Goal: Task Accomplishment & Management: Manage account settings

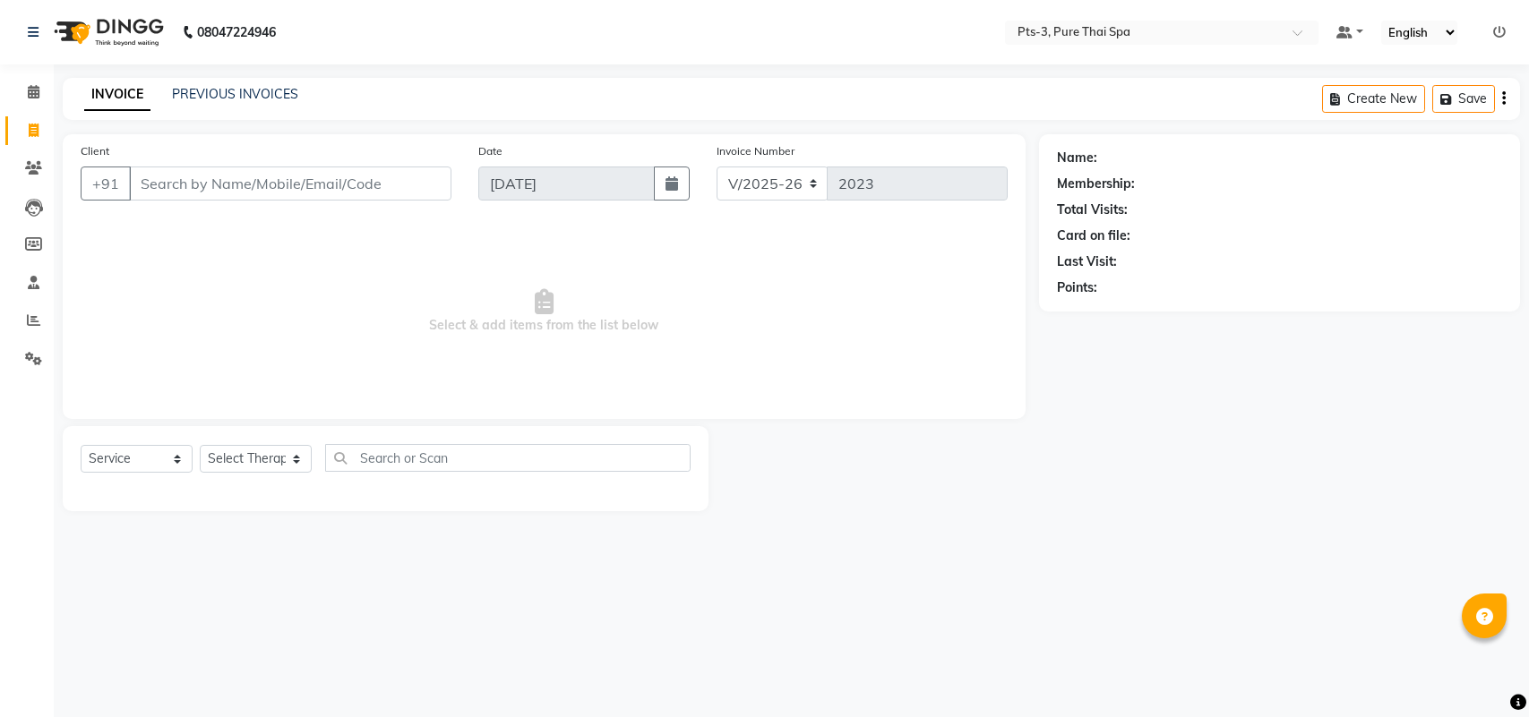
select select "6461"
select select "service"
click at [33, 167] on icon at bounding box center [33, 167] width 17 height 13
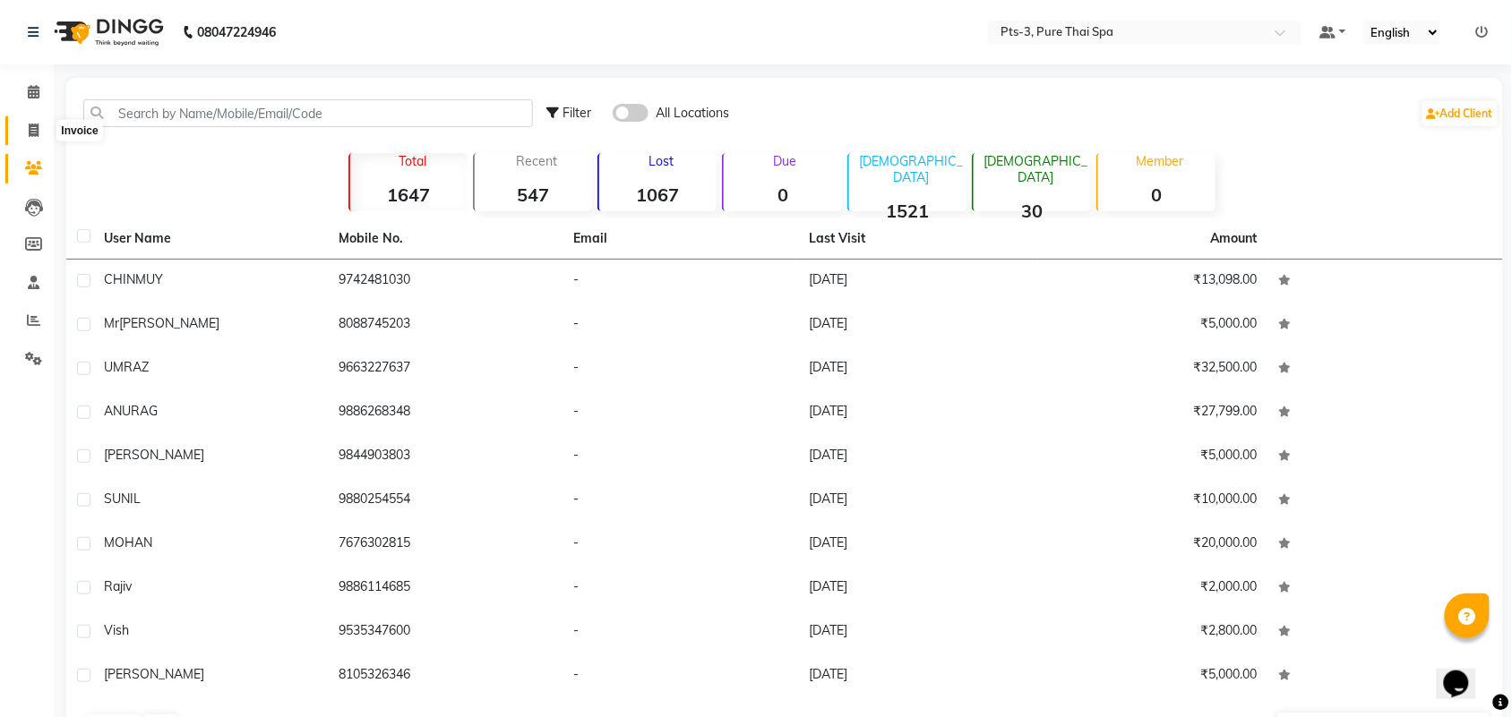
click at [33, 135] on icon at bounding box center [34, 130] width 10 height 13
select select "service"
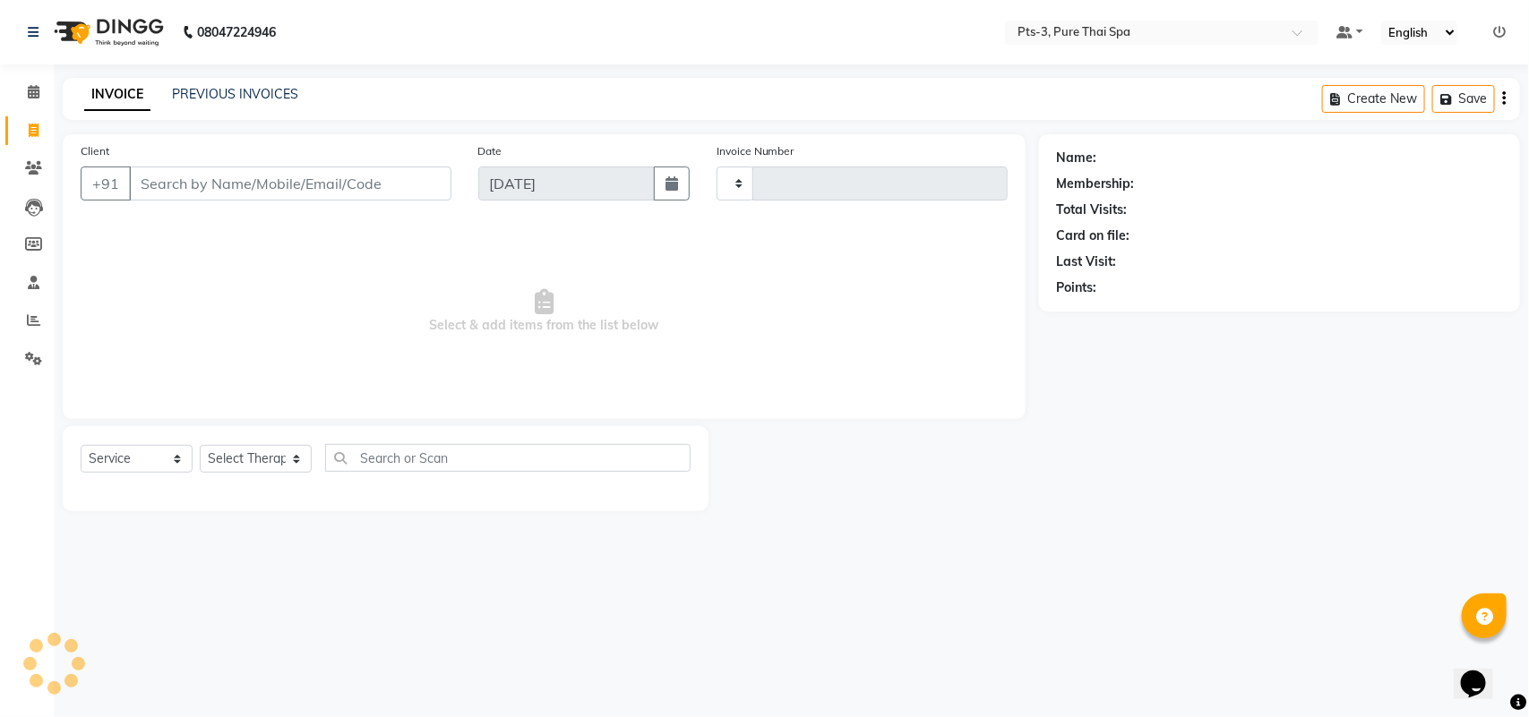
type input "2023"
select select "6461"
click at [356, 188] on input "Client" at bounding box center [290, 184] width 322 height 34
click at [210, 177] on input "Client" at bounding box center [290, 184] width 322 height 34
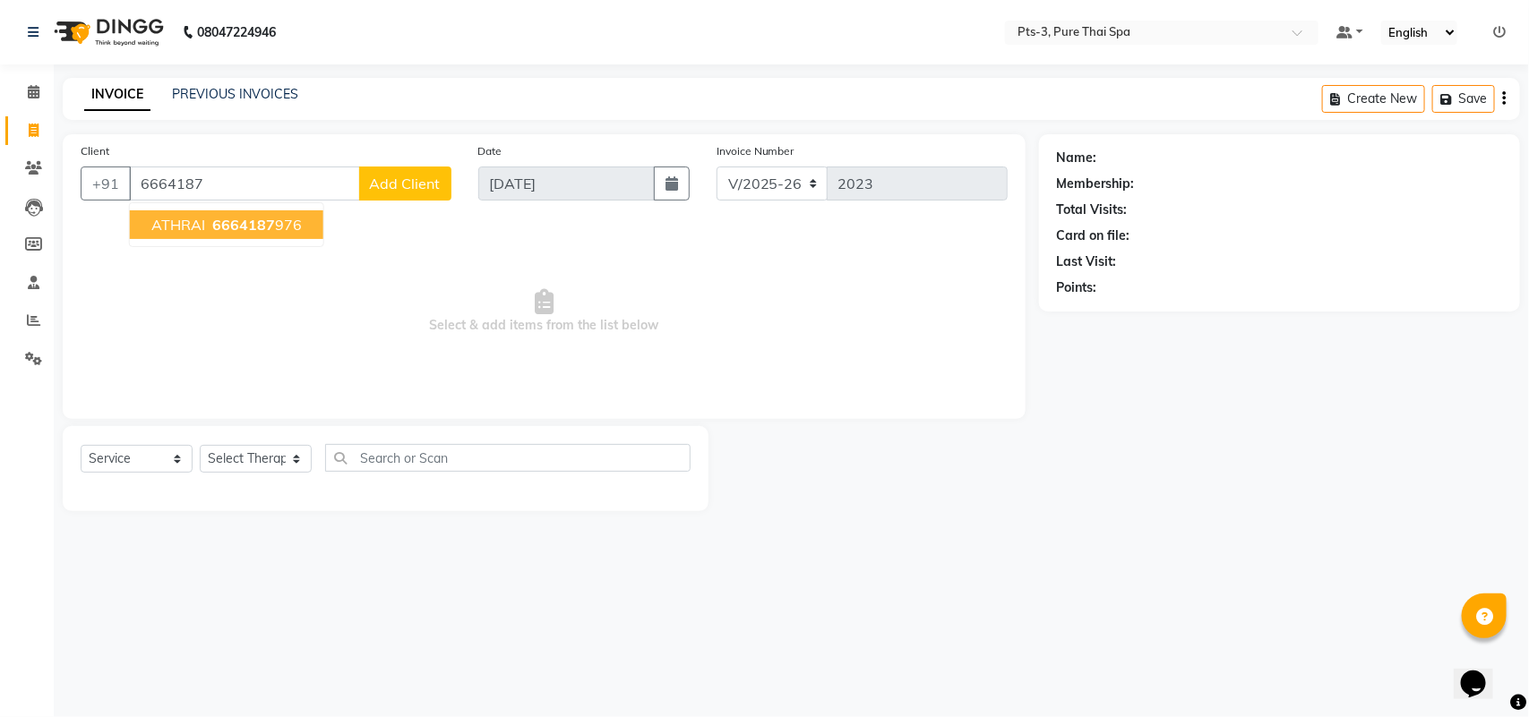
click at [239, 231] on span "6664187" at bounding box center [243, 225] width 63 height 18
type input "6664187976"
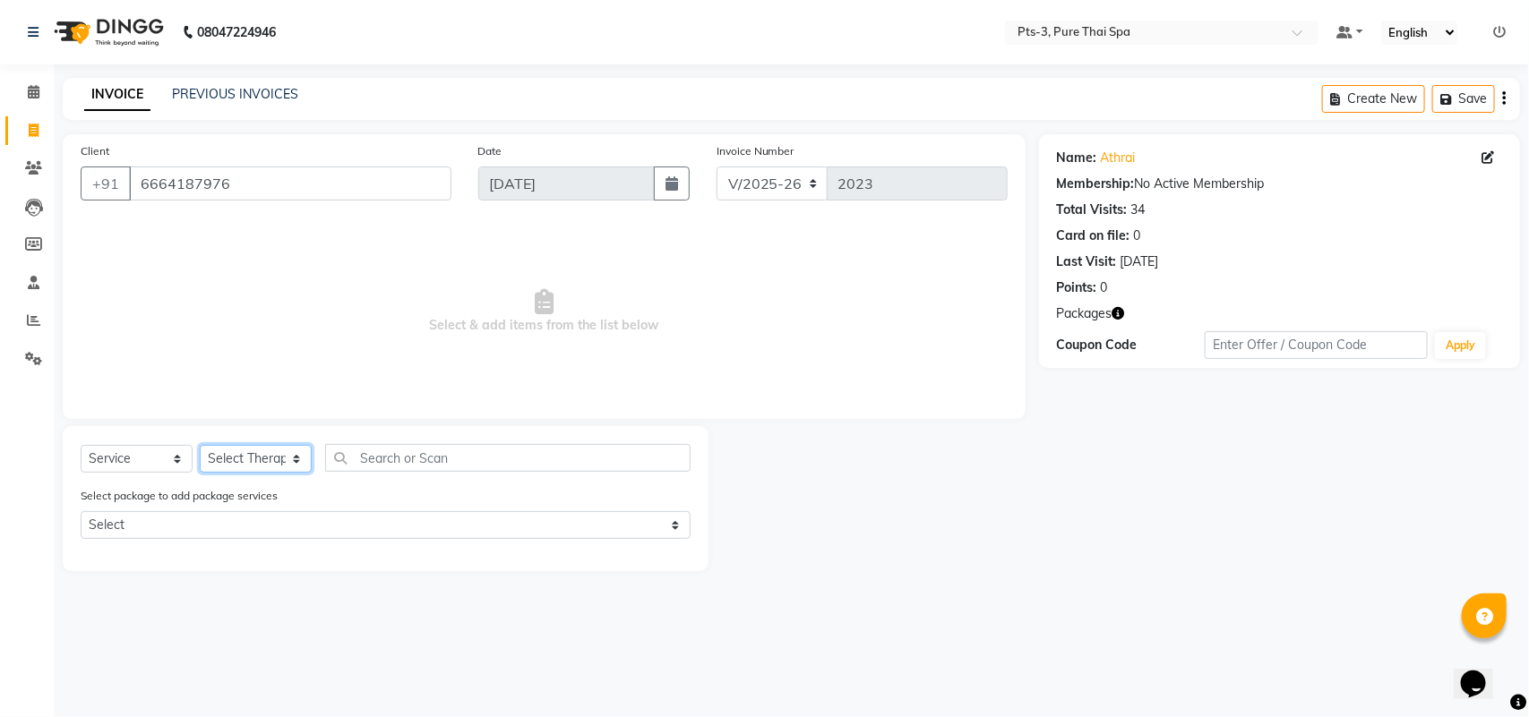
click at [248, 455] on select "Select Therapist [PERSON_NAME] AMMI ANYONE [PERSON_NAME] [PERSON_NAME] [PERSON_…" at bounding box center [256, 459] width 112 height 28
select select "54268"
click at [200, 445] on select "Select Therapist [PERSON_NAME] AMMI ANYONE [PERSON_NAME] [PERSON_NAME] [PERSON_…" at bounding box center [256, 459] width 112 height 28
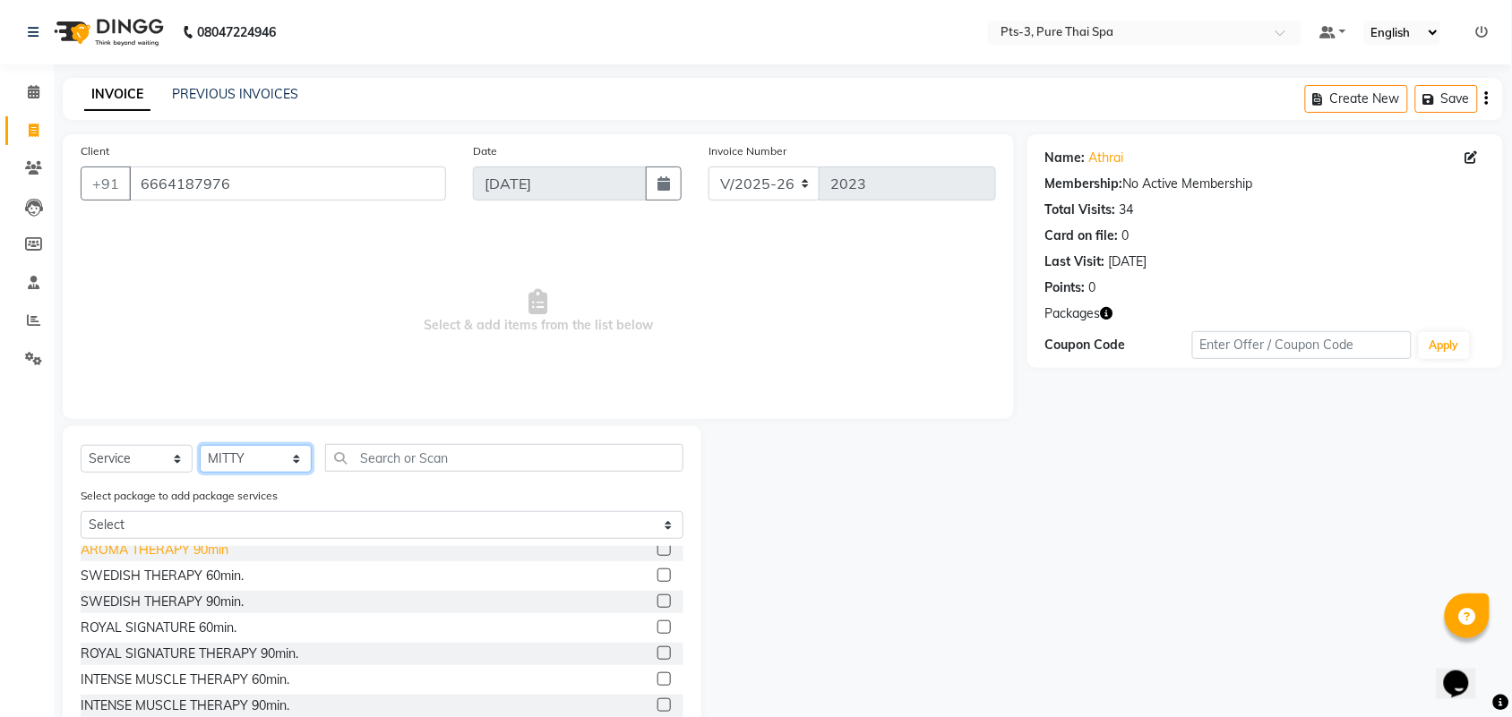
scroll to position [112, 0]
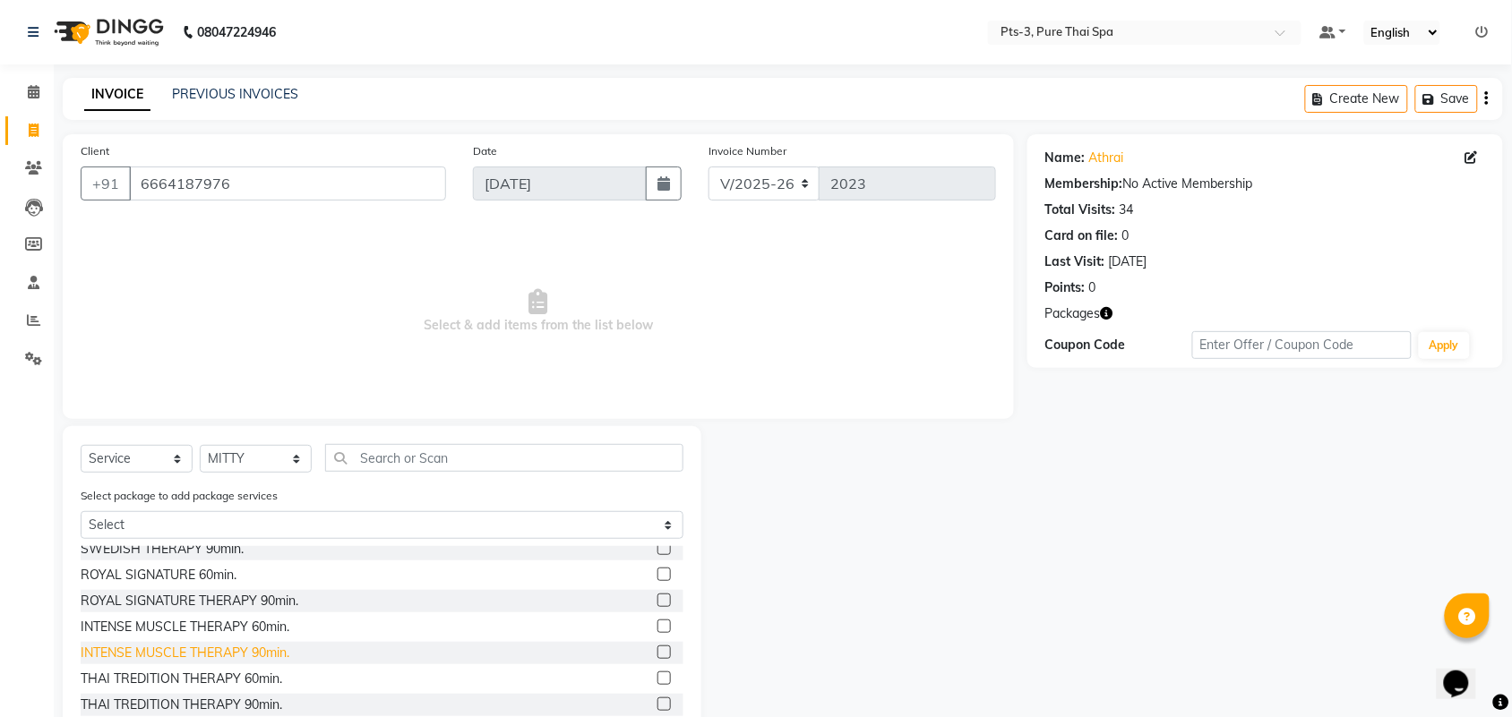
click at [190, 652] on div "INTENSE MUSCLE THERAPY 90min." at bounding box center [185, 653] width 209 height 19
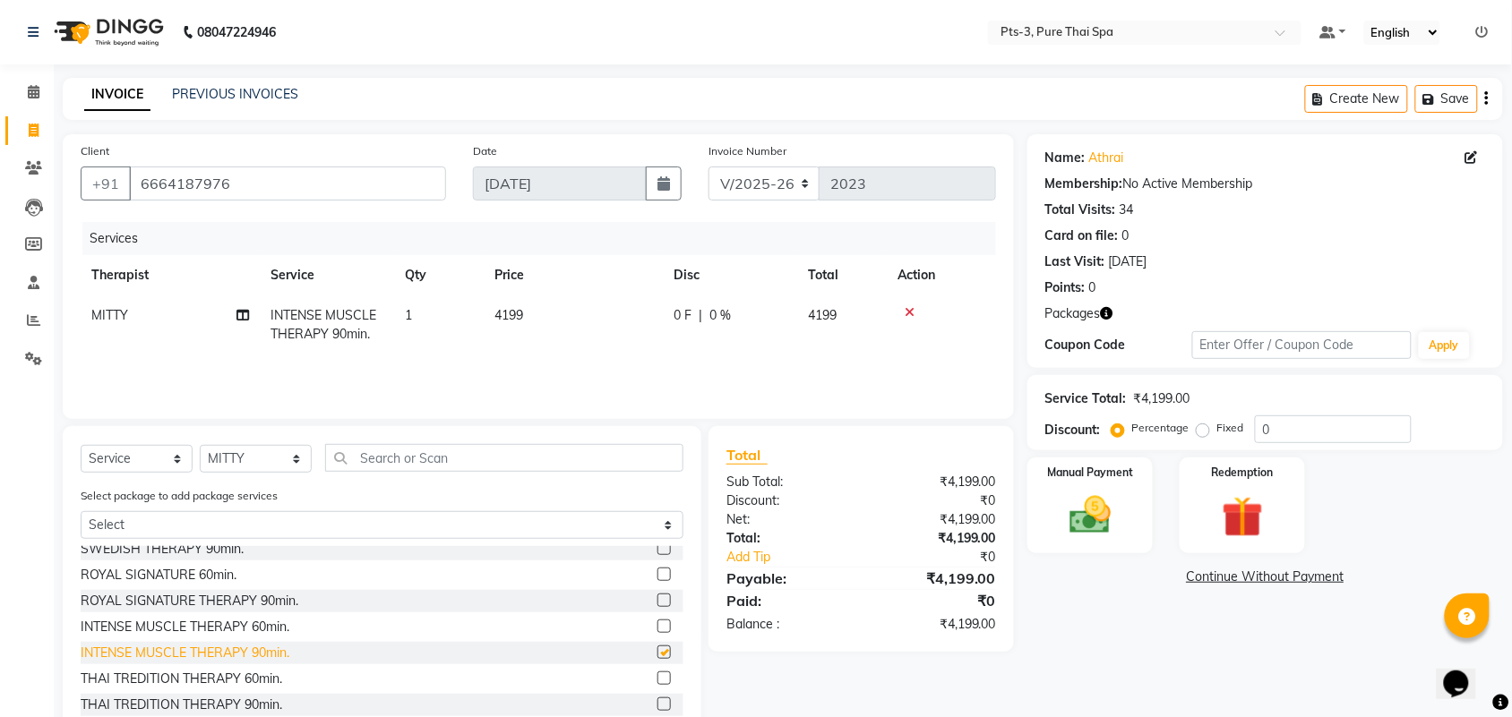
checkbox input "false"
click at [1216, 511] on img at bounding box center [1242, 518] width 70 height 54
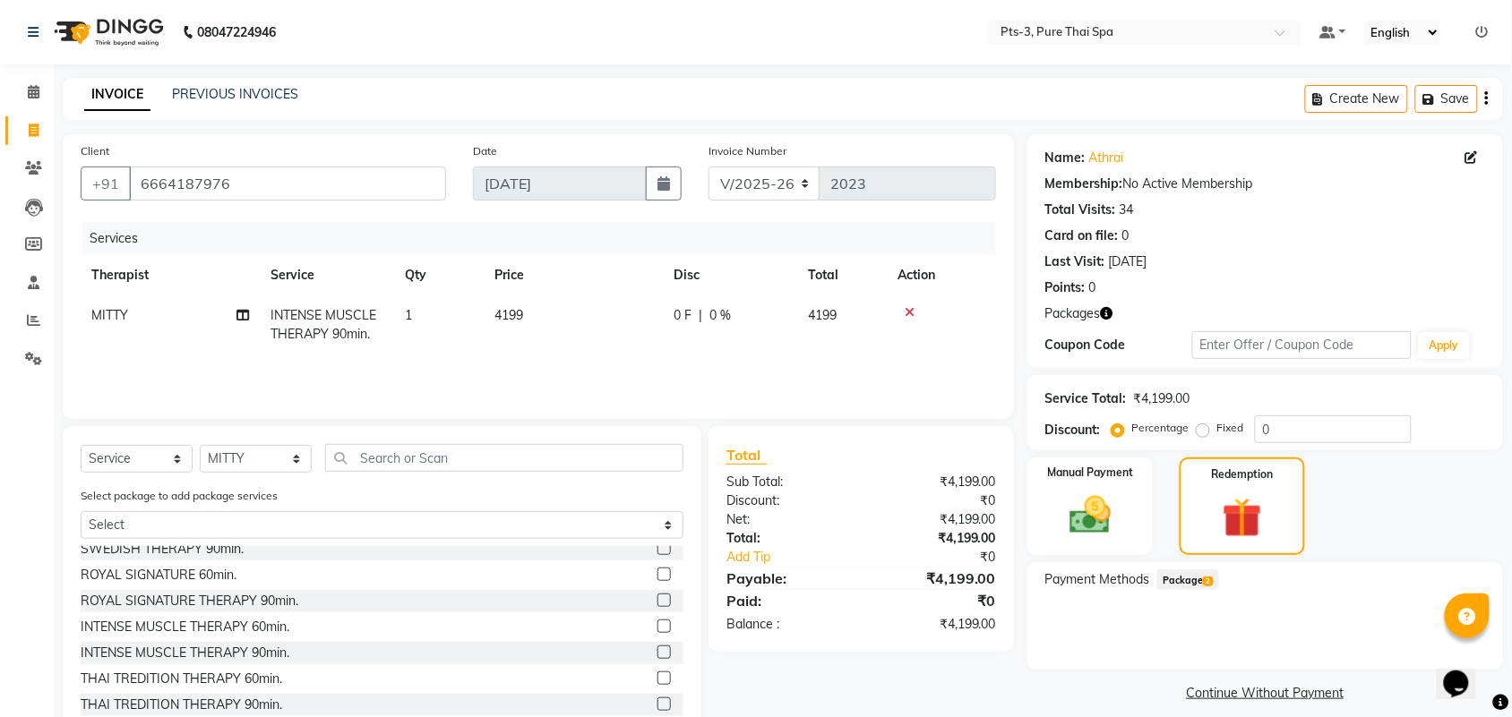
click at [1176, 583] on span "Package 2" at bounding box center [1188, 580] width 62 height 21
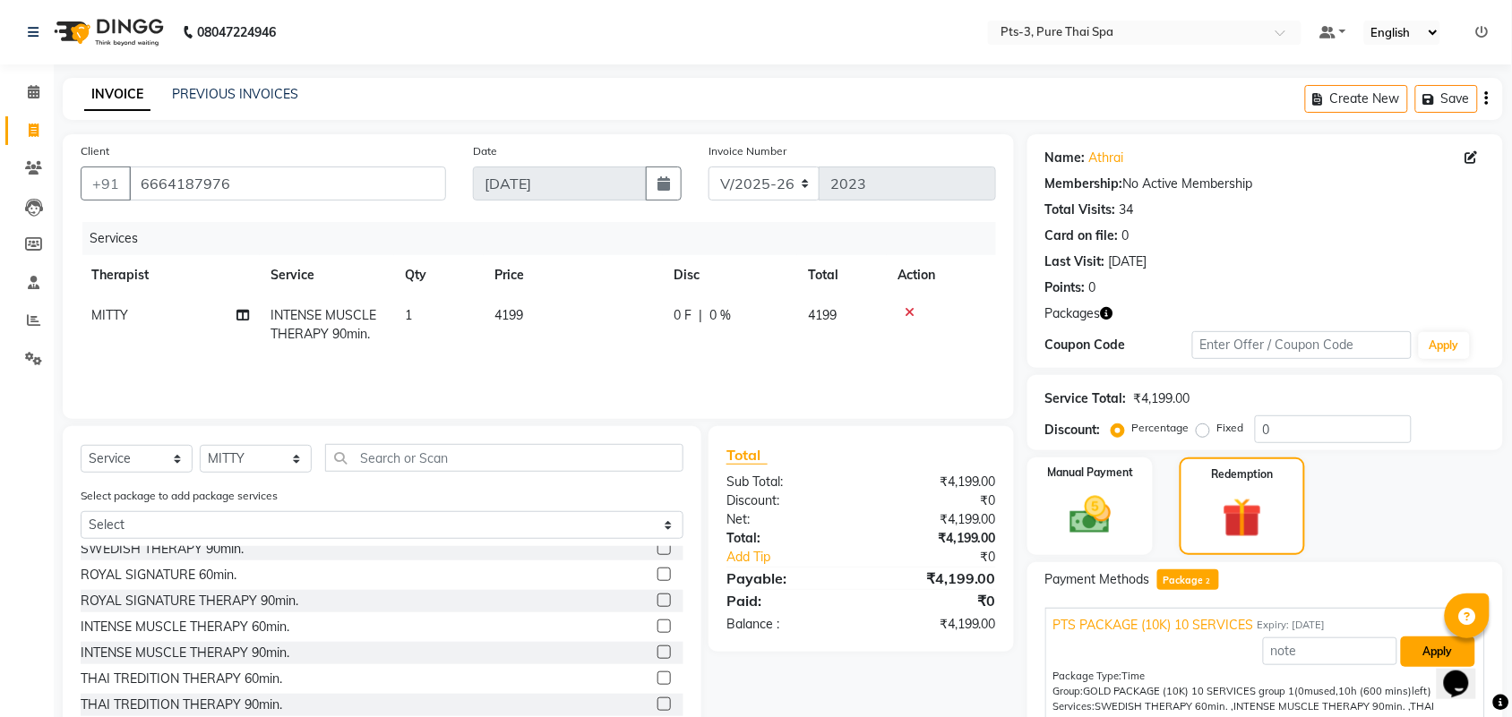
click at [1421, 647] on button "Apply" at bounding box center [1438, 652] width 74 height 30
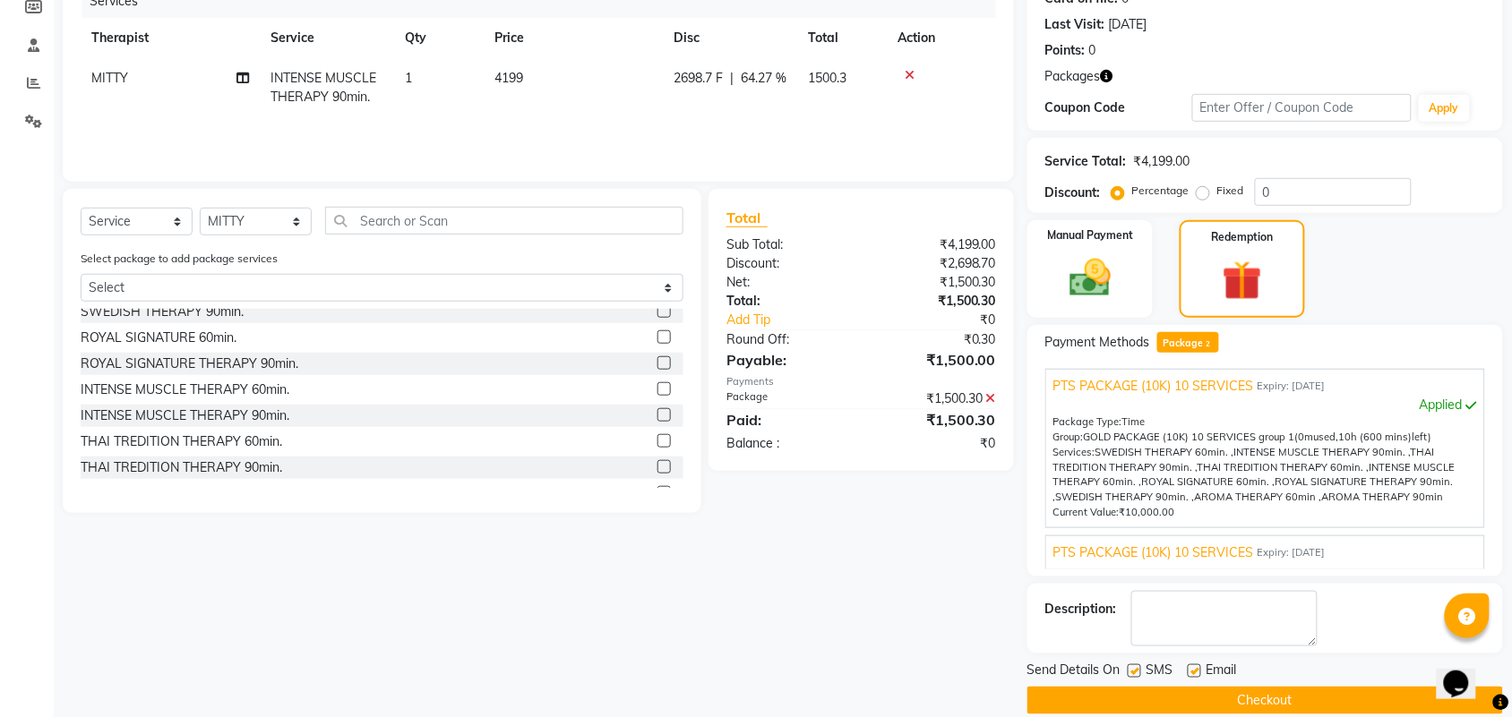
scroll to position [262, 0]
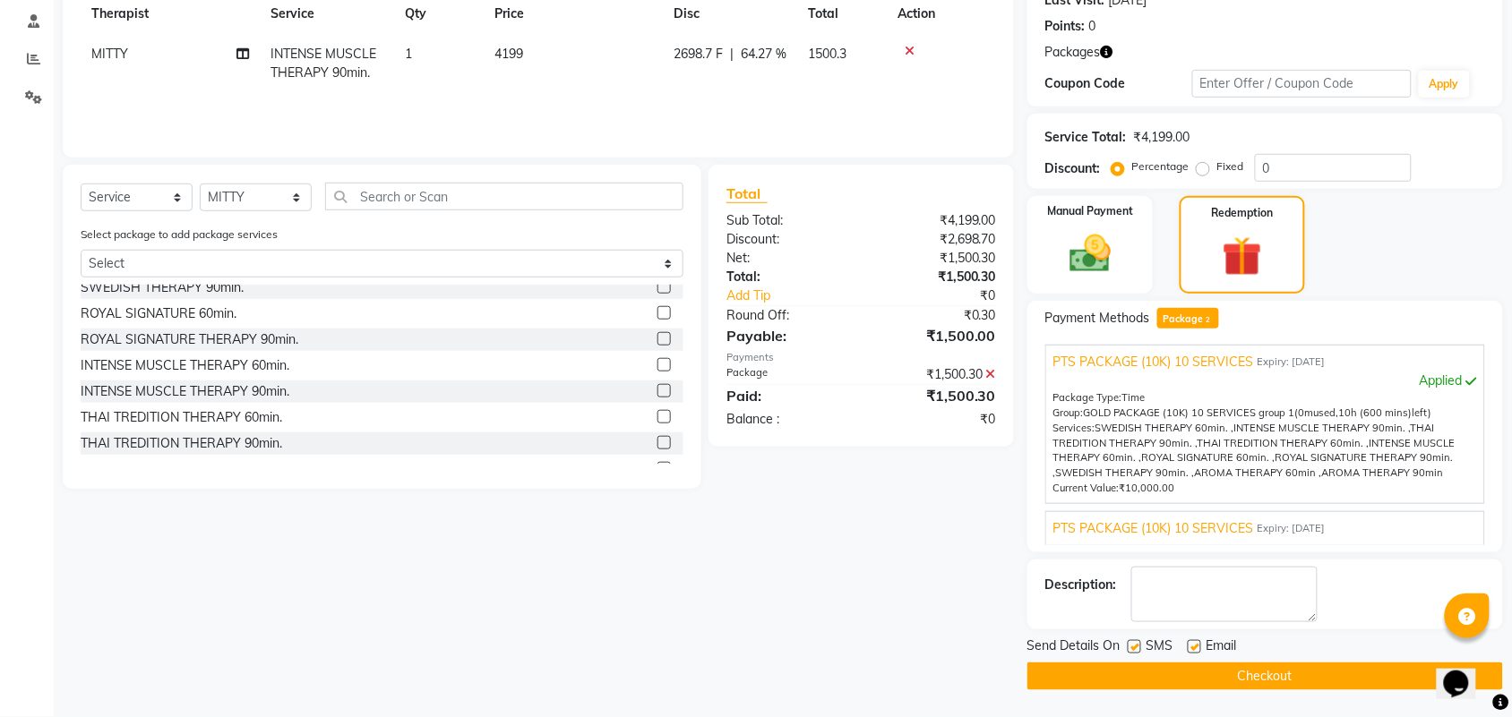
click at [1128, 646] on label at bounding box center [1134, 646] width 13 height 13
click at [1128, 646] on input "checkbox" at bounding box center [1134, 648] width 12 height 12
checkbox input "false"
click at [1196, 650] on label at bounding box center [1194, 646] width 13 height 13
click at [1196, 650] on input "checkbox" at bounding box center [1194, 648] width 12 height 12
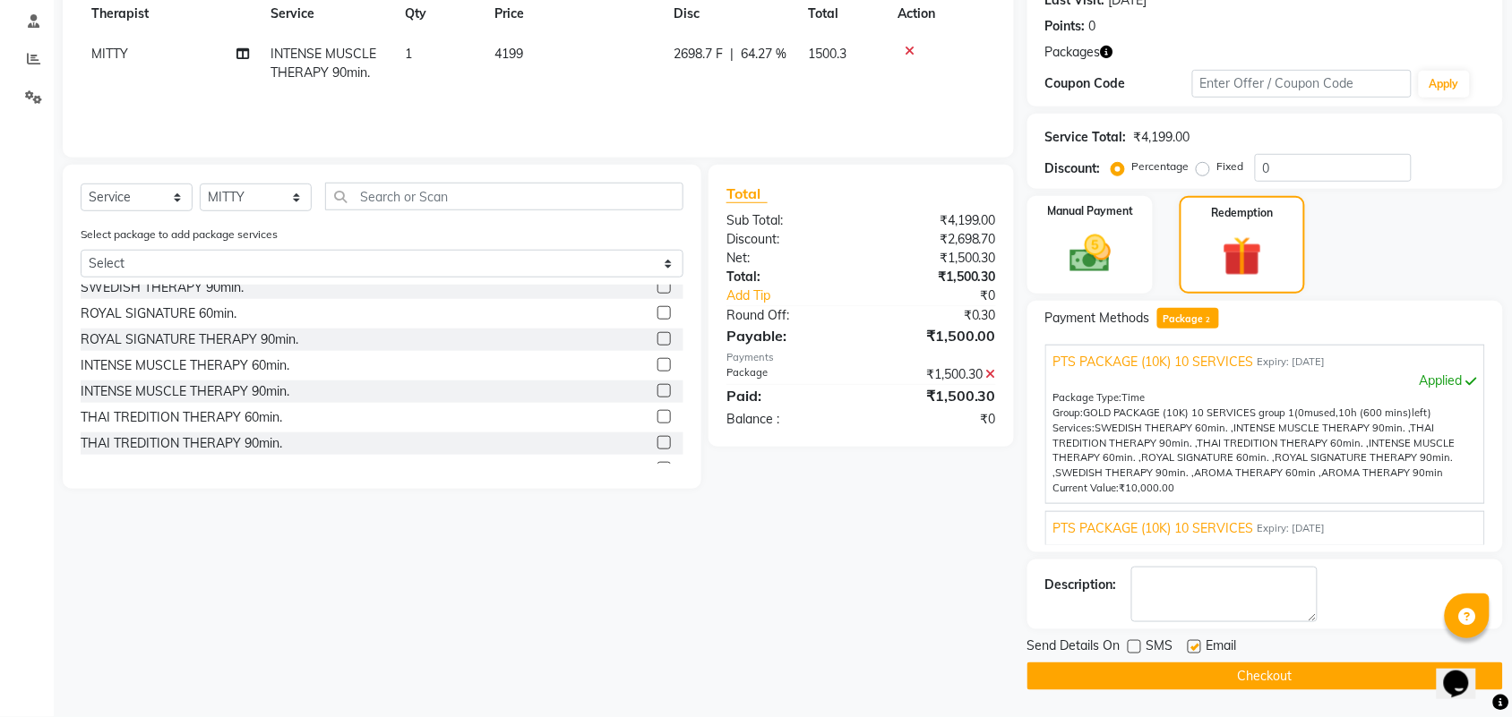
checkbox input "false"
click at [1223, 605] on textarea at bounding box center [1224, 595] width 186 height 56
type textarea "292"
click at [1269, 677] on button "Checkout" at bounding box center [1265, 677] width 476 height 28
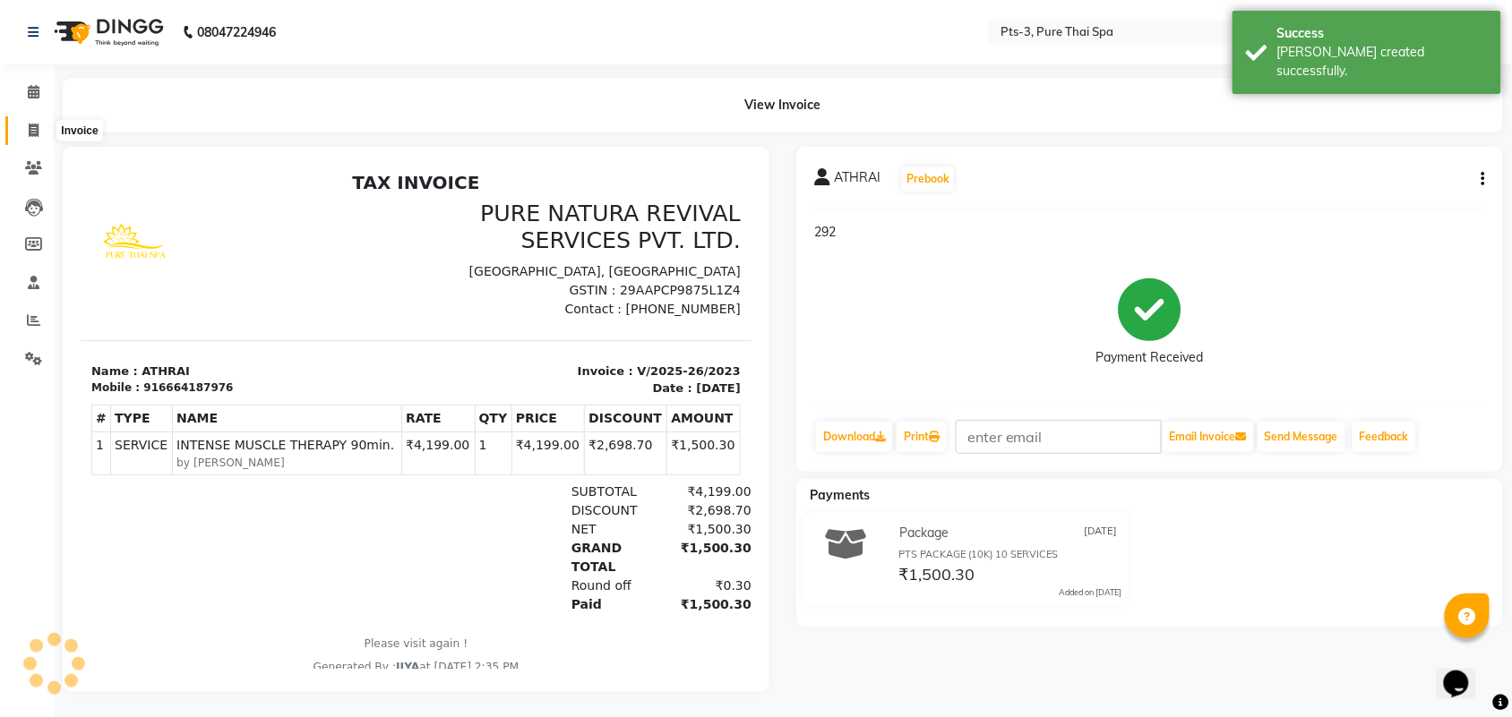
click at [33, 134] on icon at bounding box center [34, 130] width 10 height 13
select select "service"
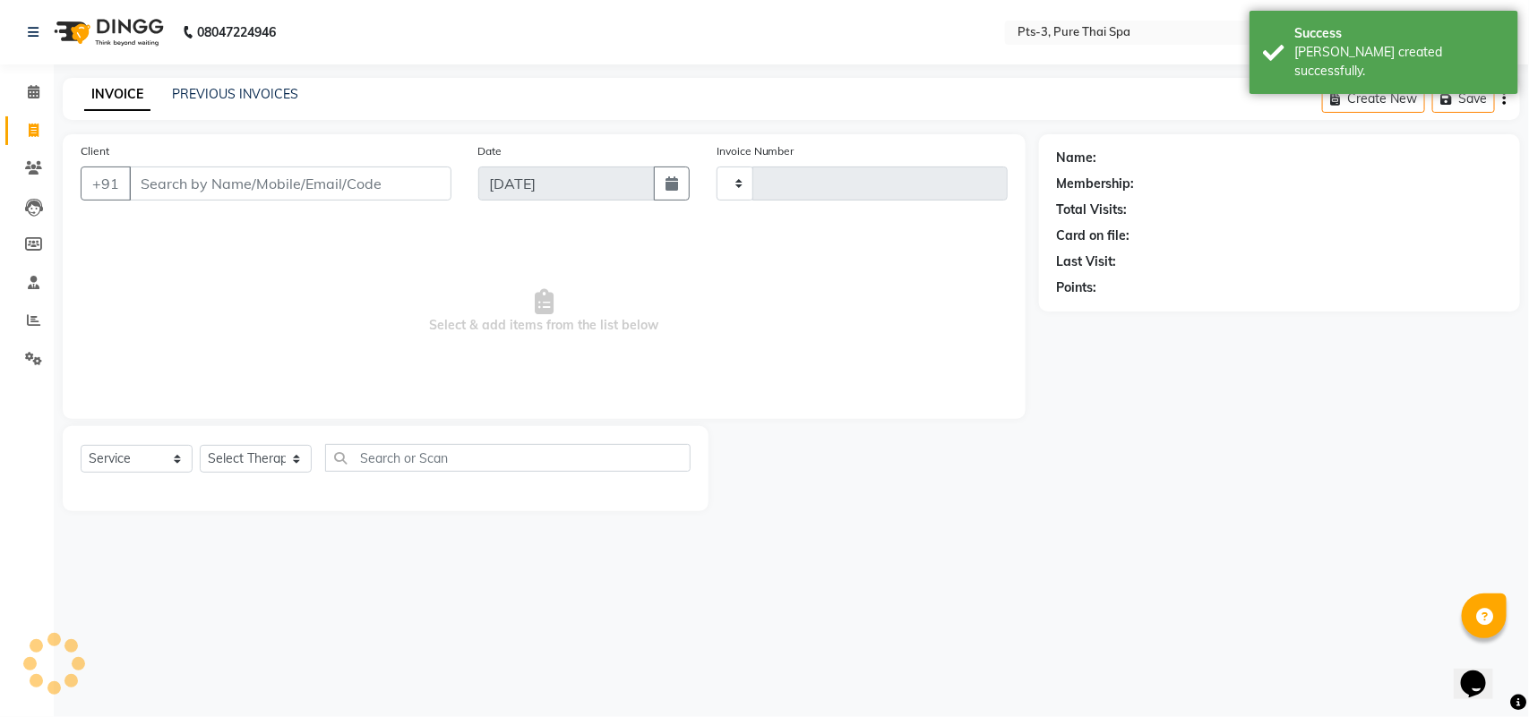
type input "2024"
select select "6461"
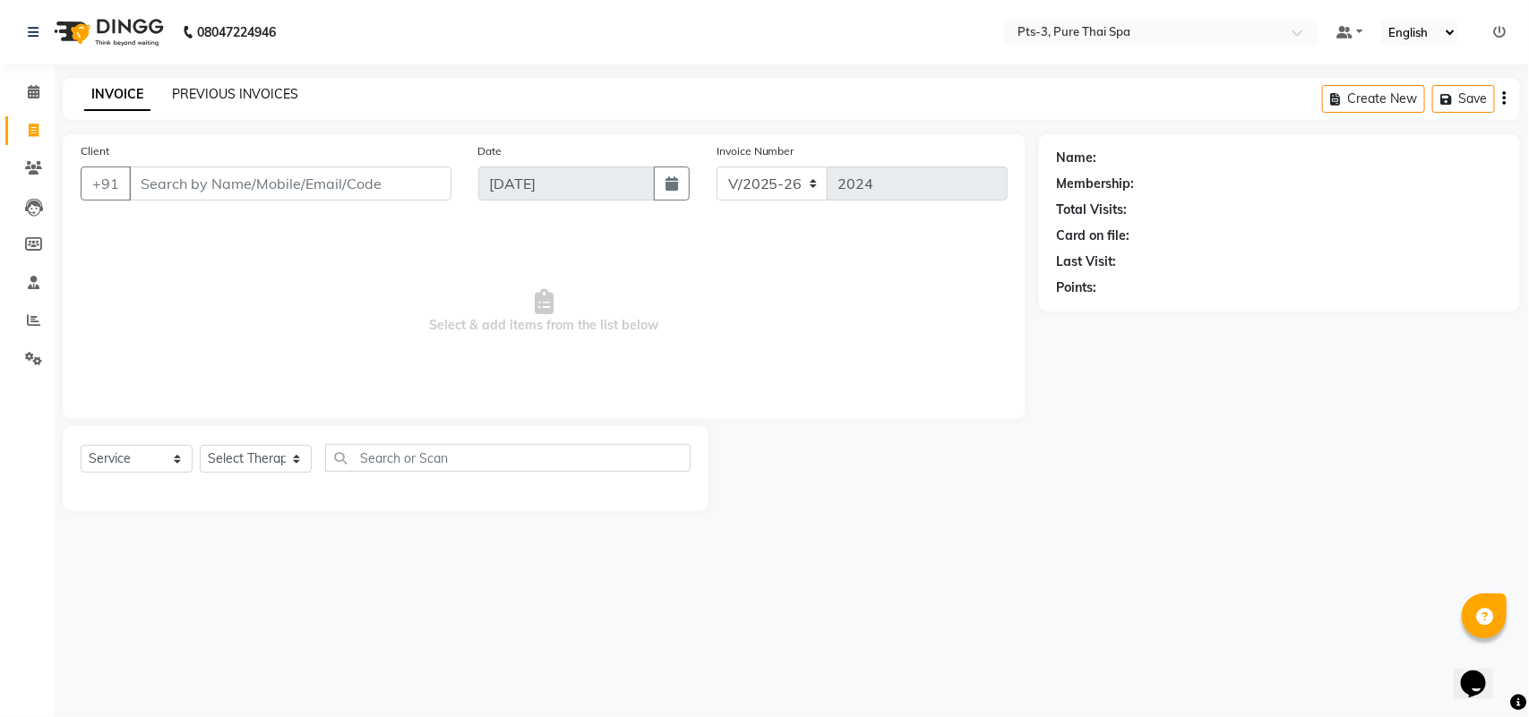
click at [235, 90] on link "PREVIOUS INVOICES" at bounding box center [235, 94] width 126 height 16
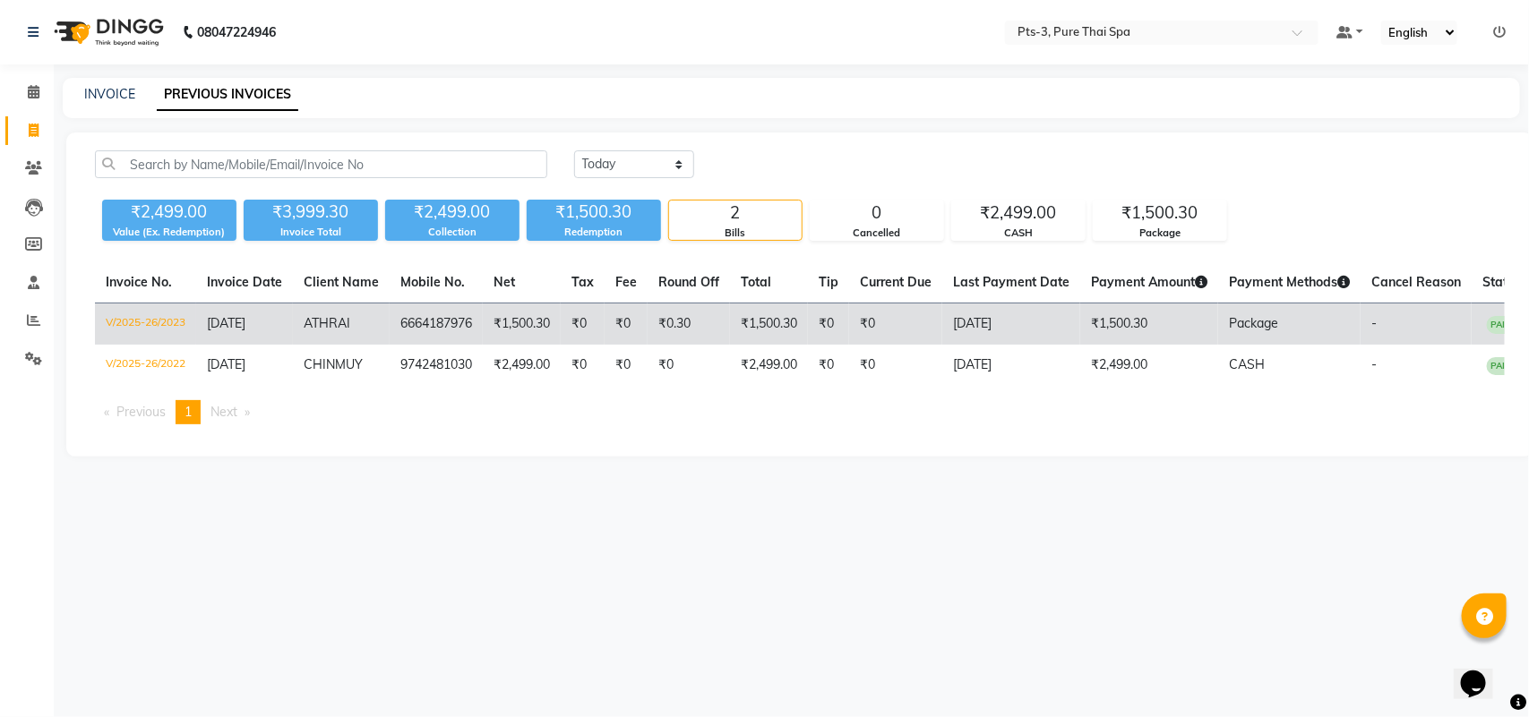
click at [888, 345] on td "₹0" at bounding box center [895, 325] width 93 height 42
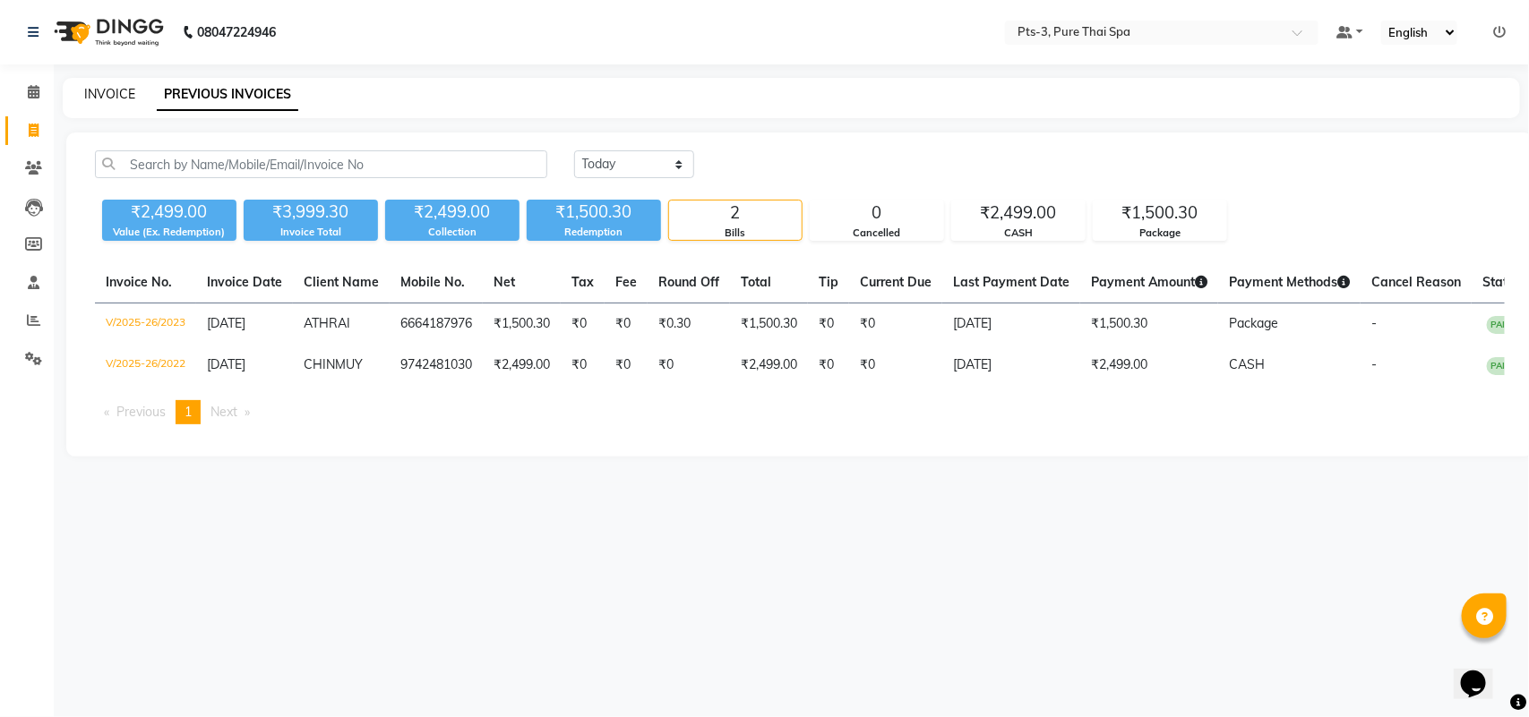
click at [105, 97] on link "INVOICE" at bounding box center [109, 94] width 51 height 16
select select "6461"
select select "service"
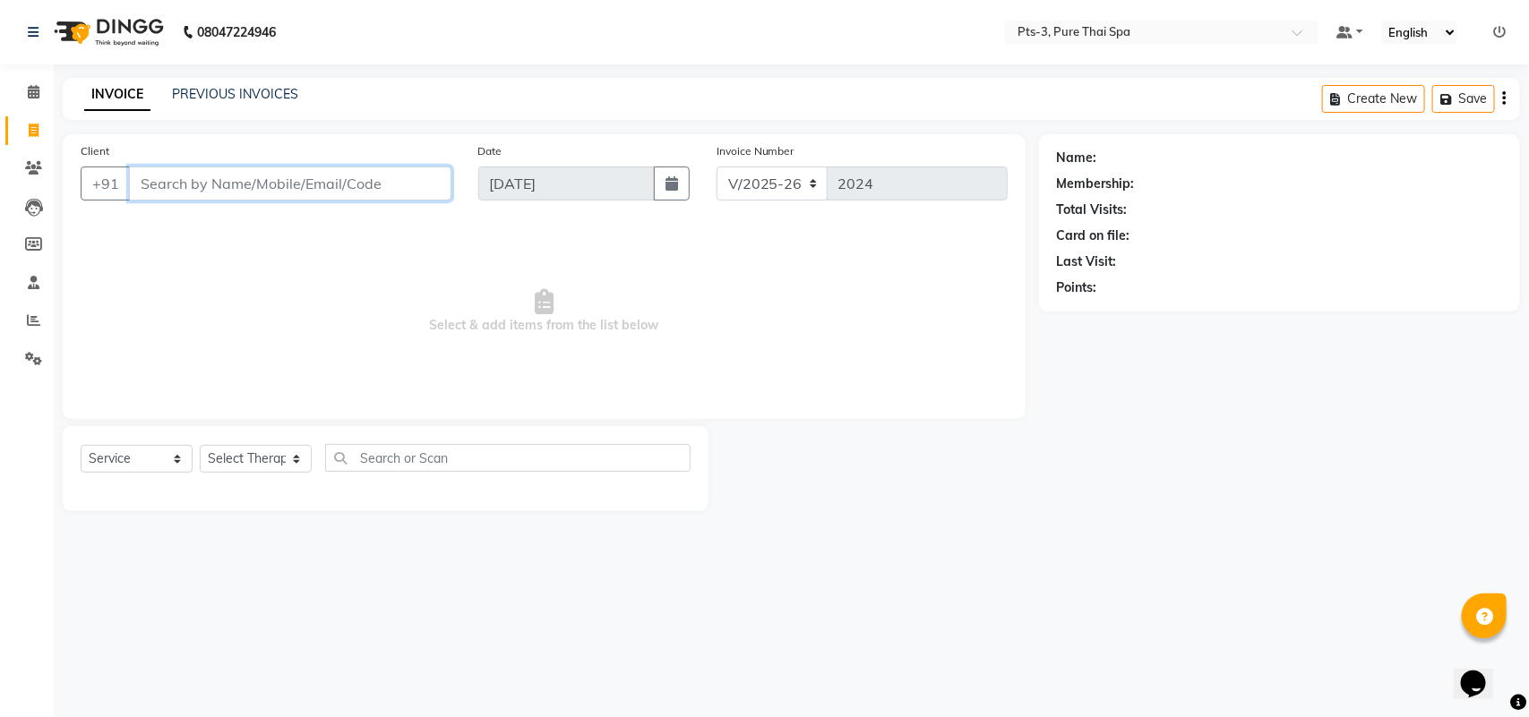
click at [159, 182] on input "Client" at bounding box center [290, 184] width 322 height 34
paste input "6664187976"
type input "6664187976"
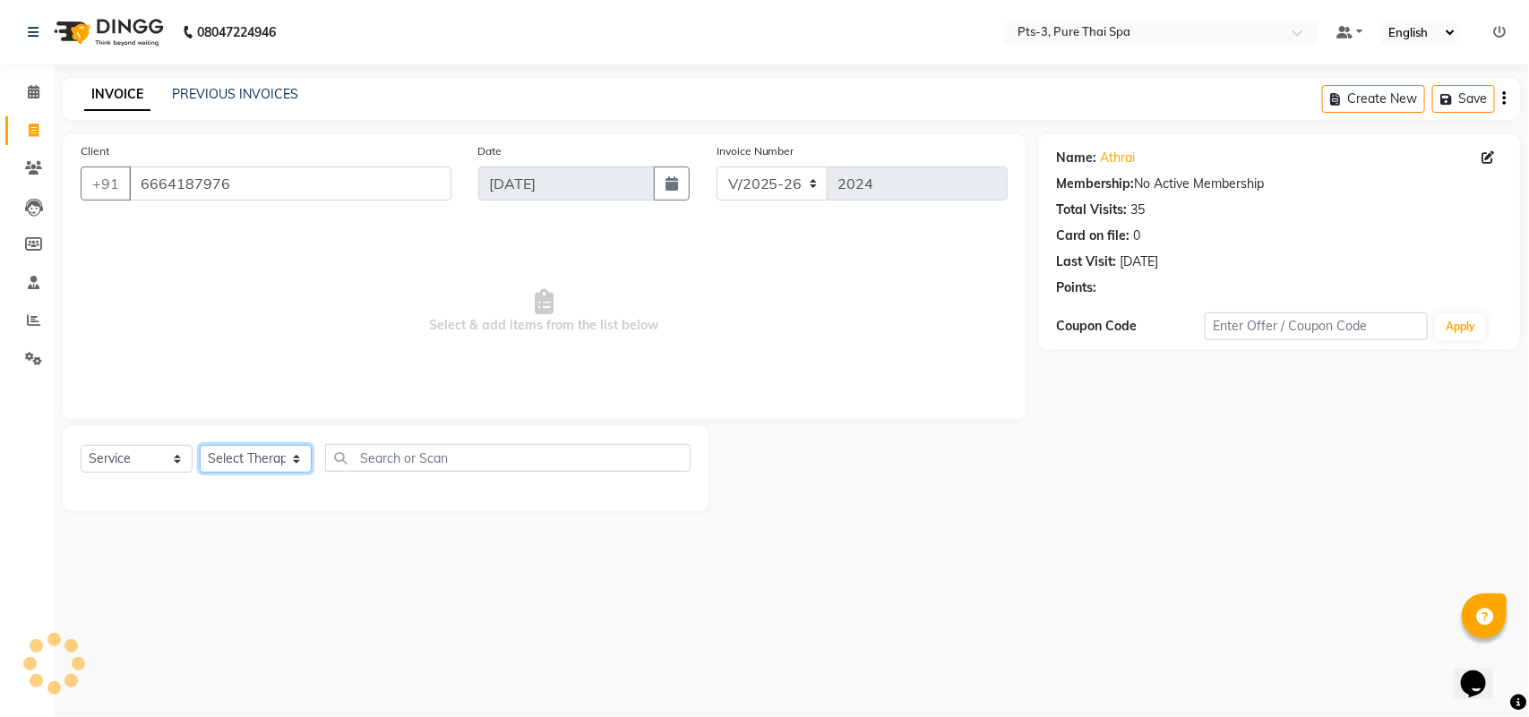
click at [252, 466] on select "Select Therapist [PERSON_NAME] AMMI ANYONE [PERSON_NAME] [PERSON_NAME] [PERSON_…" at bounding box center [256, 459] width 112 height 28
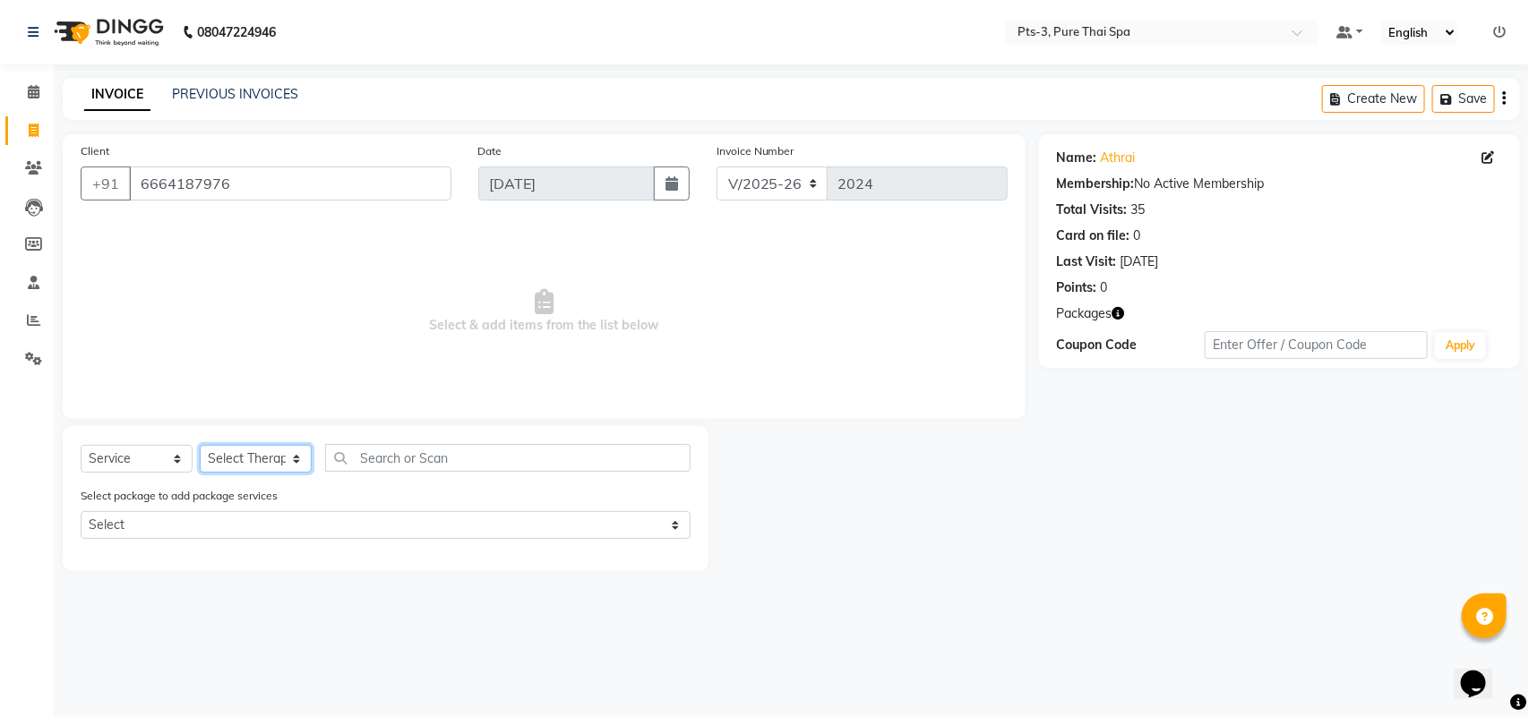
select select "54268"
click at [200, 445] on select "Select Therapist [PERSON_NAME] AMMI ANYONE [PERSON_NAME] [PERSON_NAME] [PERSON_…" at bounding box center [256, 459] width 112 height 28
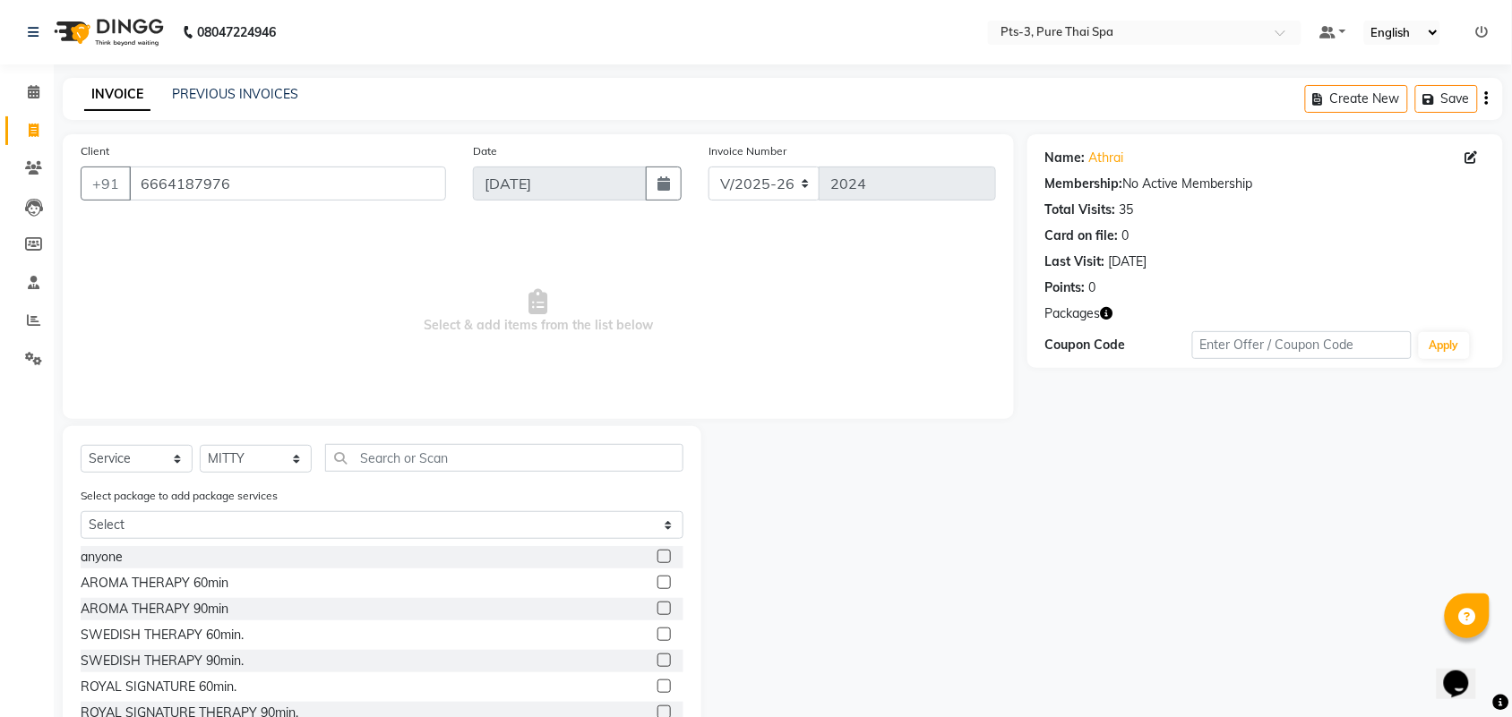
click at [657, 683] on label at bounding box center [663, 686] width 13 height 13
click at [657, 683] on input "checkbox" at bounding box center [663, 688] width 12 height 12
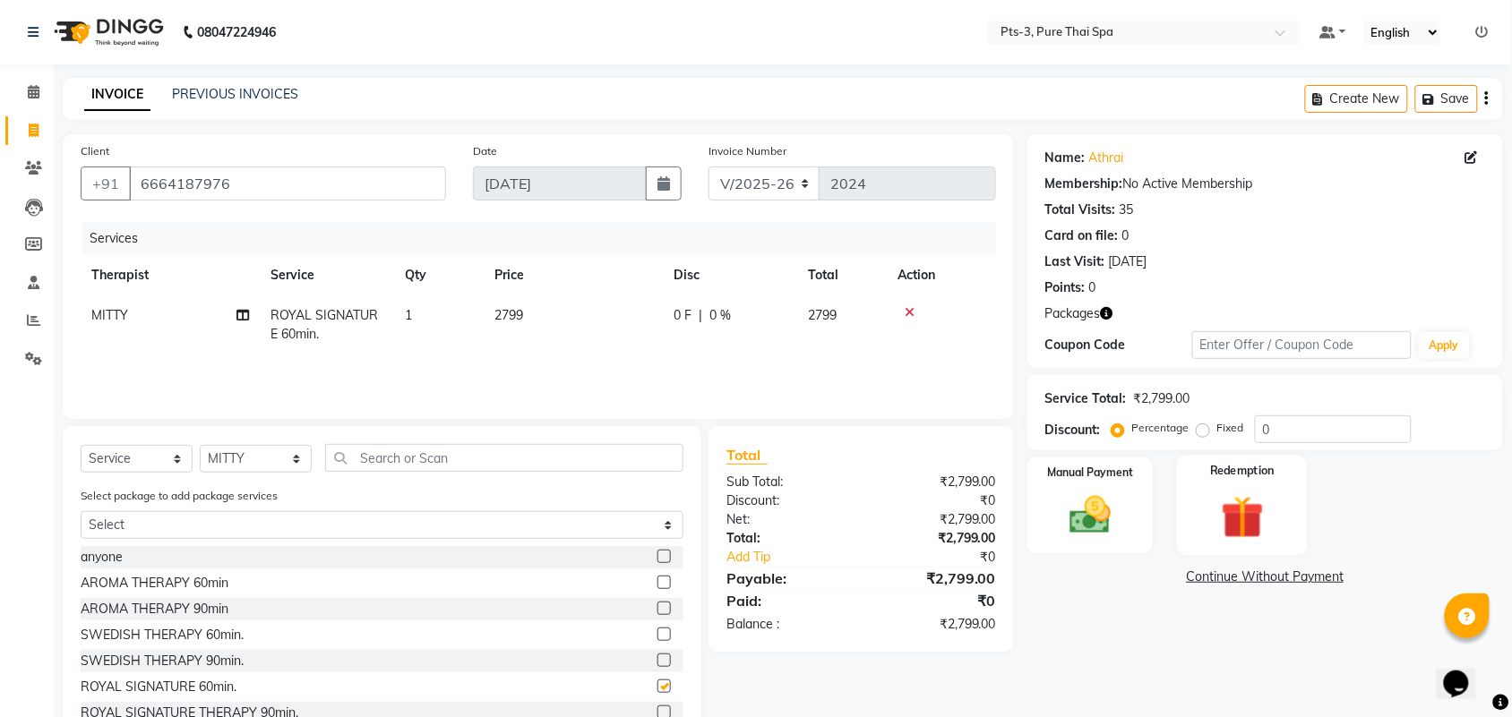
checkbox input "false"
click at [1248, 525] on img at bounding box center [1242, 518] width 70 height 54
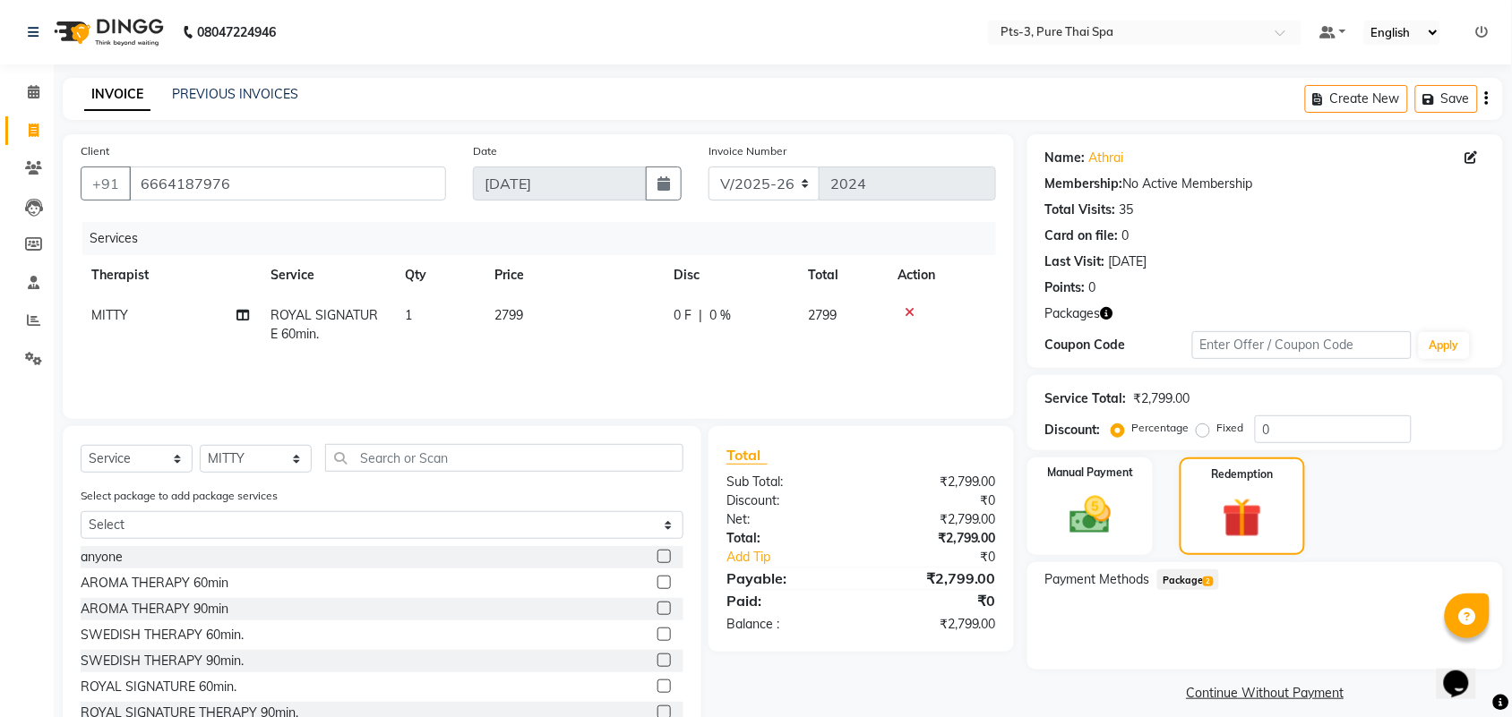
click at [1187, 587] on span "Package 2" at bounding box center [1188, 580] width 62 height 21
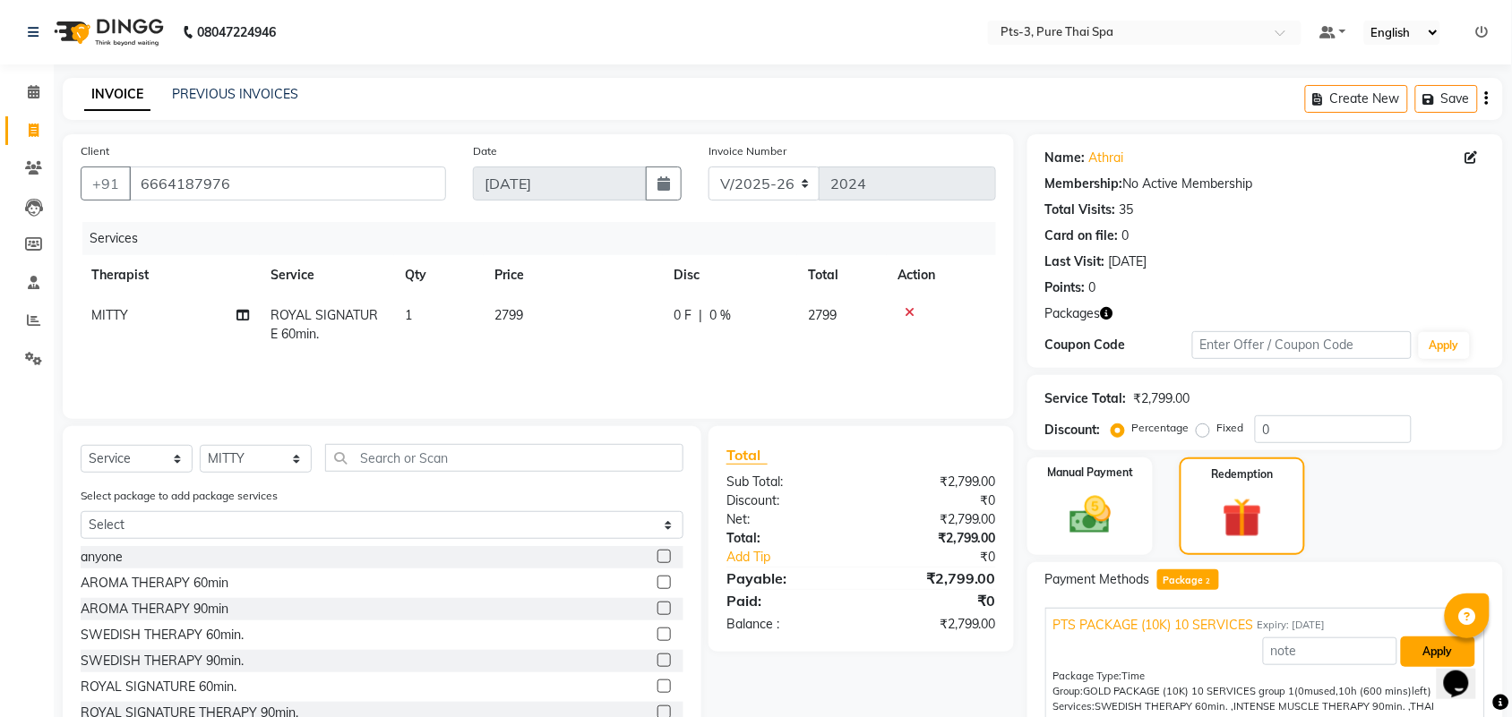
click at [1422, 654] on button "Apply" at bounding box center [1438, 652] width 74 height 30
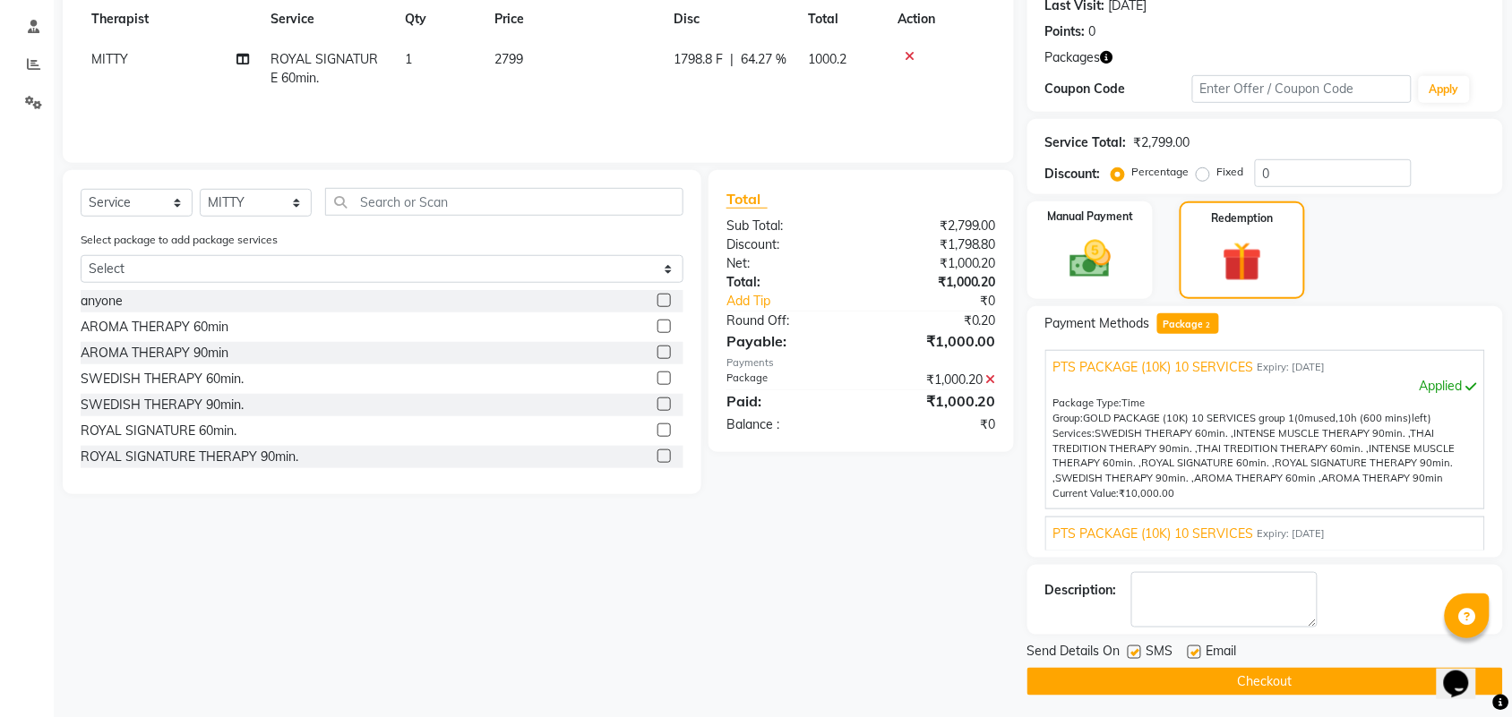
scroll to position [262, 0]
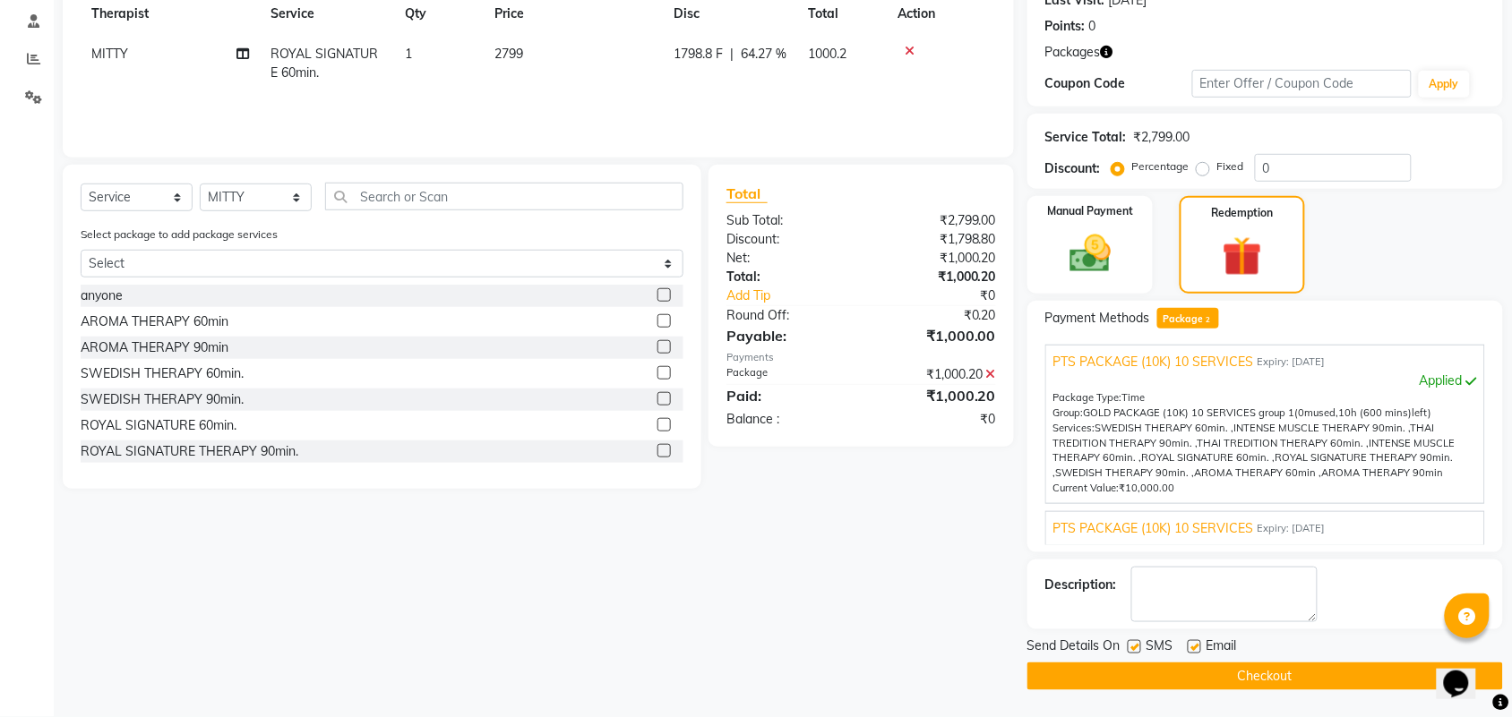
click at [1137, 646] on label at bounding box center [1134, 646] width 13 height 13
click at [1137, 646] on input "checkbox" at bounding box center [1134, 648] width 12 height 12
checkbox input "false"
click at [1189, 642] on label at bounding box center [1194, 646] width 13 height 13
click at [1189, 642] on input "checkbox" at bounding box center [1194, 648] width 12 height 12
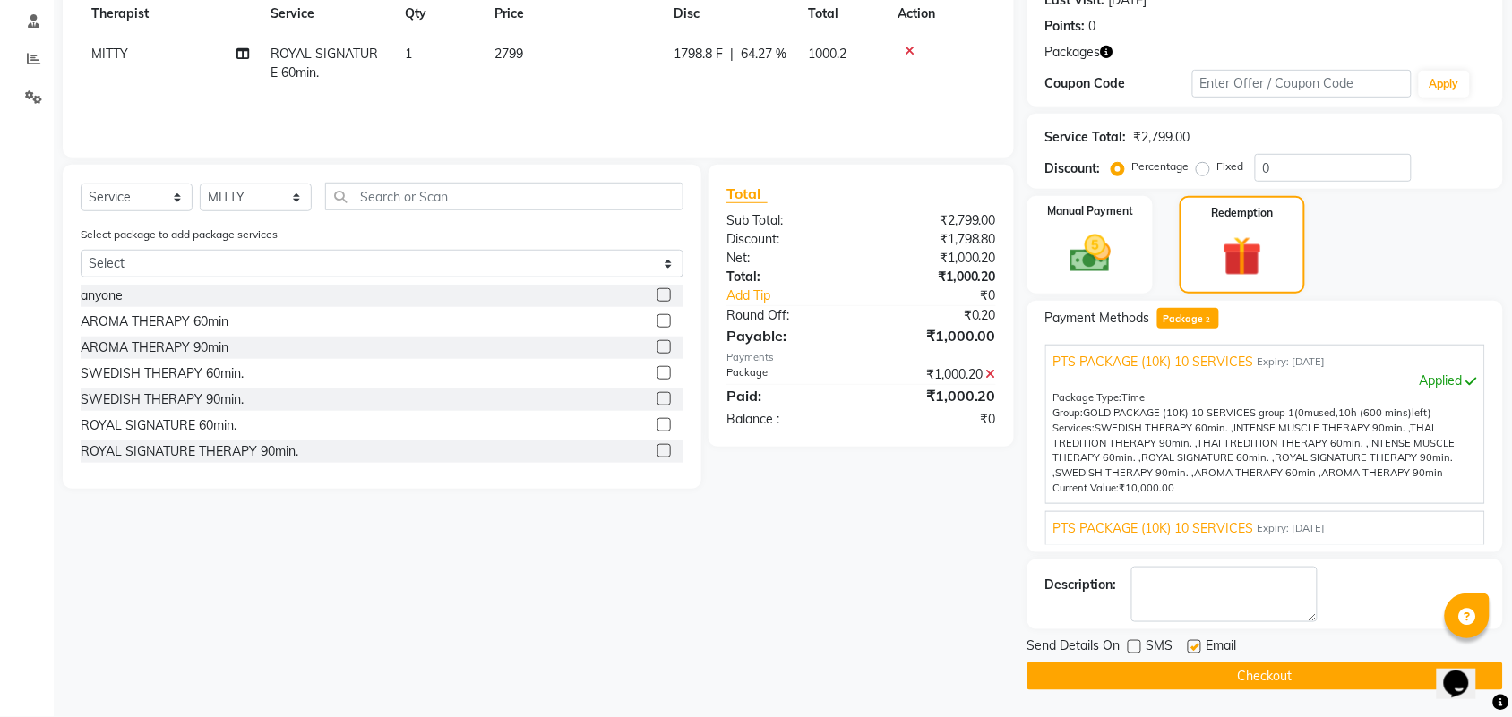
checkbox input "false"
click at [1201, 601] on textarea at bounding box center [1224, 595] width 186 height 56
type textarea "292"
click at [1232, 674] on button "Checkout" at bounding box center [1265, 677] width 476 height 28
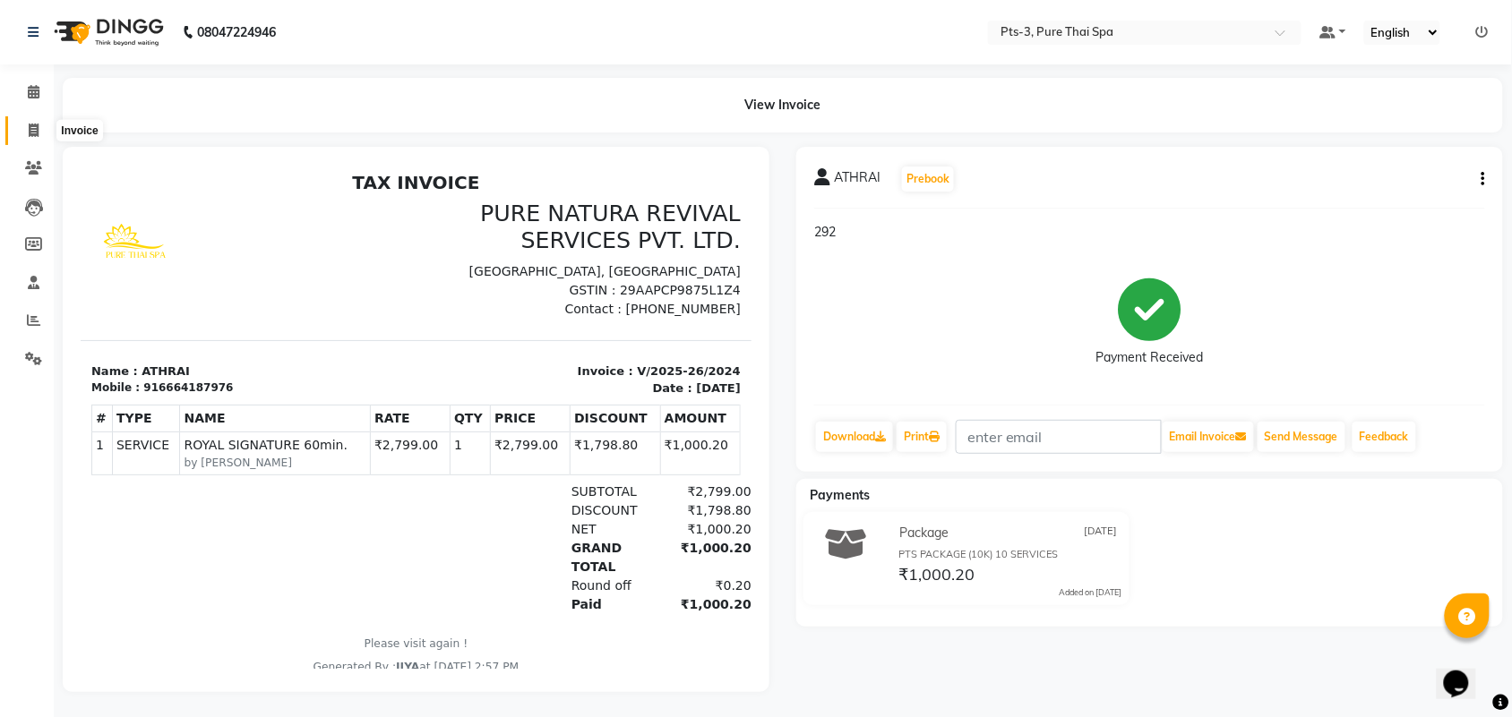
click at [22, 136] on span at bounding box center [33, 131] width 31 height 21
select select "service"
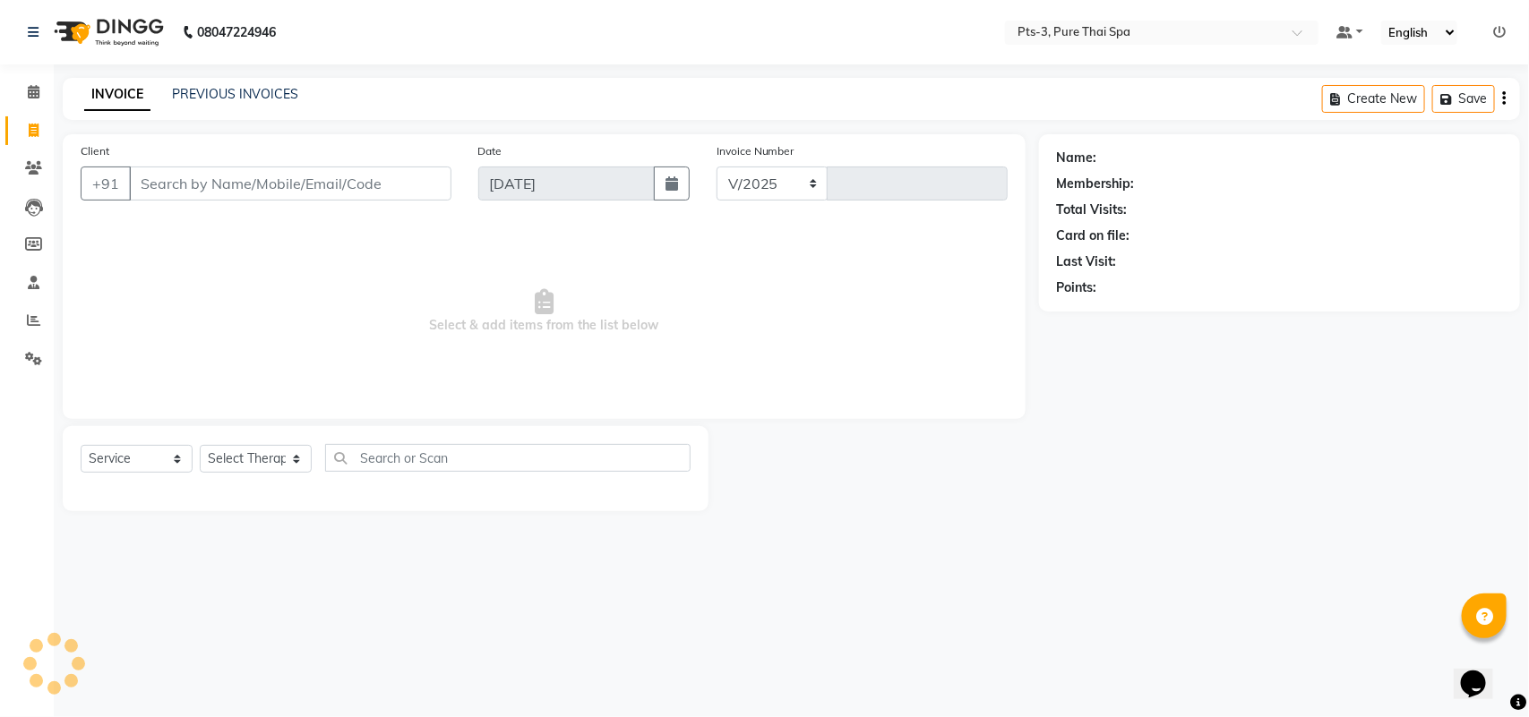
select select "6461"
type input "2025"
type input "7738206498"
click at [413, 185] on span "Add Client" at bounding box center [405, 184] width 71 height 18
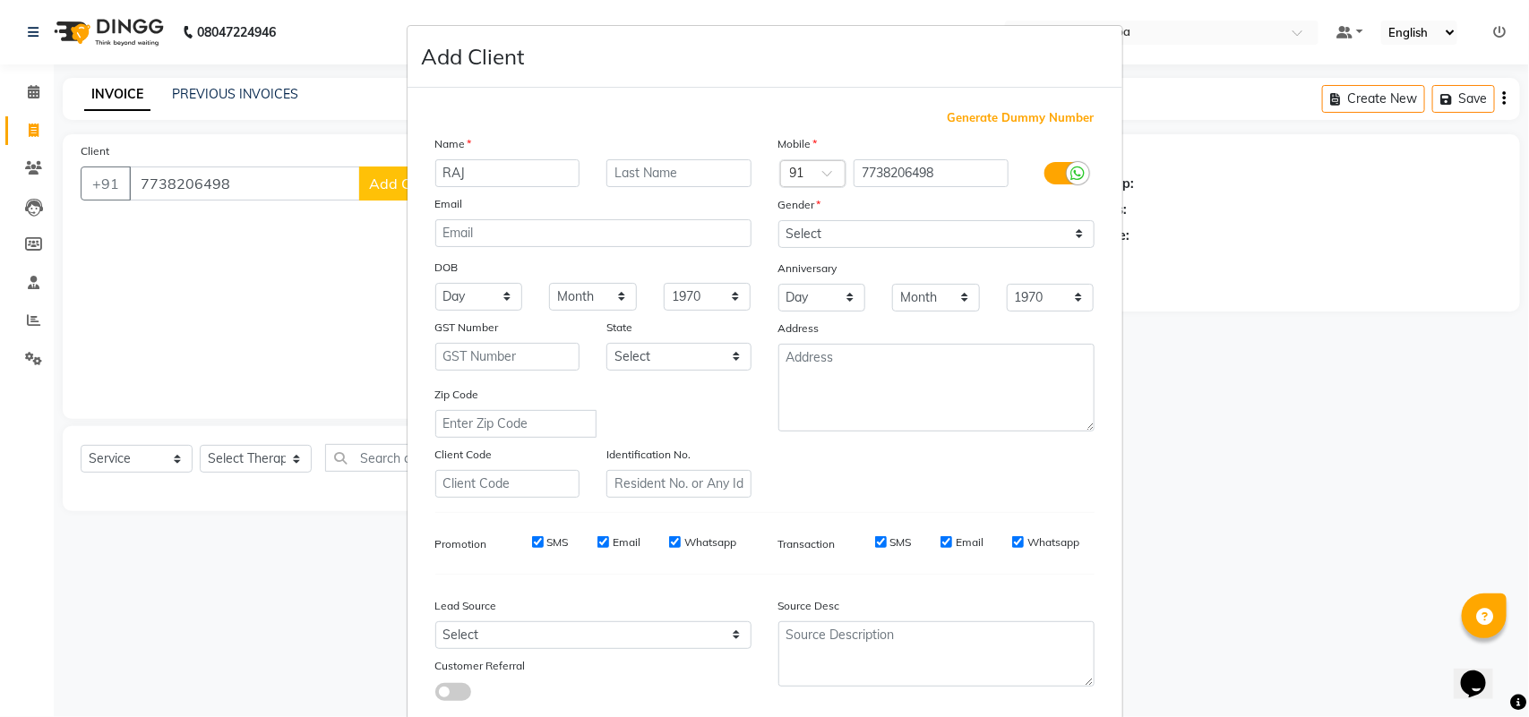
type input "RAJ"
click at [866, 229] on select "Select [DEMOGRAPHIC_DATA] [DEMOGRAPHIC_DATA] Other Prefer Not To Say" at bounding box center [936, 234] width 316 height 28
select select "[DEMOGRAPHIC_DATA]"
click at [778, 220] on select "Select [DEMOGRAPHIC_DATA] [DEMOGRAPHIC_DATA] Other Prefer Not To Say" at bounding box center [936, 234] width 316 height 28
click at [547, 546] on label "SMS" at bounding box center [557, 543] width 21 height 16
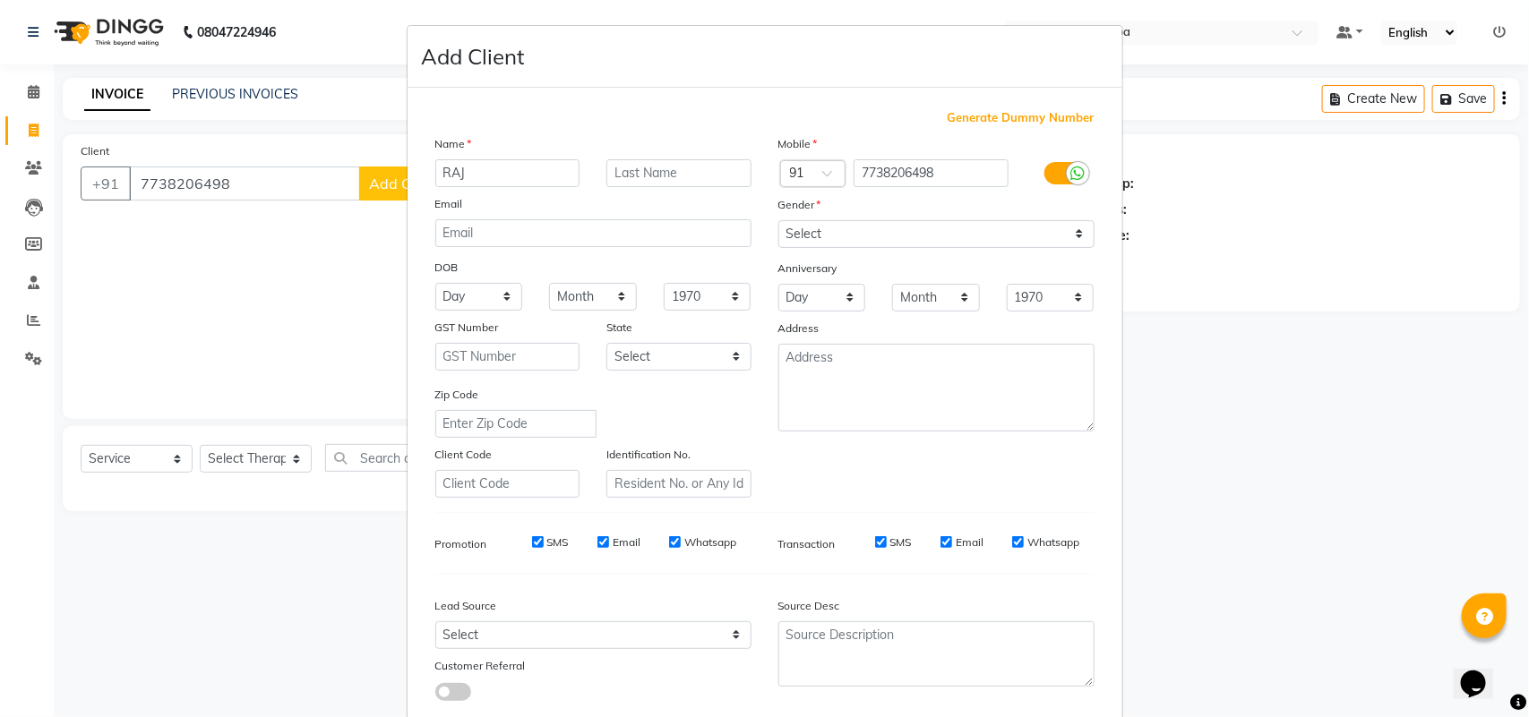
click at [540, 546] on input "SMS" at bounding box center [538, 542] width 12 height 12
checkbox input "false"
click at [613, 538] on label "Email" at bounding box center [627, 543] width 28 height 16
click at [609, 538] on input "Email" at bounding box center [603, 542] width 12 height 12
checkbox input "false"
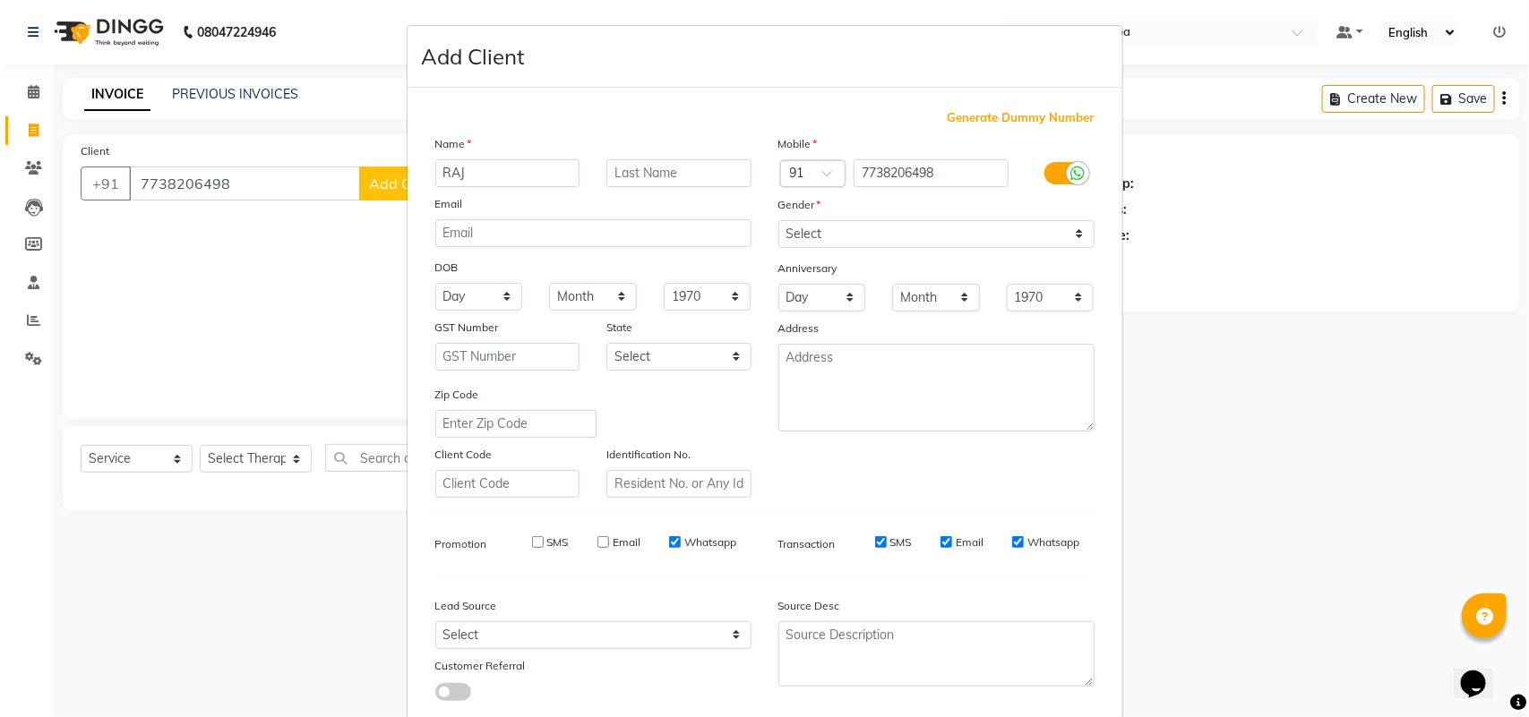
click at [700, 547] on div "SMS Email Whatsapp" at bounding box center [621, 547] width 286 height 25
click at [709, 536] on label "Whatsapp" at bounding box center [710, 543] width 52 height 16
click at [681, 536] on input "Whatsapp" at bounding box center [675, 542] width 12 height 12
checkbox input "false"
click at [890, 538] on label "SMS" at bounding box center [900, 543] width 21 height 16
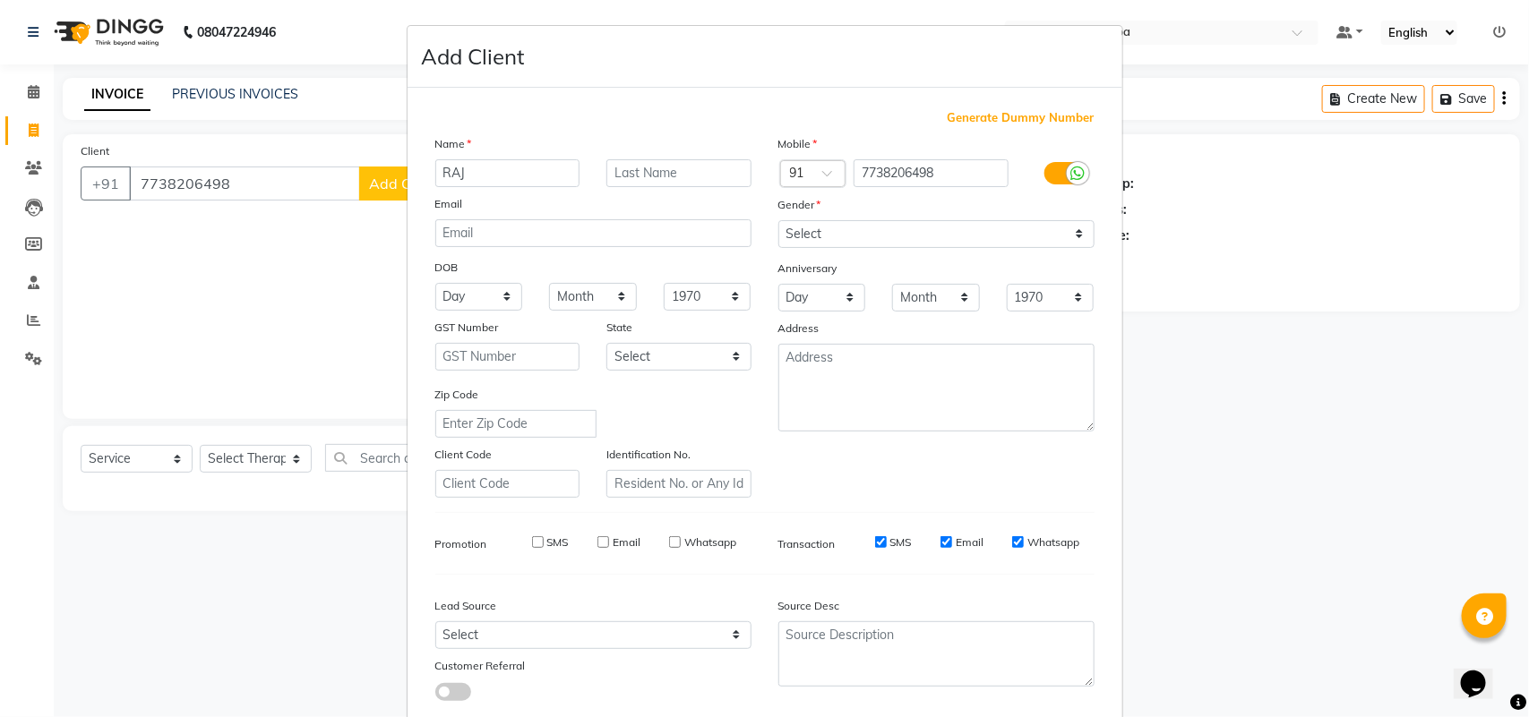
click at [883, 538] on input "SMS" at bounding box center [881, 542] width 12 height 12
checkbox input "false"
click at [972, 540] on label "Email" at bounding box center [970, 543] width 28 height 16
click at [952, 540] on input "Email" at bounding box center [946, 542] width 12 height 12
checkbox input "false"
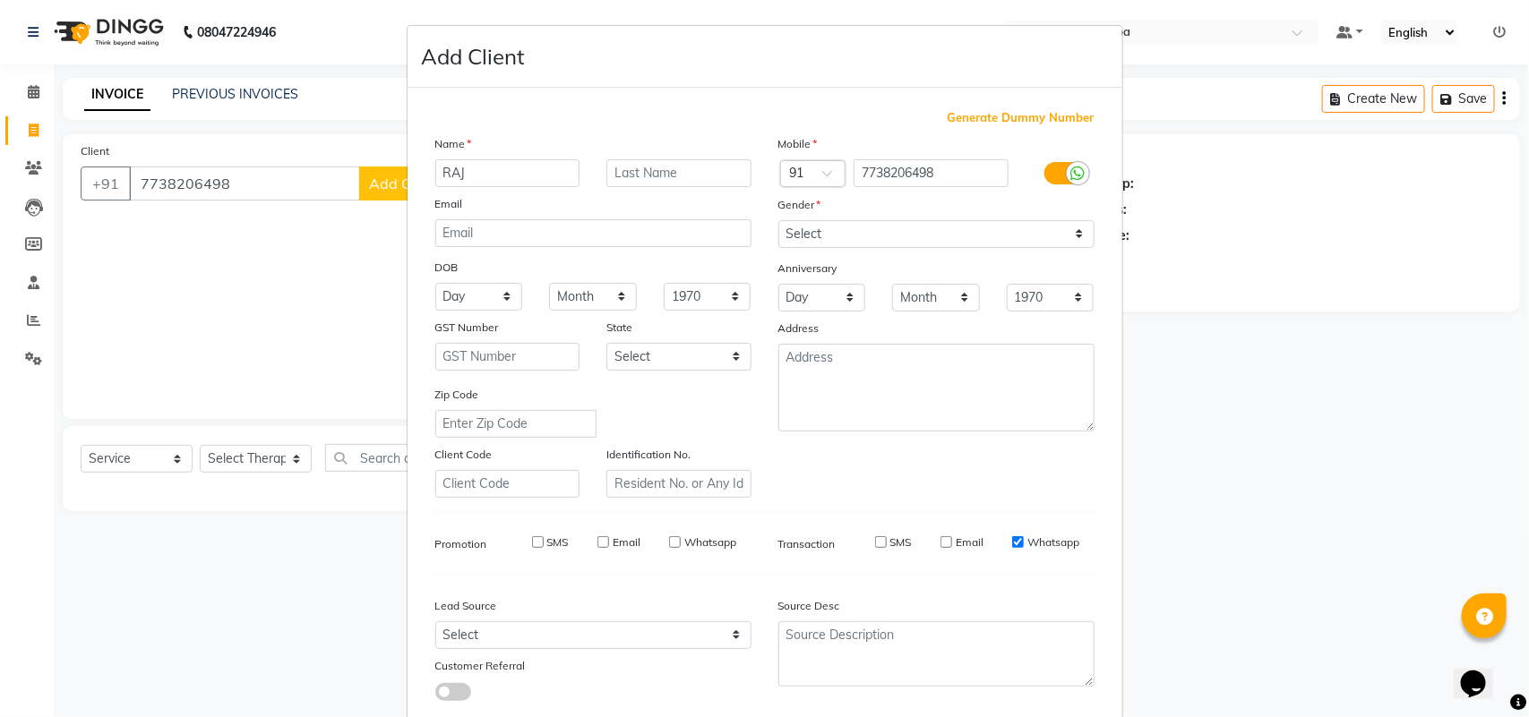
click at [1049, 540] on label "Whatsapp" at bounding box center [1053, 543] width 52 height 16
click at [1024, 540] on input "Whatsapp" at bounding box center [1018, 542] width 12 height 12
checkbox input "false"
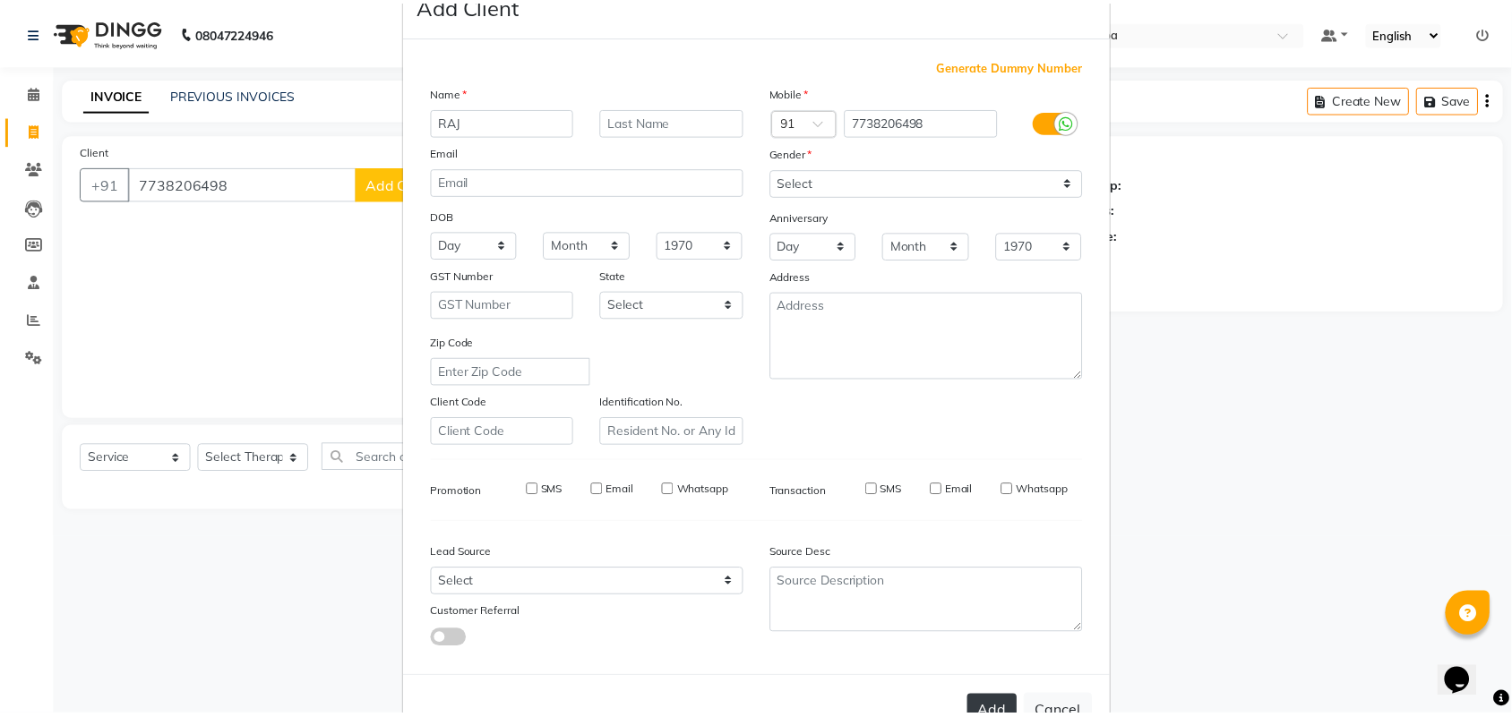
scroll to position [103, 0]
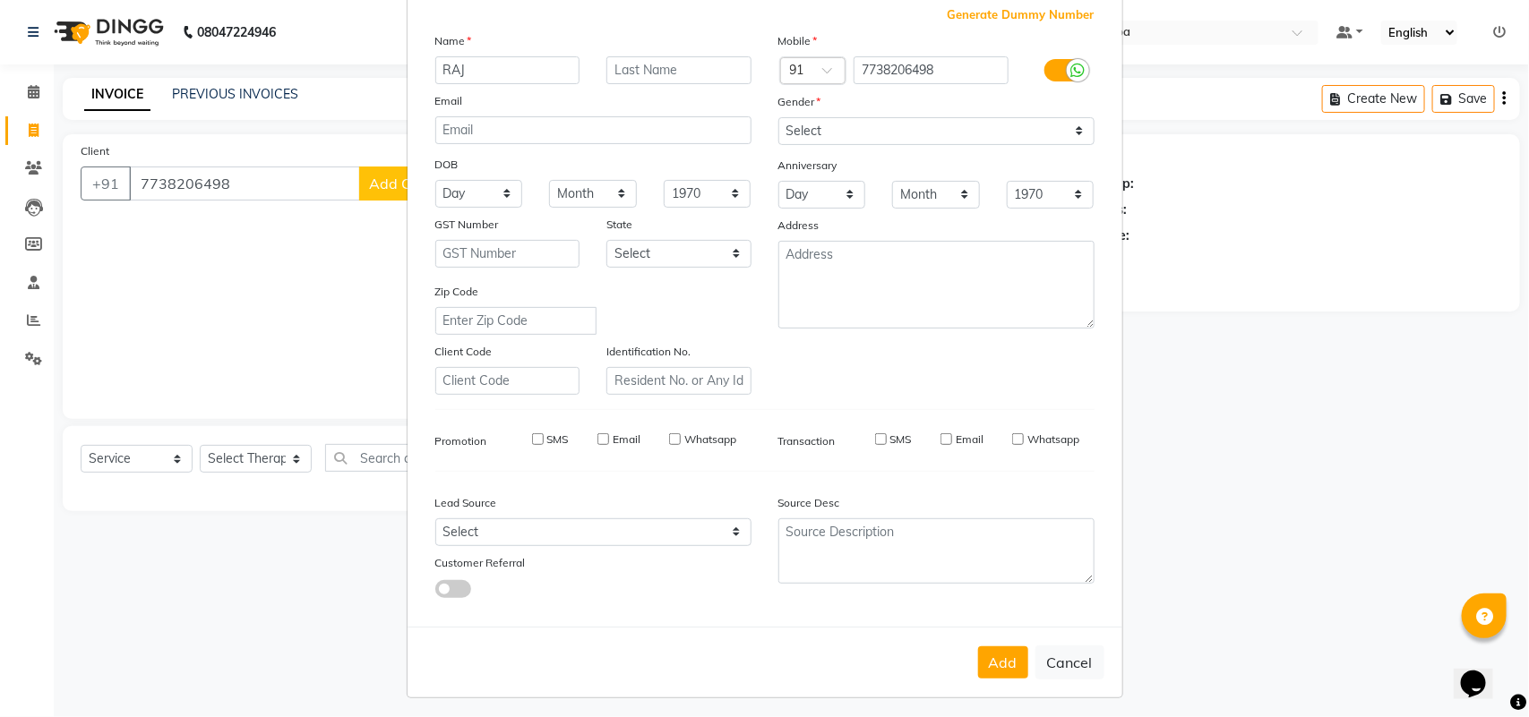
click at [1004, 637] on div "Add Cancel" at bounding box center [765, 662] width 715 height 71
click at [1000, 650] on button "Add" at bounding box center [1003, 663] width 50 height 32
select select
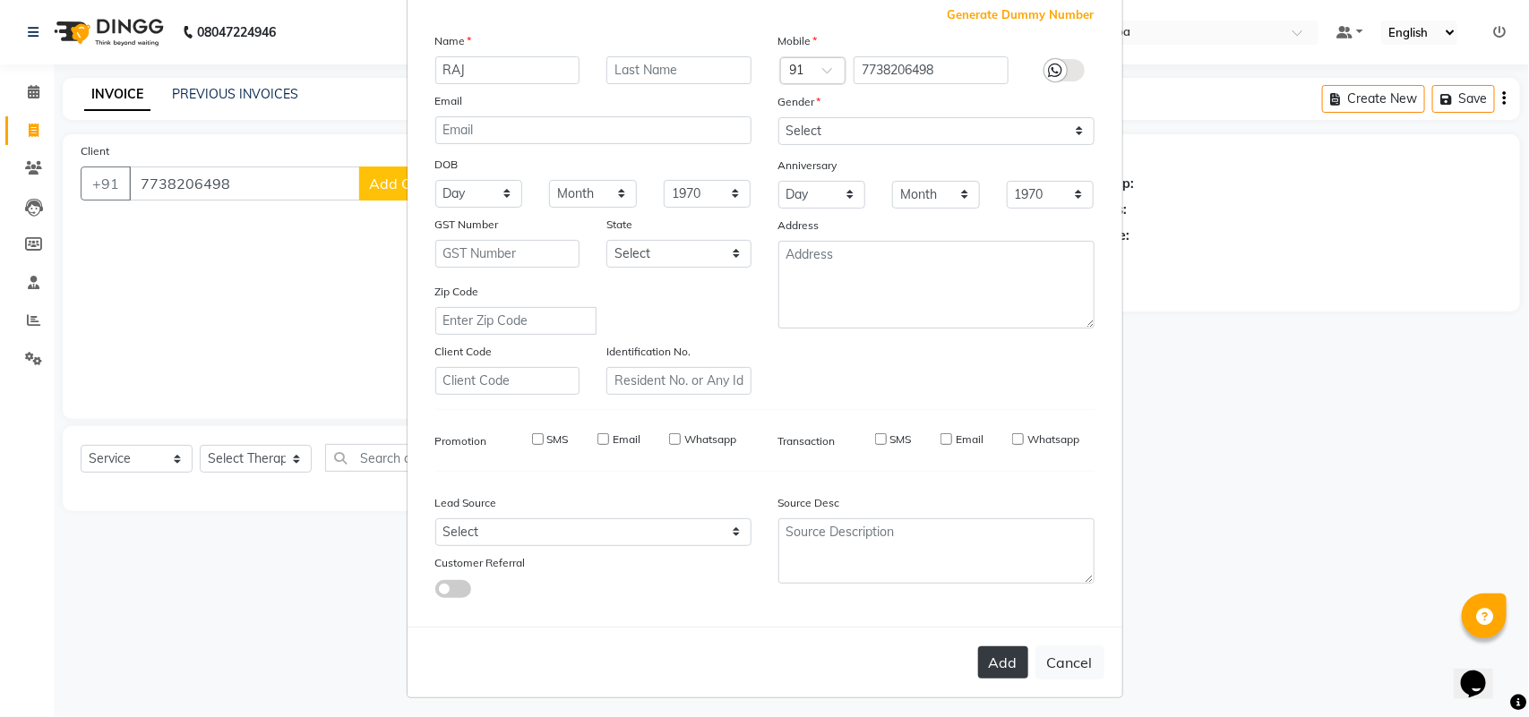
select select
checkbox input "false"
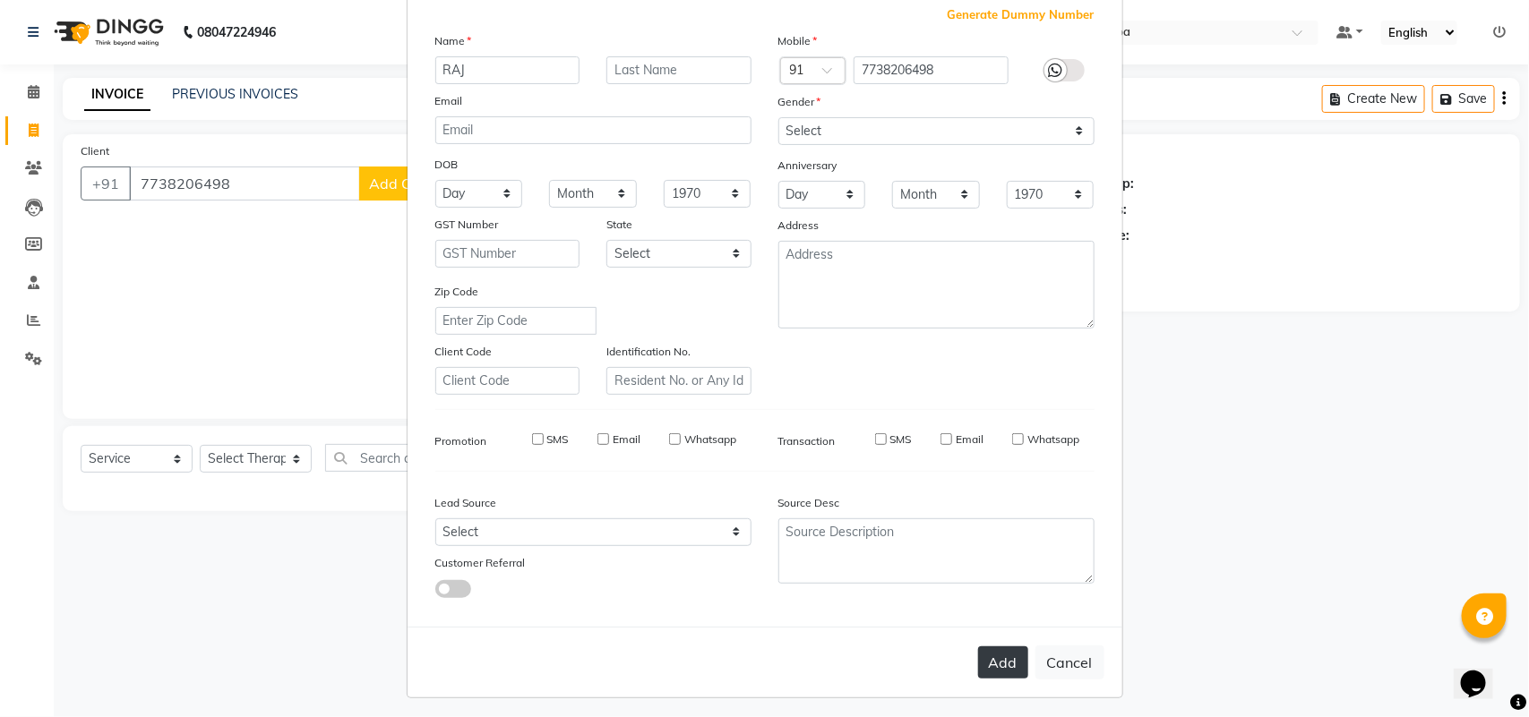
checkbox input "false"
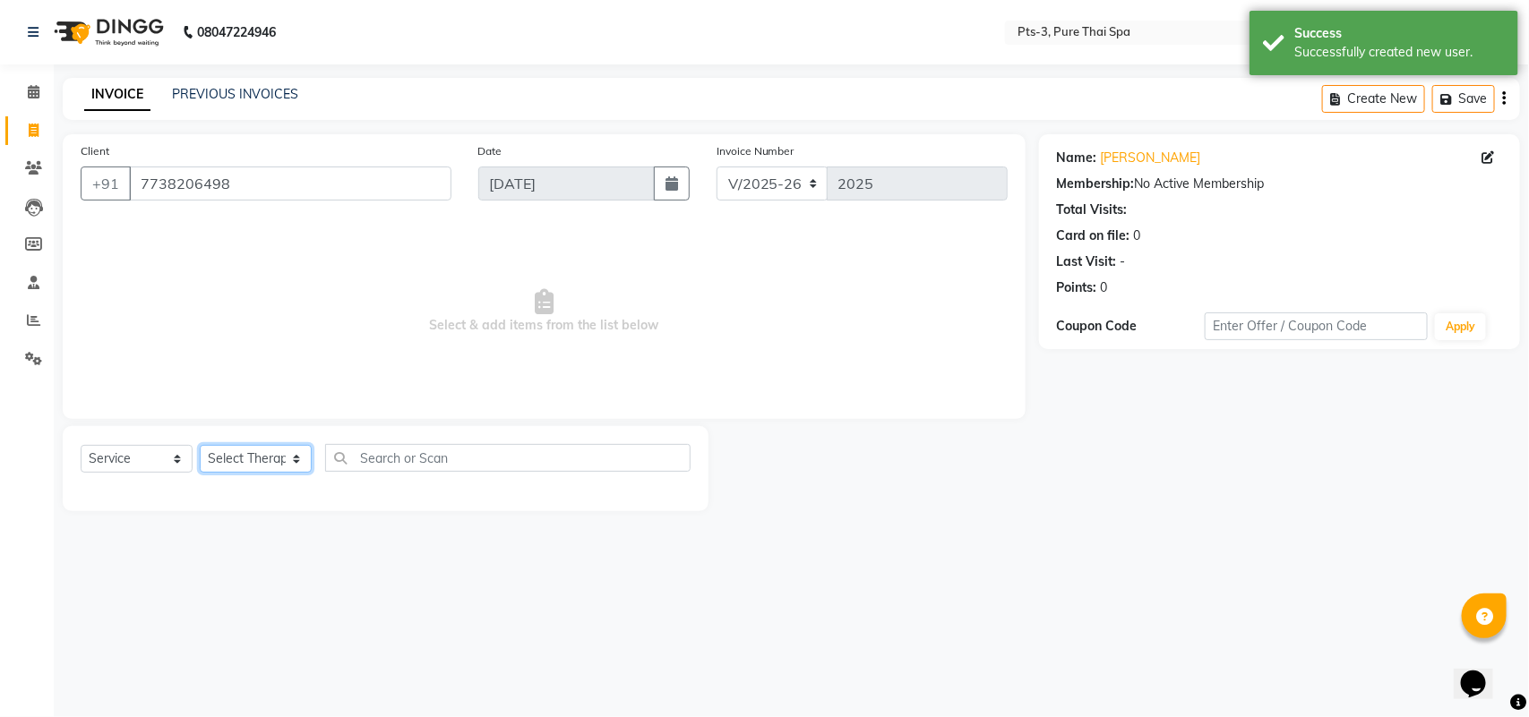
click at [234, 462] on select "Select Therapist [PERSON_NAME] AMMI ANYONE [PERSON_NAME] [PERSON_NAME] [PERSON_…" at bounding box center [256, 459] width 112 height 28
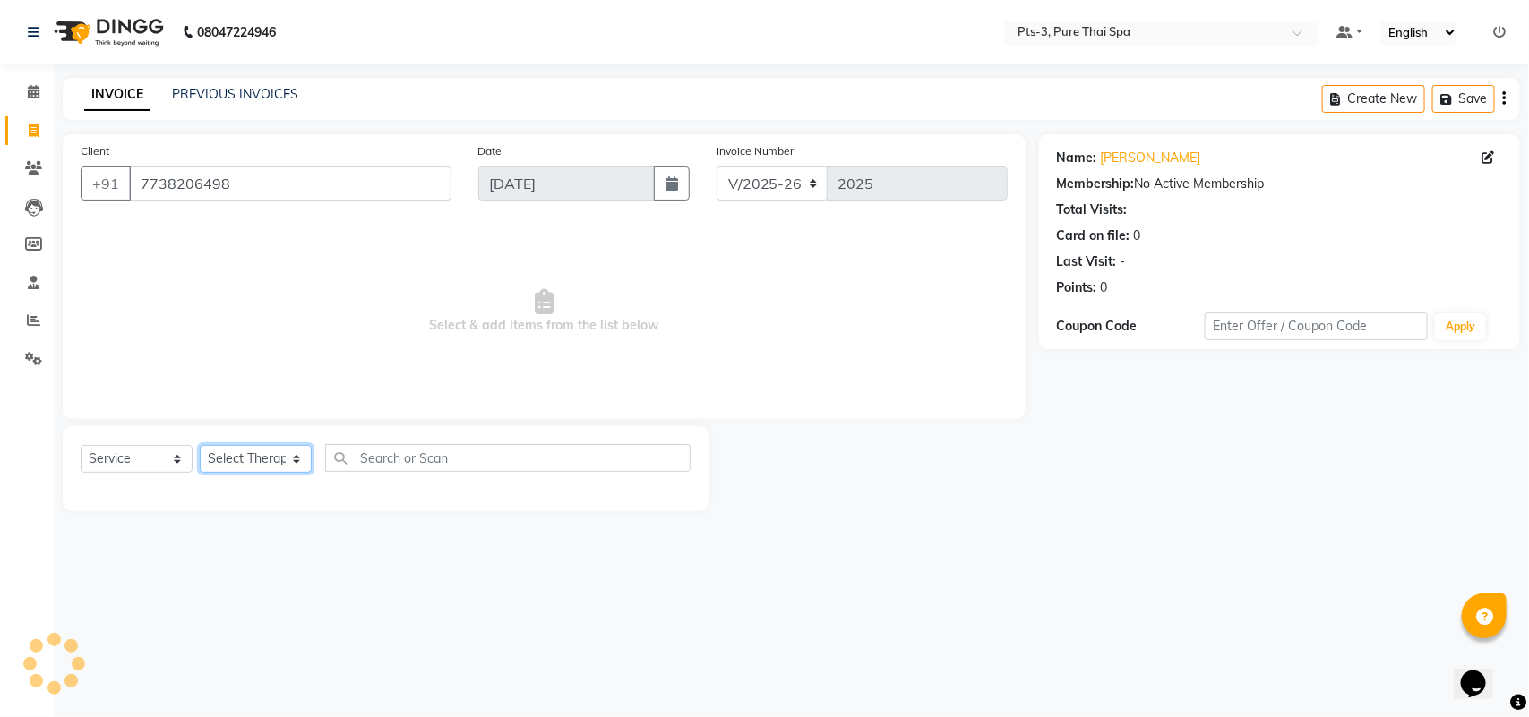
select select "75484"
click at [200, 445] on select "Select Therapist [PERSON_NAME] AMMI ANYONE [PERSON_NAME] [PERSON_NAME] [PERSON_…" at bounding box center [256, 459] width 112 height 28
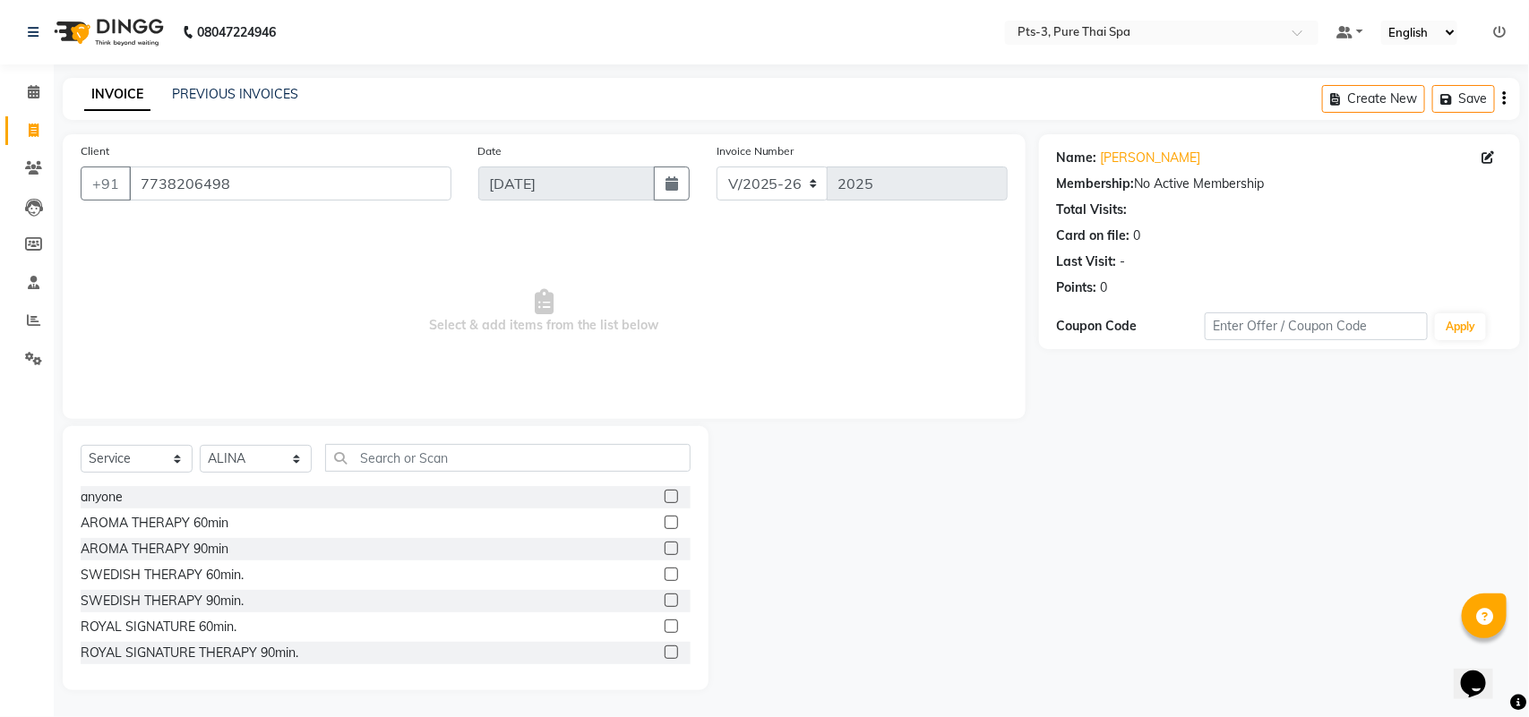
click at [665, 575] on label at bounding box center [671, 574] width 13 height 13
click at [665, 575] on input "checkbox" at bounding box center [671, 576] width 12 height 12
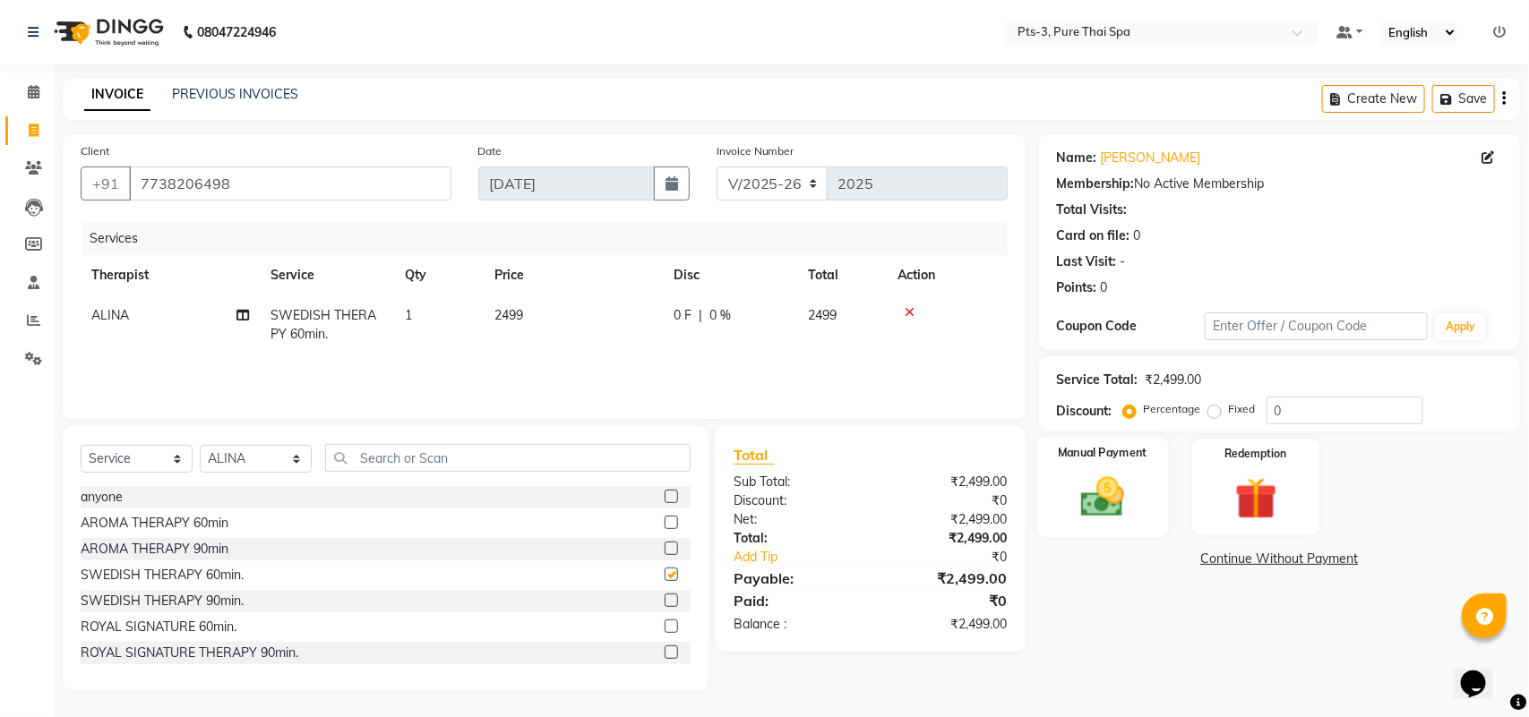
checkbox input "false"
click at [1120, 472] on img at bounding box center [1102, 497] width 71 height 50
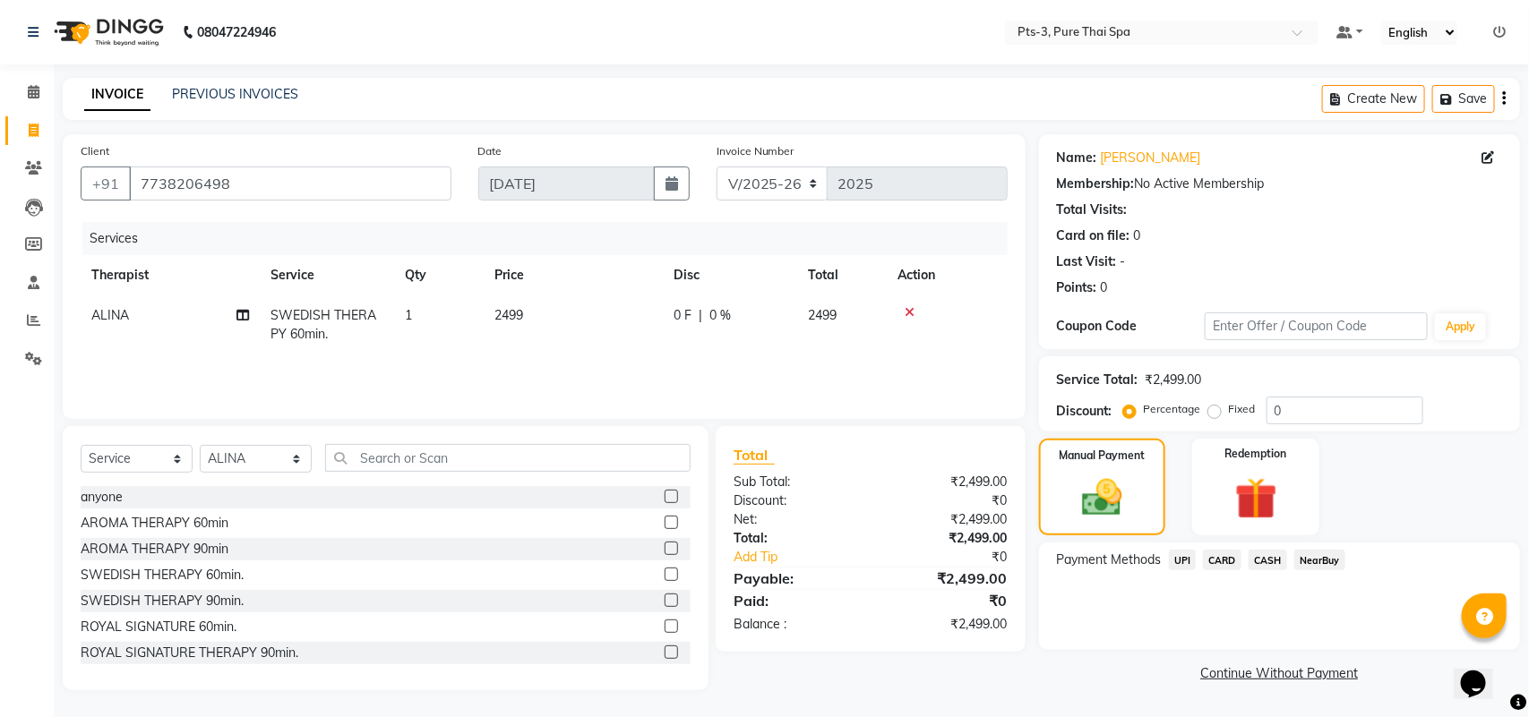
click at [1264, 561] on span "CASH" at bounding box center [1268, 560] width 39 height 21
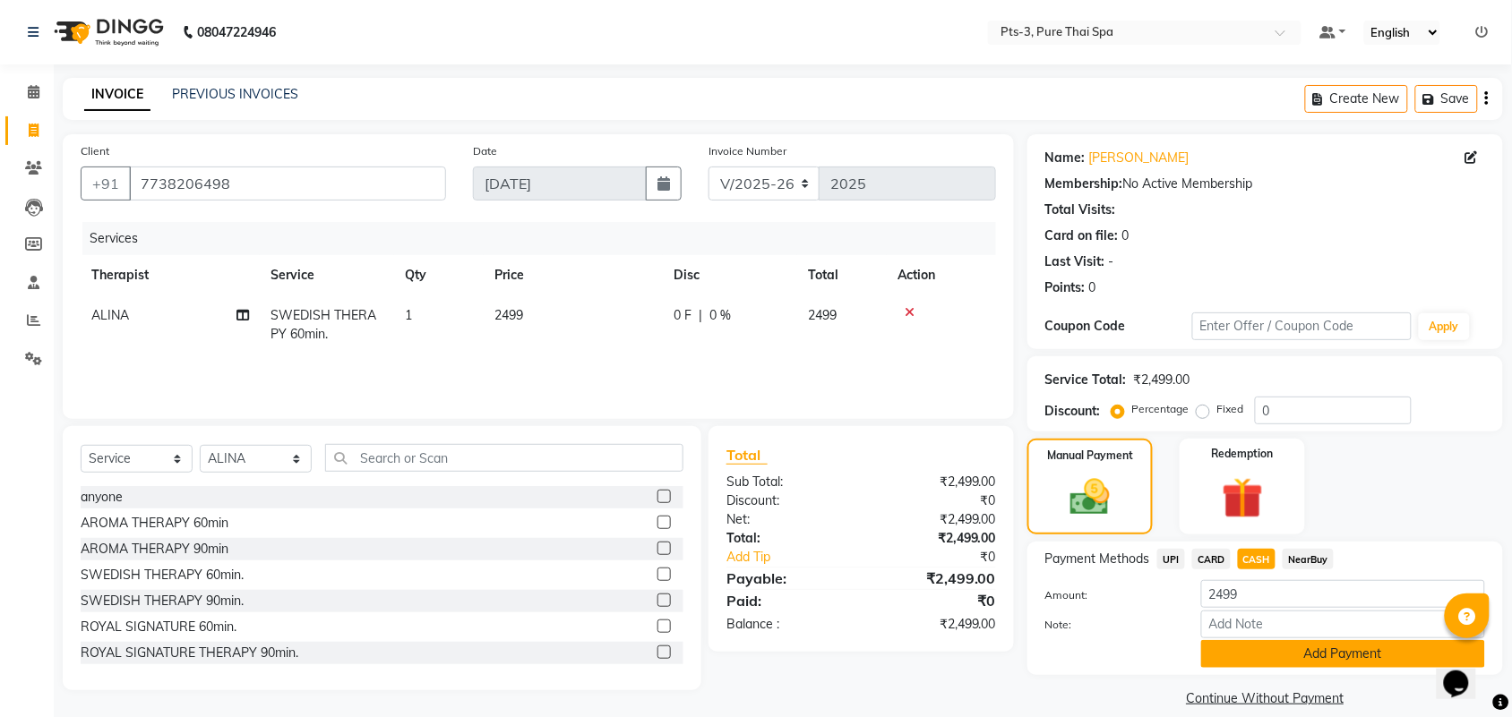
click at [1230, 647] on button "Add Payment" at bounding box center [1343, 654] width 284 height 28
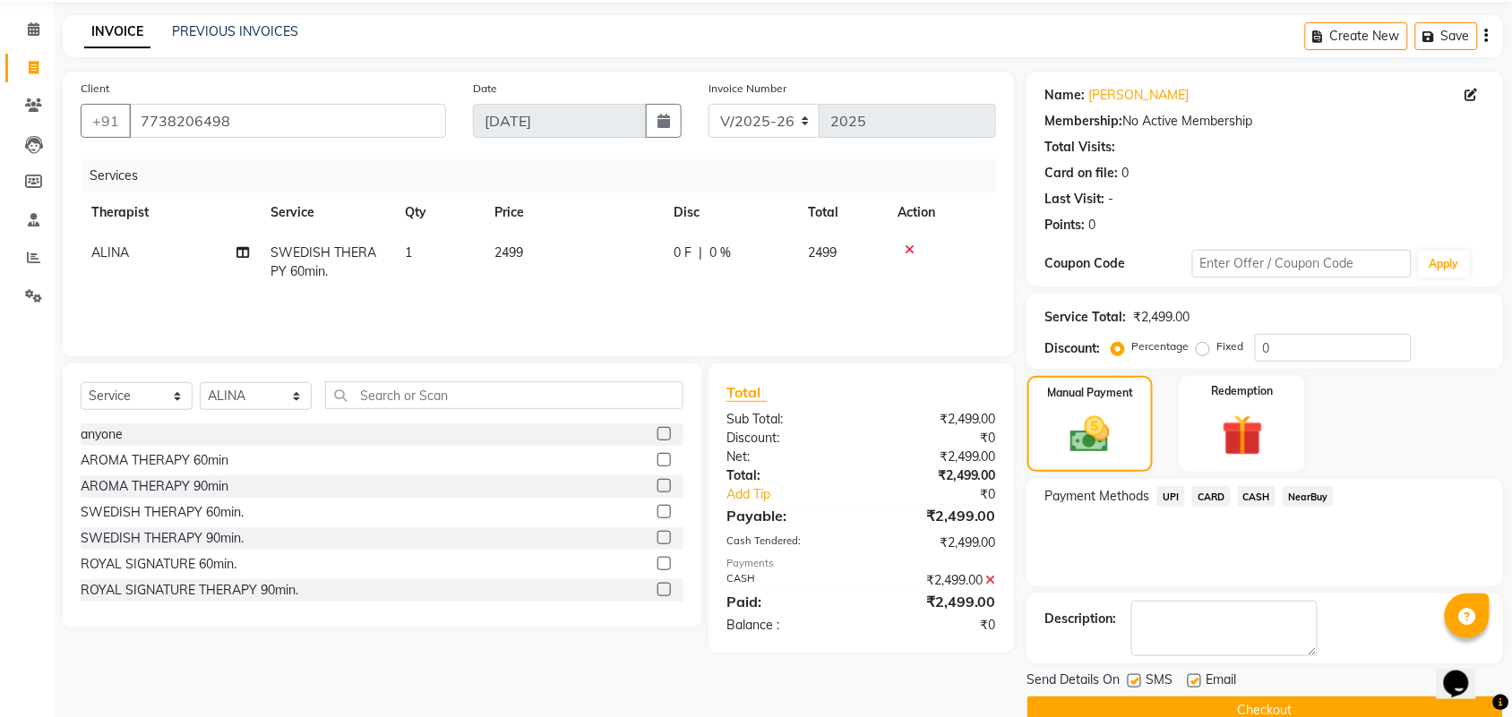
scroll to position [97, 0]
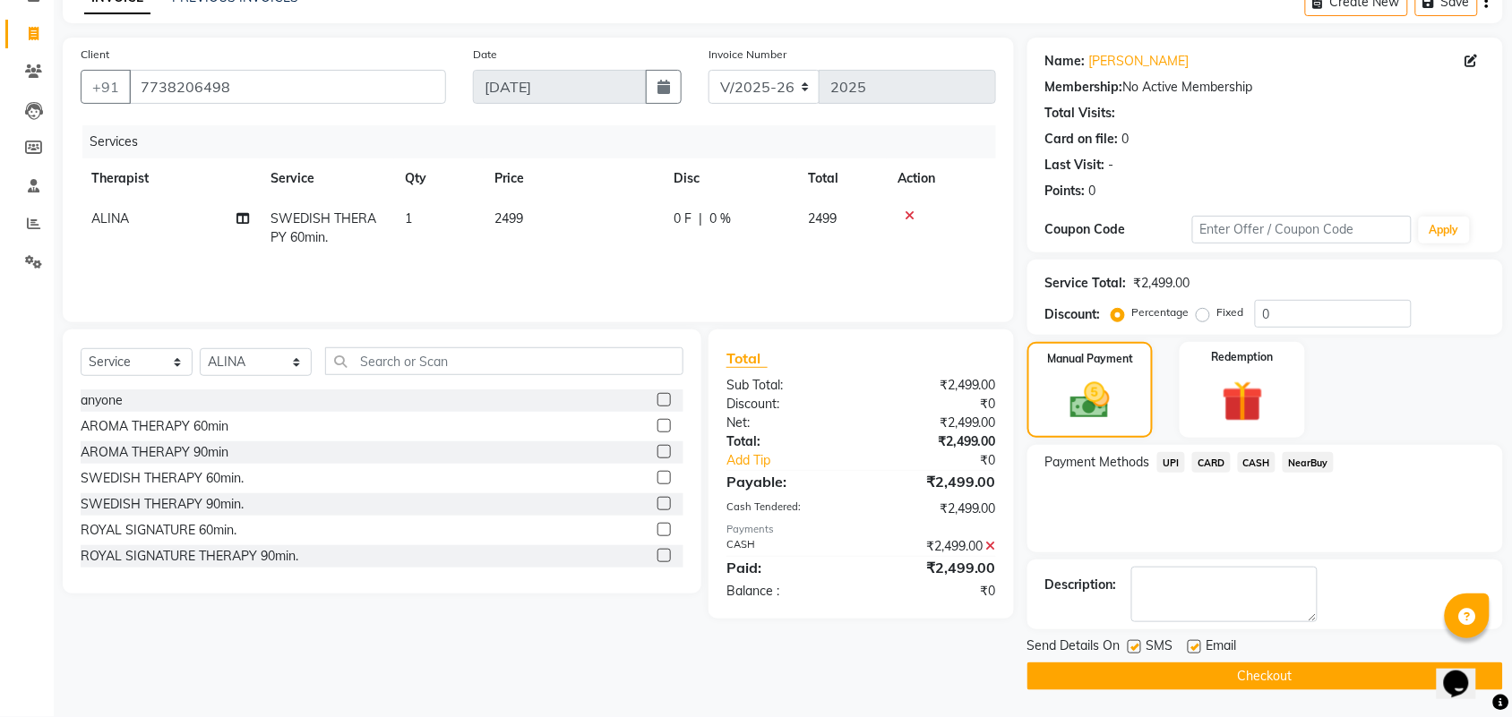
click at [1134, 648] on label at bounding box center [1134, 646] width 13 height 13
click at [1134, 648] on input "checkbox" at bounding box center [1134, 648] width 12 height 12
checkbox input "false"
click at [1191, 648] on label at bounding box center [1194, 646] width 13 height 13
click at [1191, 648] on input "checkbox" at bounding box center [1194, 648] width 12 height 12
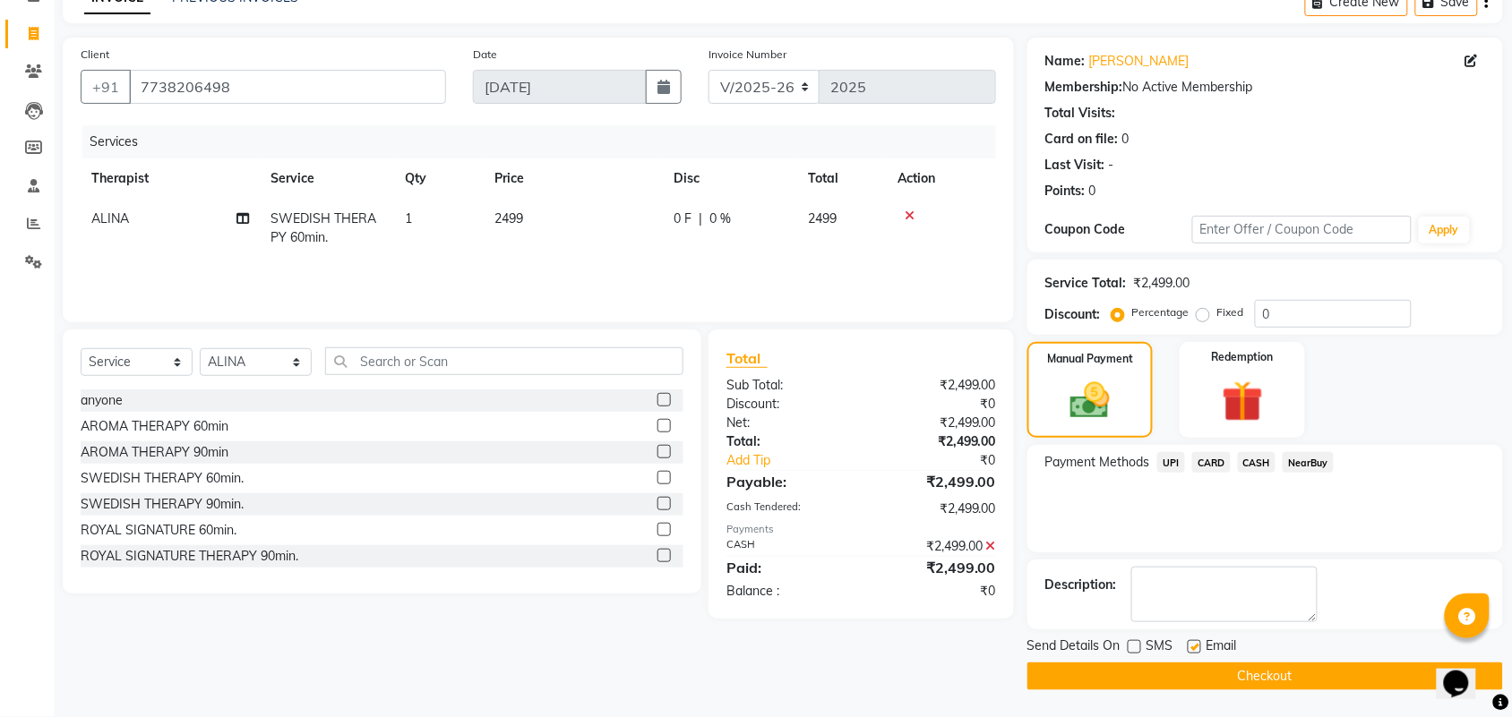
checkbox input "false"
click at [1189, 663] on button "Checkout" at bounding box center [1265, 677] width 476 height 28
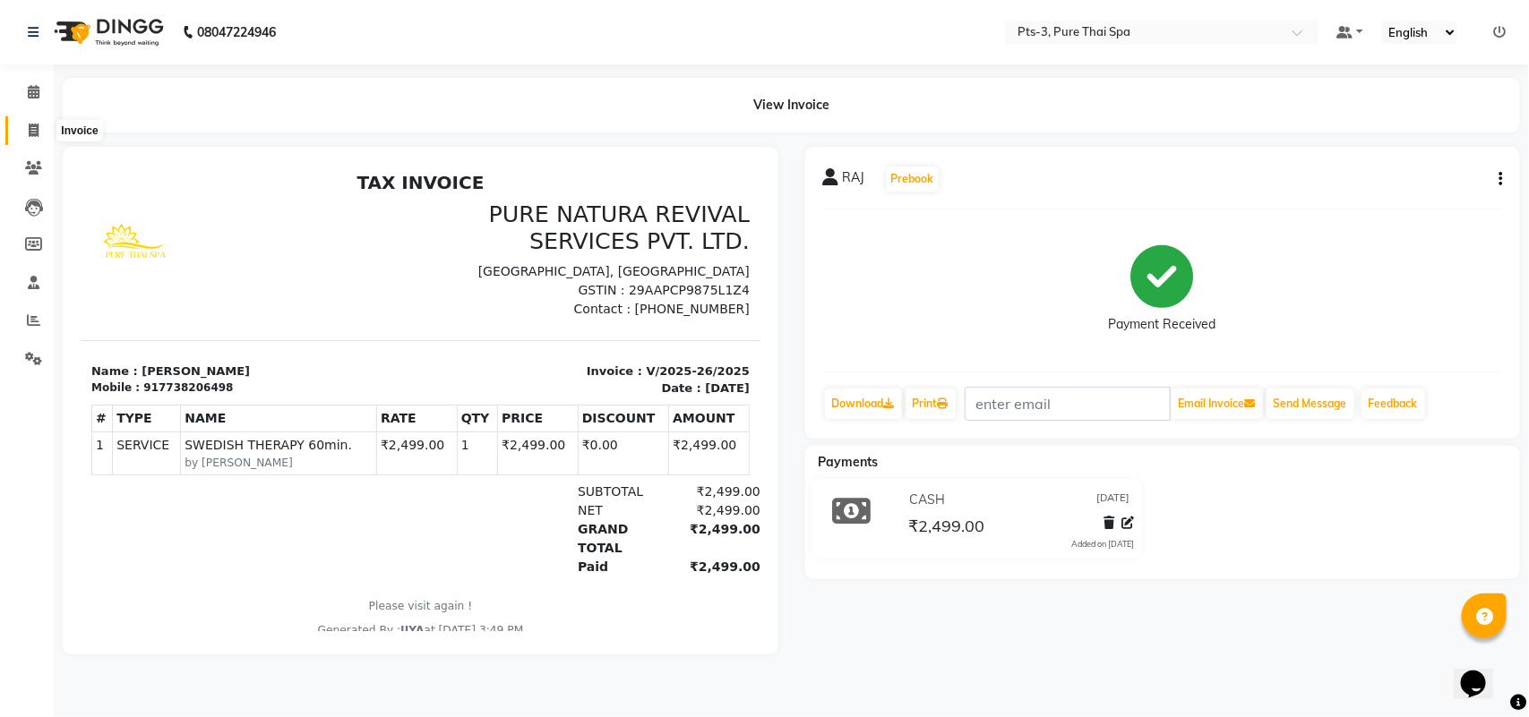
drag, startPoint x: 32, startPoint y: 127, endPoint x: 99, endPoint y: 132, distance: 67.3
click at [33, 127] on icon at bounding box center [34, 130] width 10 height 13
select select "6461"
select select "service"
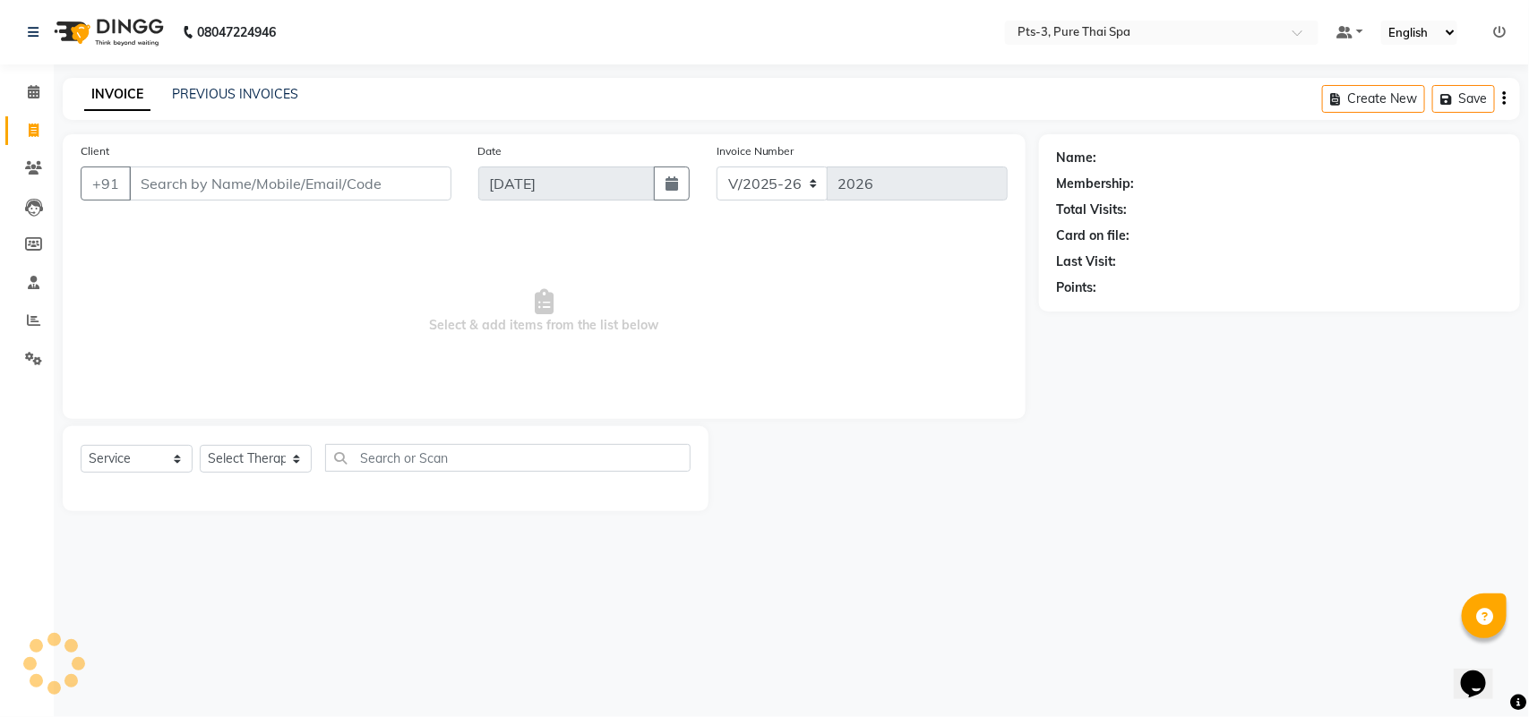
click at [180, 181] on input "Client" at bounding box center [290, 184] width 322 height 34
type input "9845025784"
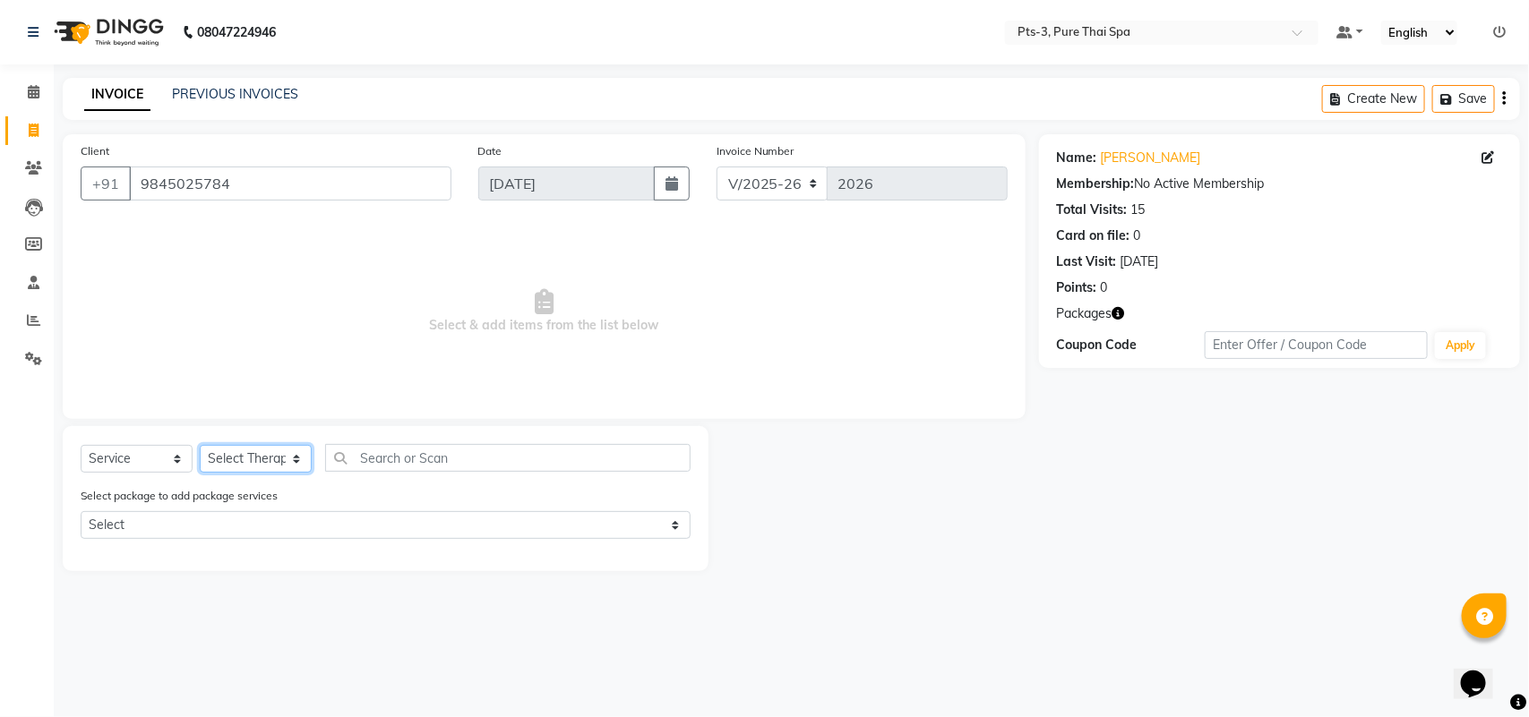
click at [238, 452] on select "Select Therapist [PERSON_NAME] AMMI ANYONE [PERSON_NAME] [PERSON_NAME] [PERSON_…" at bounding box center [256, 459] width 112 height 28
select select "73951"
click at [200, 445] on select "Select Therapist [PERSON_NAME] AMMI ANYONE [PERSON_NAME] [PERSON_NAME] [PERSON_…" at bounding box center [256, 459] width 112 height 28
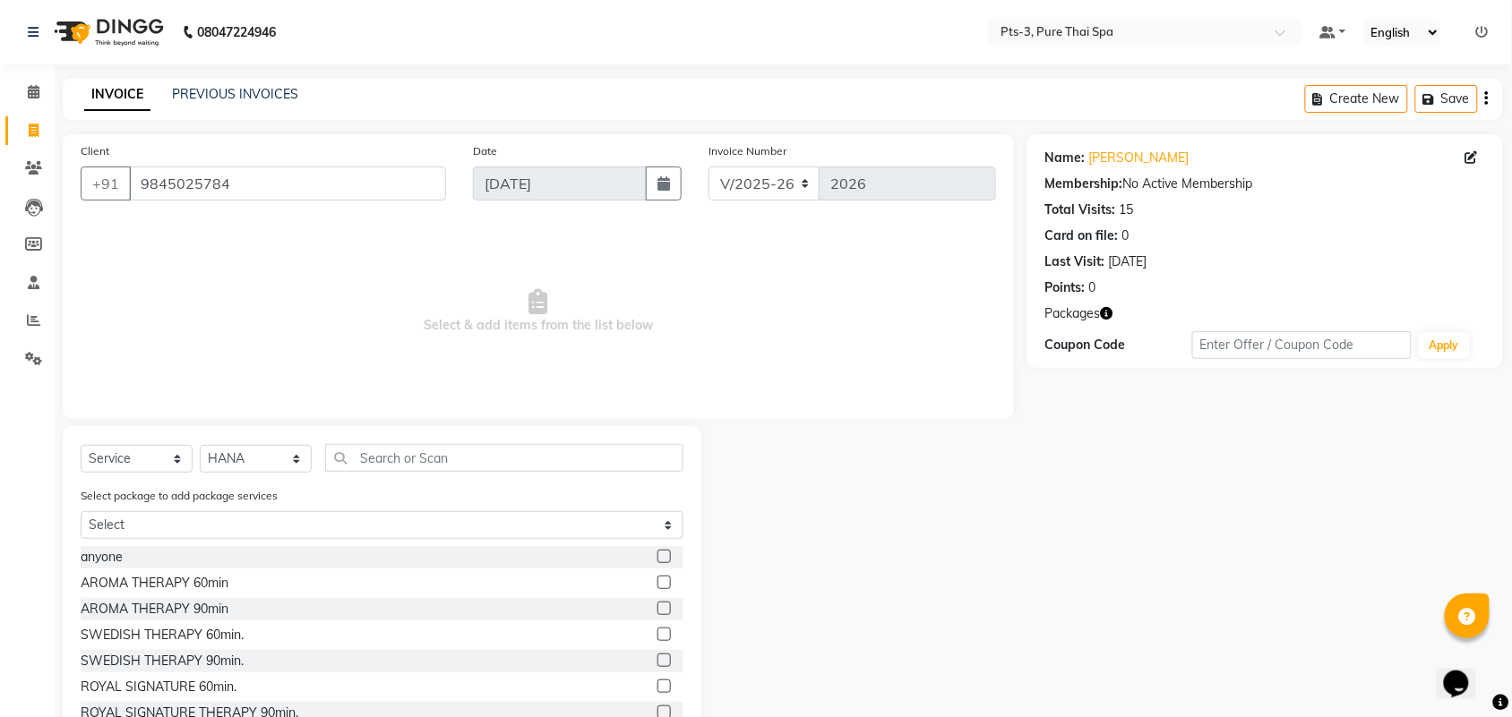
click at [657, 634] on label at bounding box center [663, 634] width 13 height 13
click at [657, 634] on input "checkbox" at bounding box center [663, 636] width 12 height 12
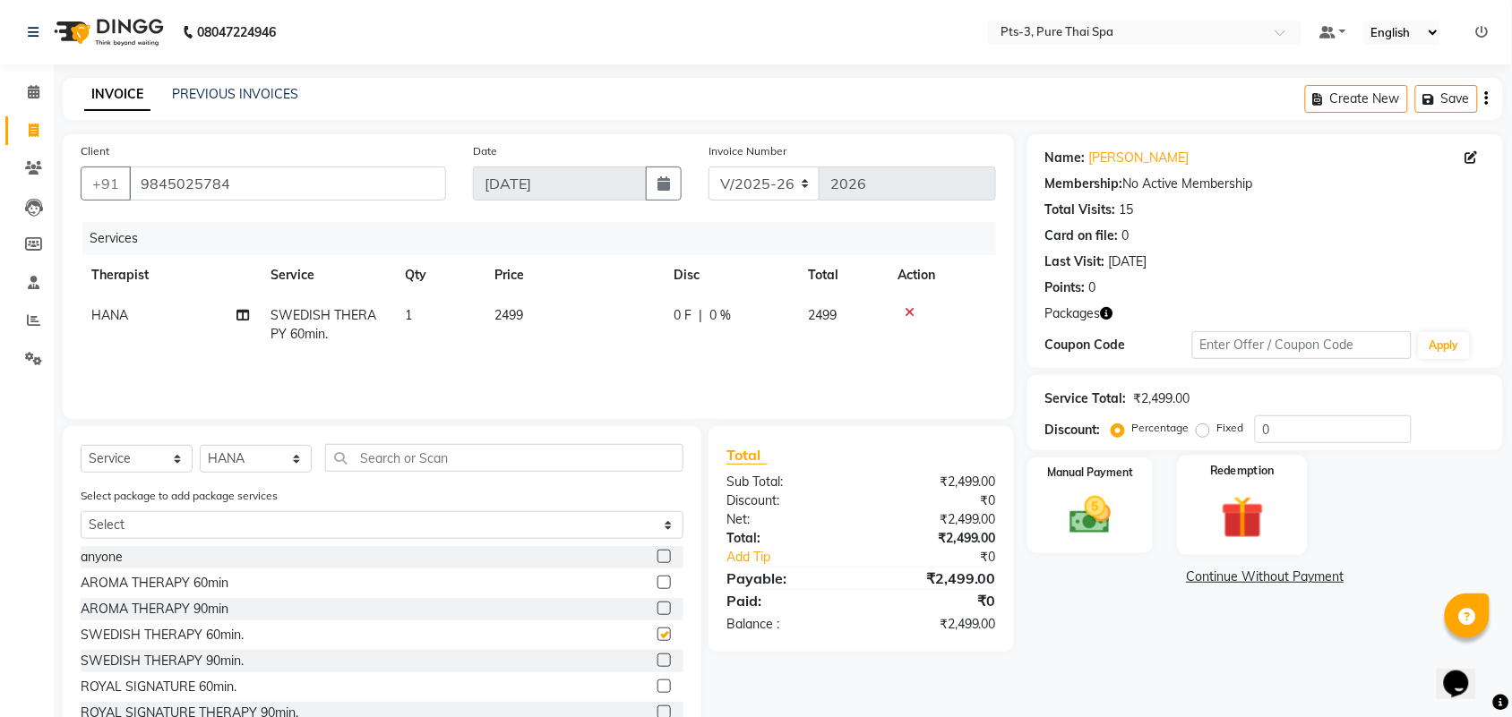
checkbox input "false"
click at [1236, 533] on img at bounding box center [1242, 518] width 70 height 54
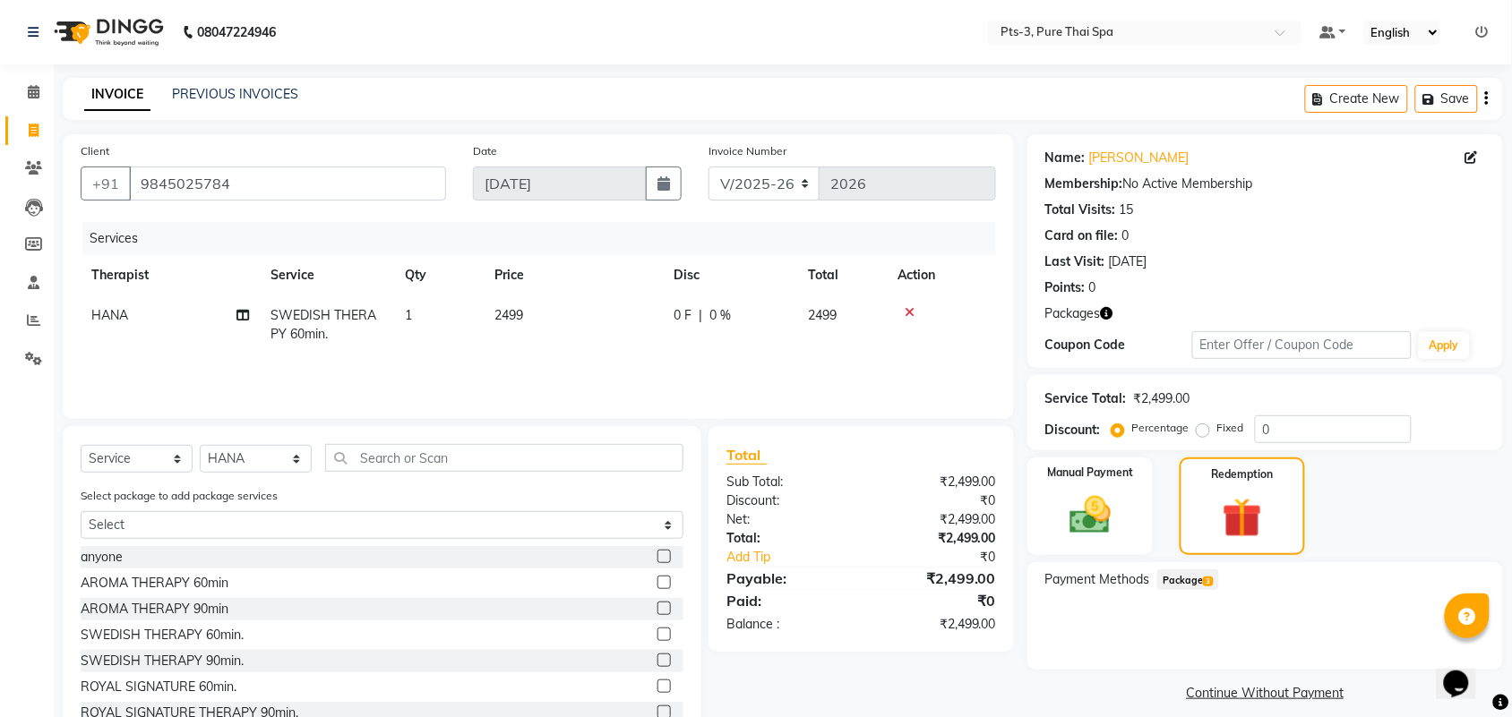
click at [1200, 580] on span "Package 3" at bounding box center [1188, 580] width 62 height 21
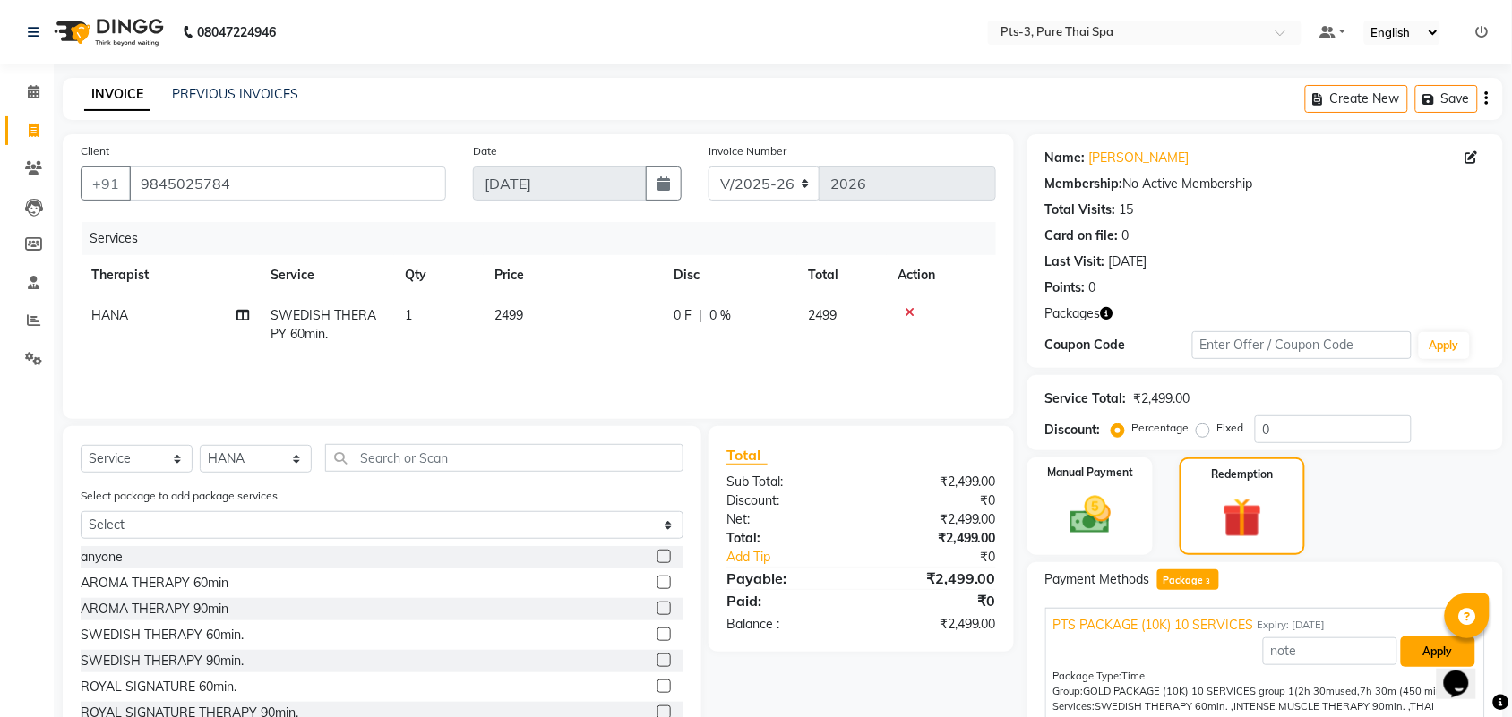
click at [1403, 649] on button "Apply" at bounding box center [1438, 652] width 74 height 30
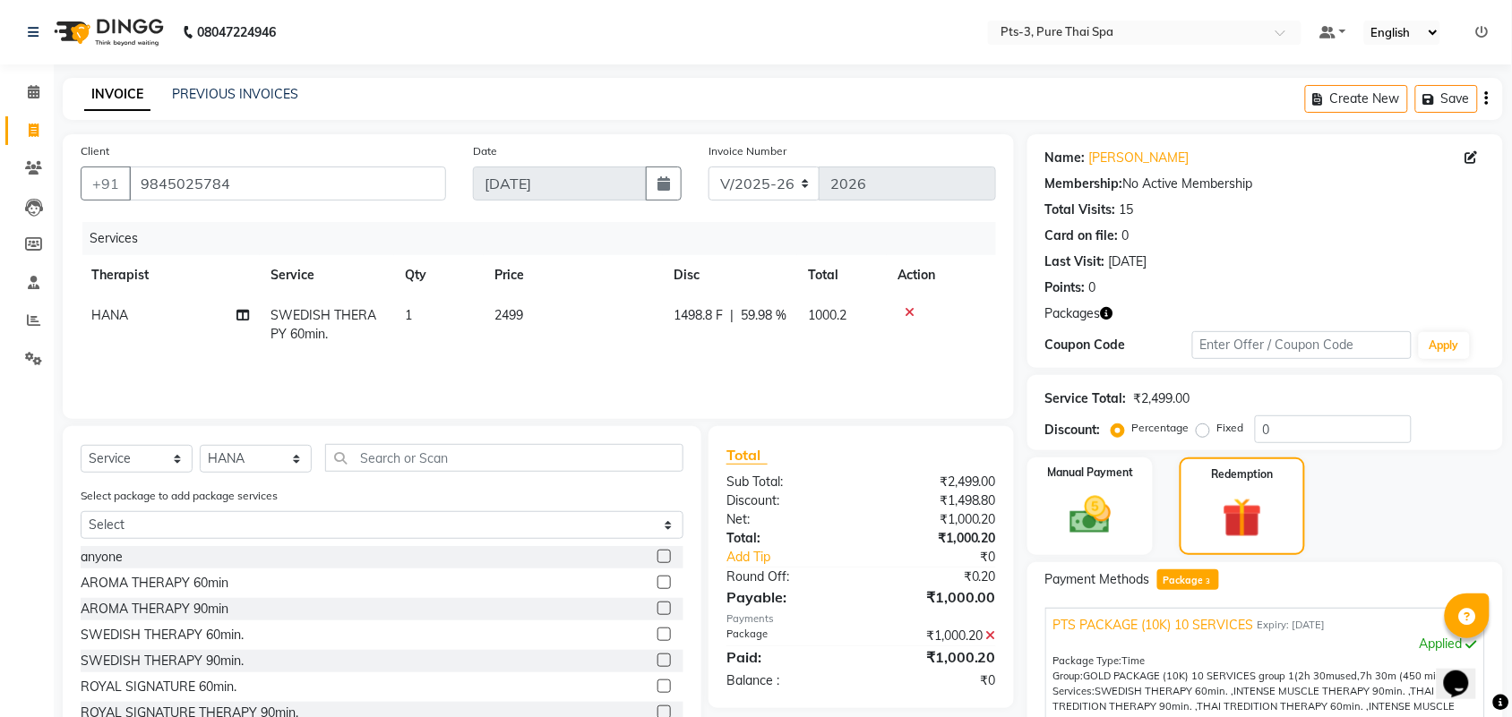
click at [1403, 649] on div "Applied" at bounding box center [1265, 644] width 424 height 19
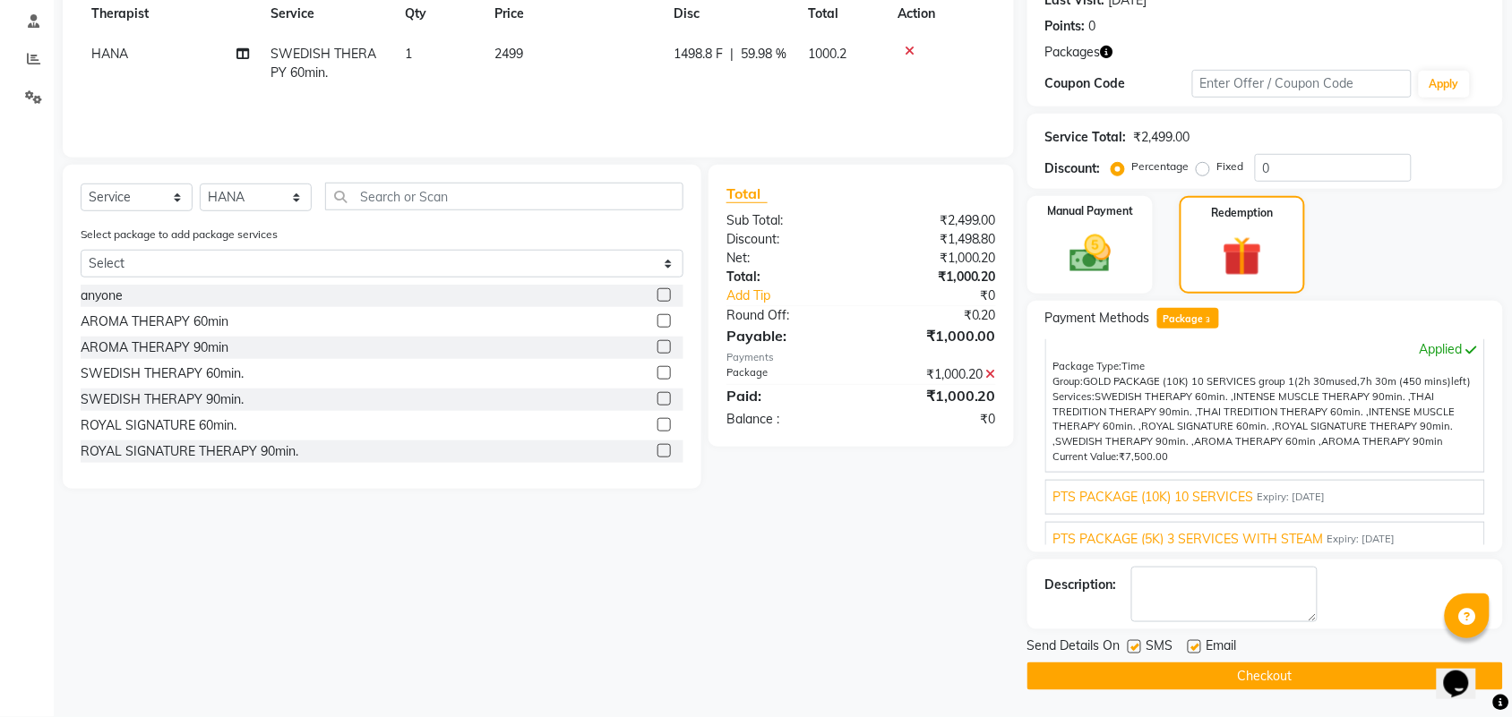
scroll to position [60, 0]
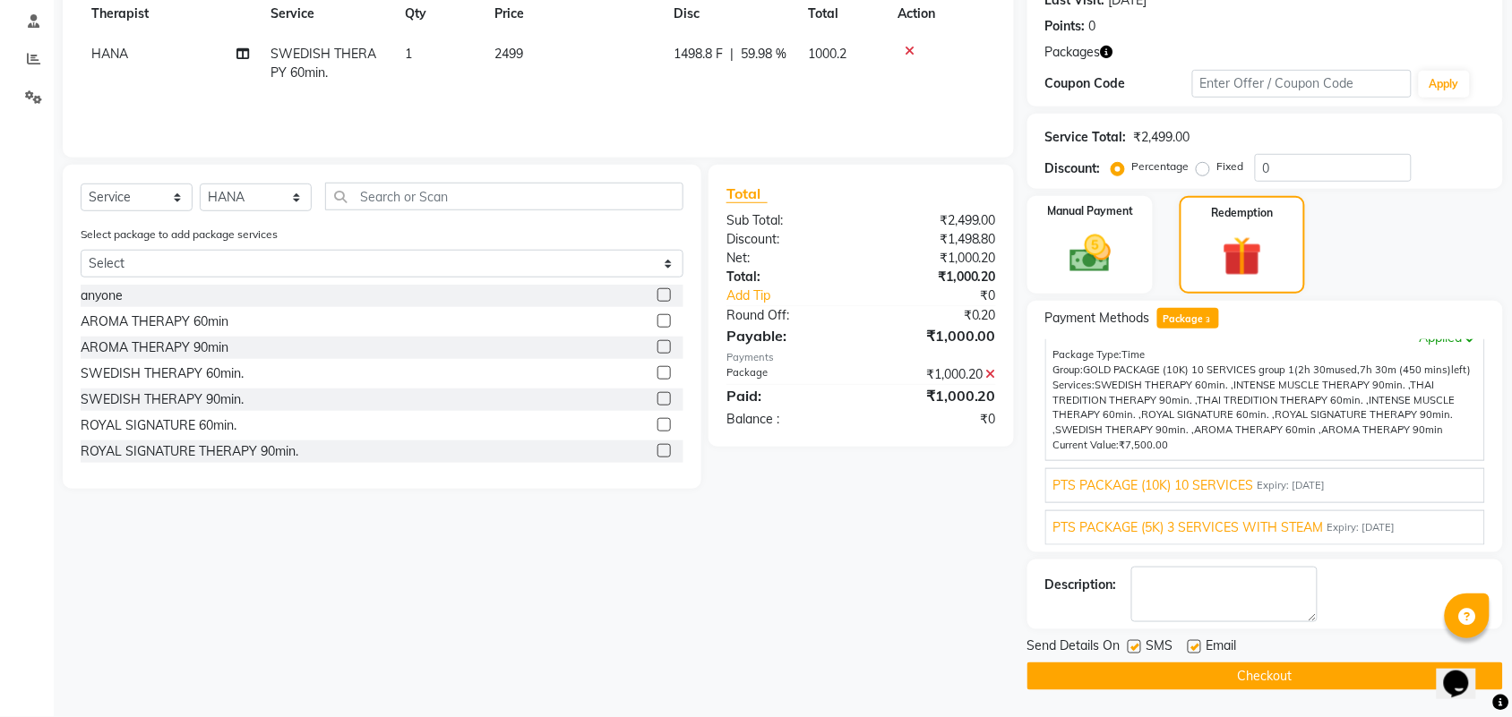
click at [1318, 497] on div "PTS PACKAGE (10K) 10 SERVICES Expiry: [DATE] Apply Package Type: Time Group: GO…" at bounding box center [1265, 485] width 440 height 35
click at [1326, 481] on span "Expiry: [DATE]" at bounding box center [1292, 485] width 68 height 15
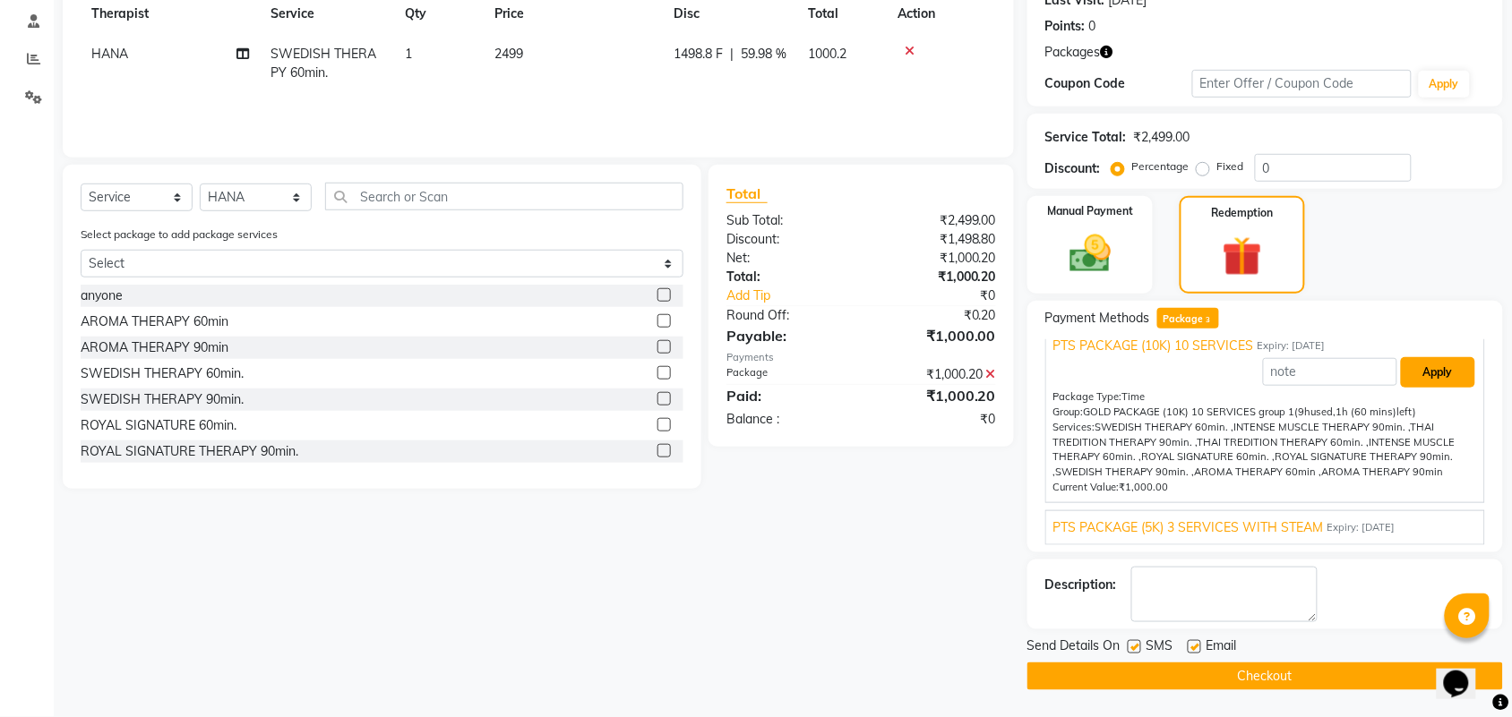
click at [1421, 368] on button "Apply" at bounding box center [1438, 372] width 74 height 30
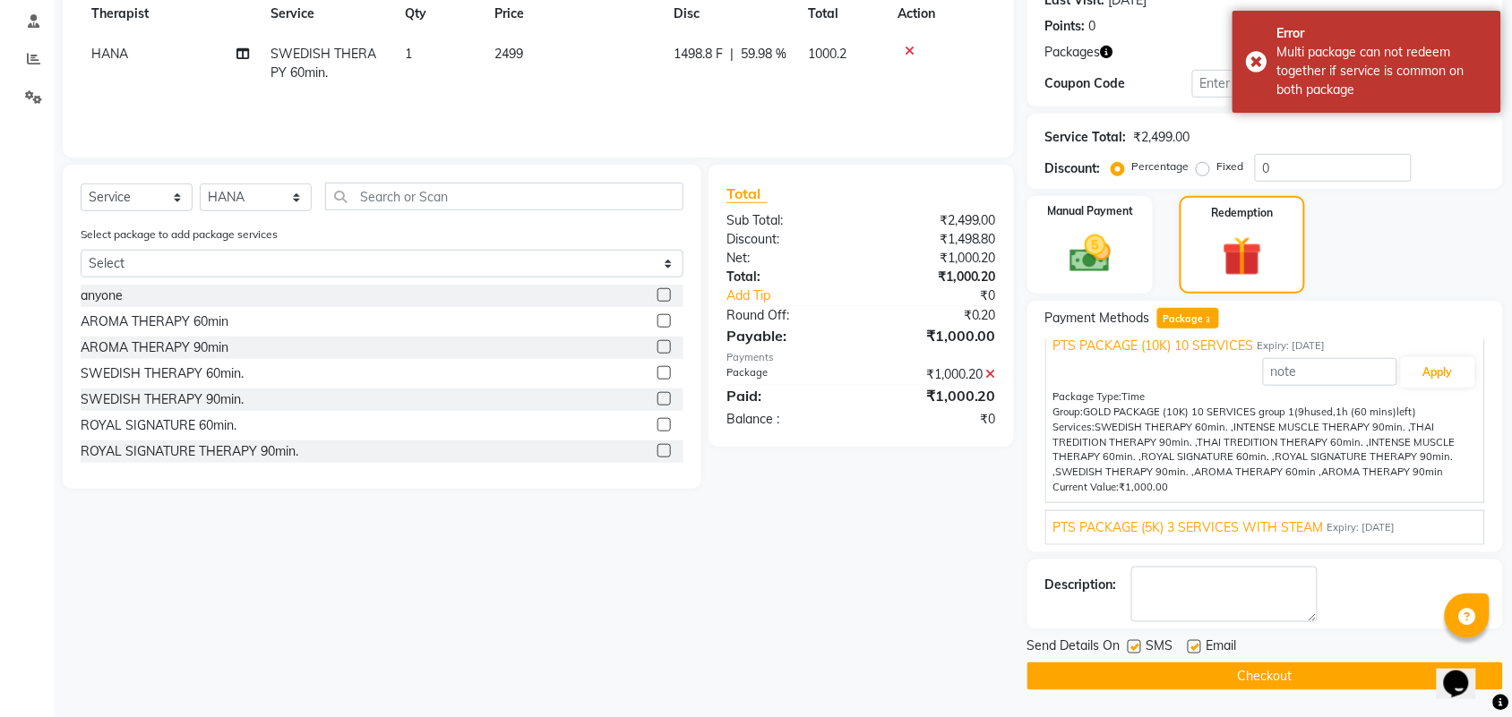
click at [1328, 529] on span "Expiry: [DATE]" at bounding box center [1361, 527] width 68 height 15
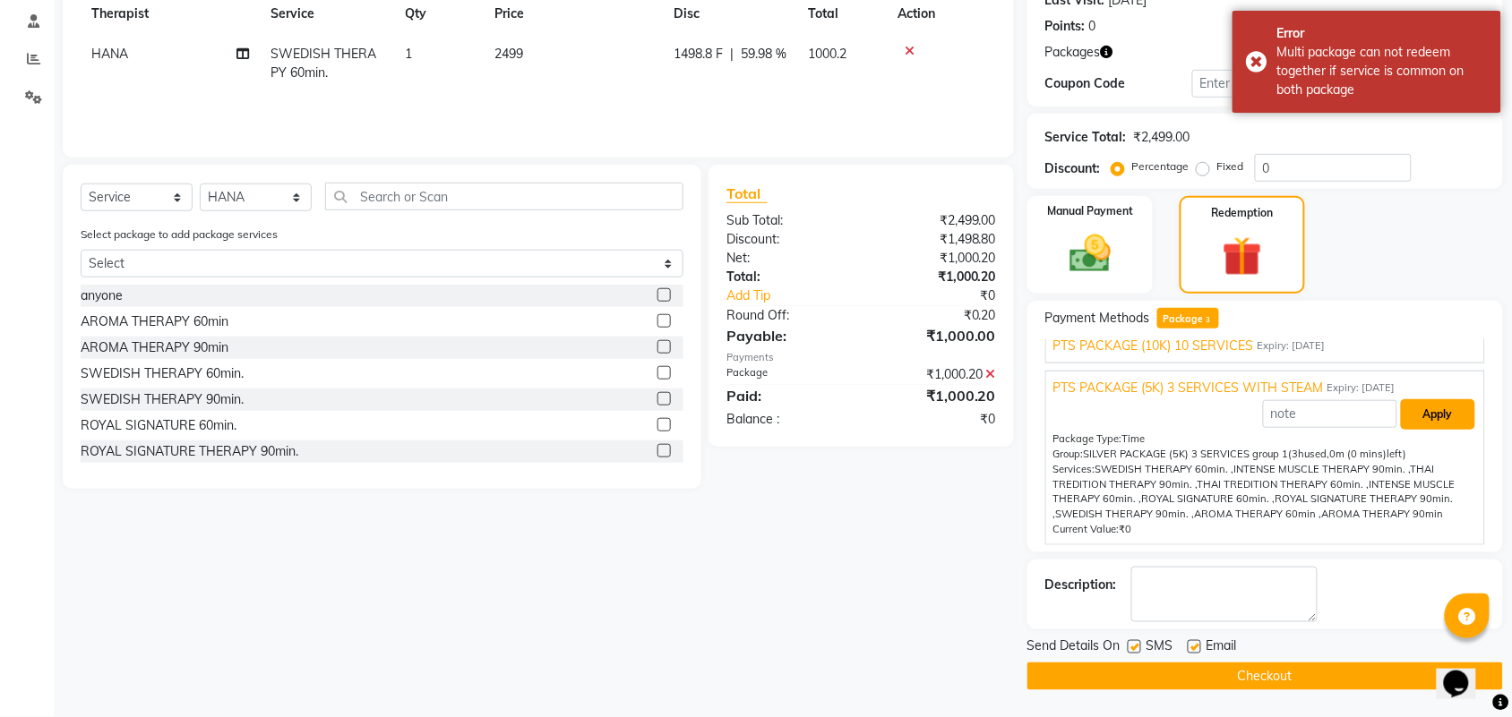
click at [1426, 417] on button "Apply" at bounding box center [1438, 414] width 74 height 30
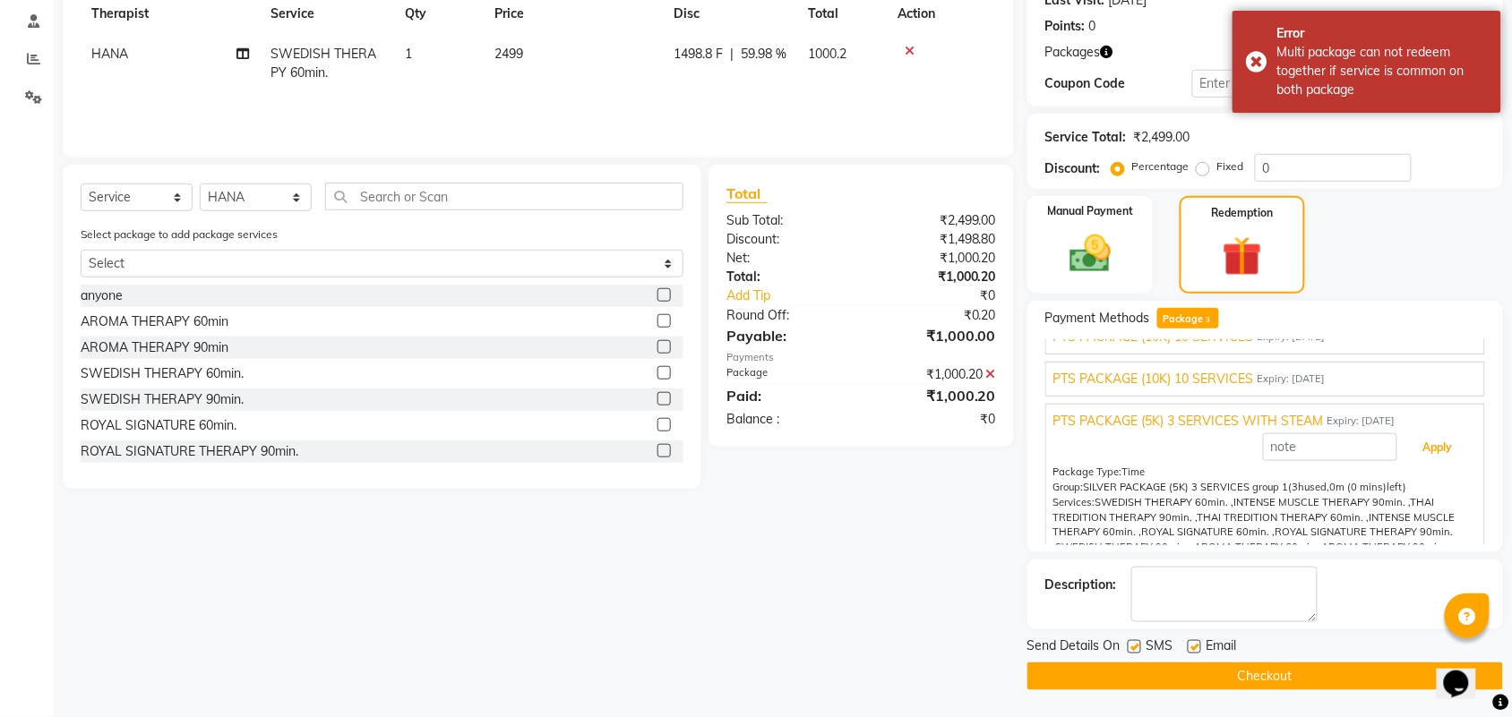
scroll to position [0, 0]
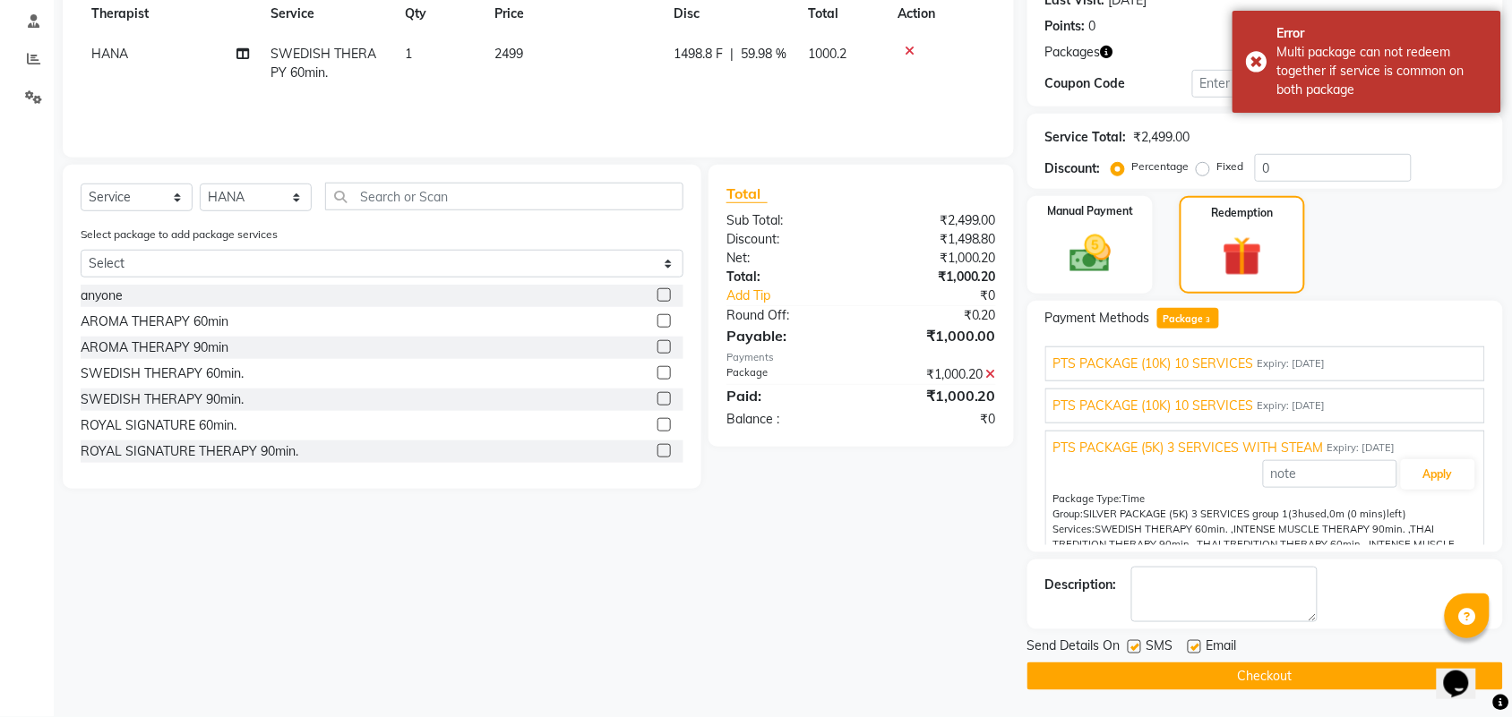
click at [1134, 647] on label at bounding box center [1134, 646] width 13 height 13
click at [1134, 647] on input "checkbox" at bounding box center [1134, 648] width 12 height 12
checkbox input "false"
click at [1191, 645] on label at bounding box center [1194, 646] width 13 height 13
click at [1191, 645] on input "checkbox" at bounding box center [1194, 648] width 12 height 12
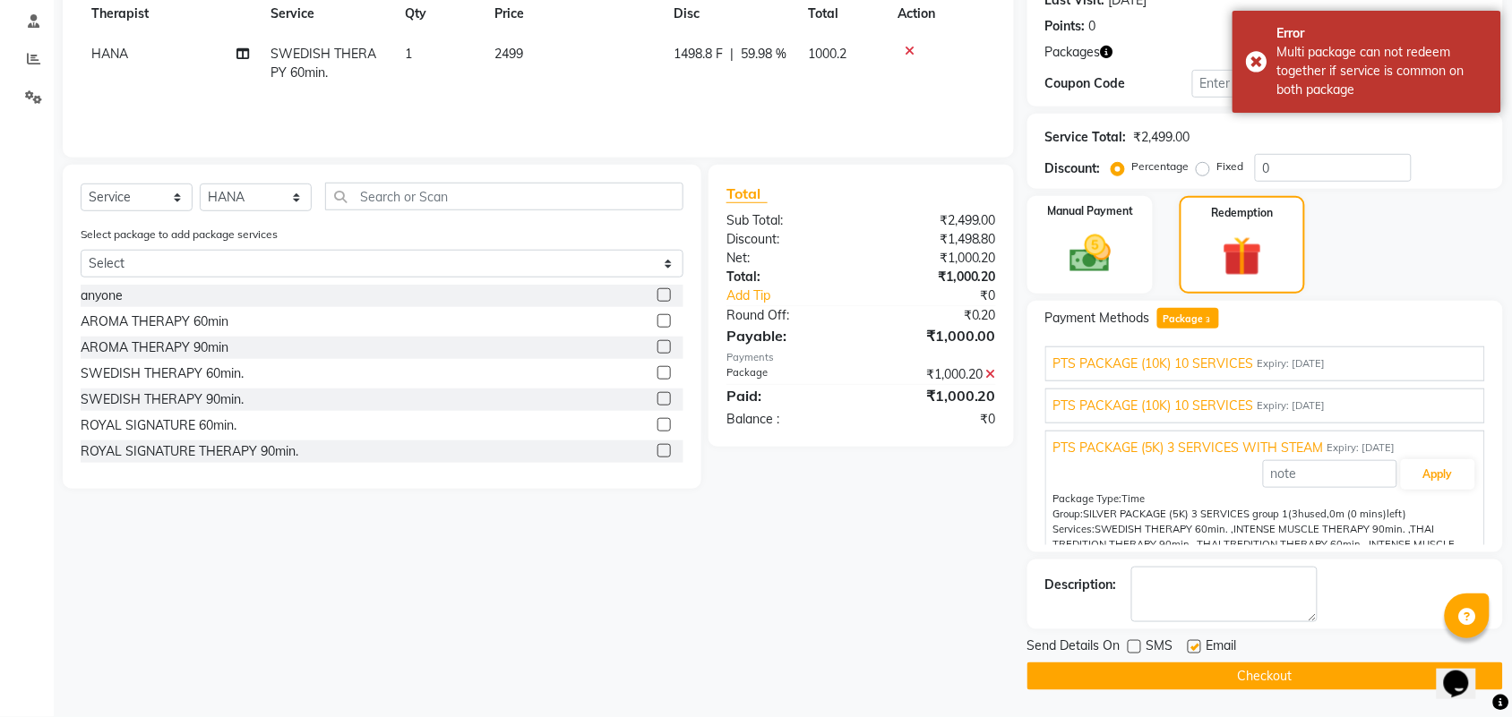
checkbox input "false"
click at [1192, 576] on textarea at bounding box center [1224, 595] width 186 height 56
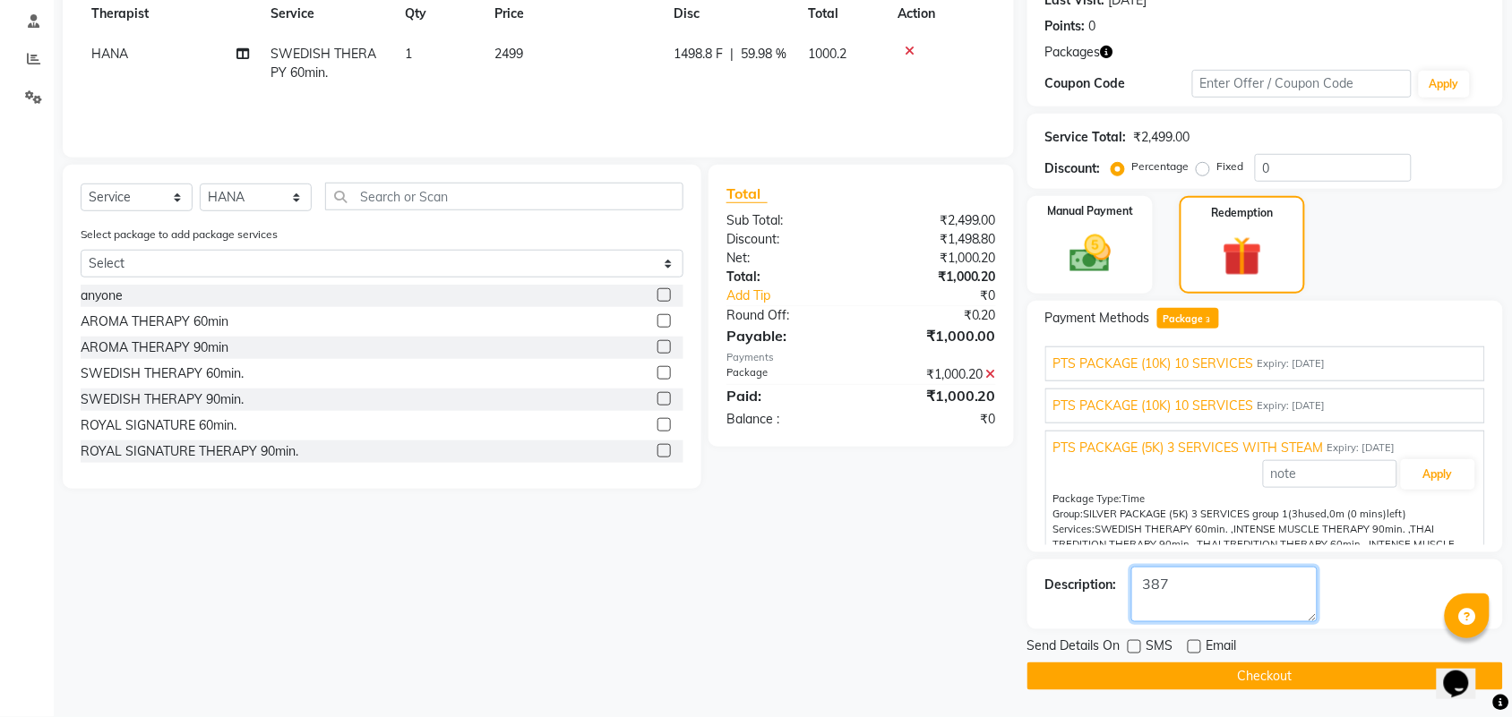
type textarea "387"
click at [1202, 674] on button "Checkout" at bounding box center [1265, 677] width 476 height 28
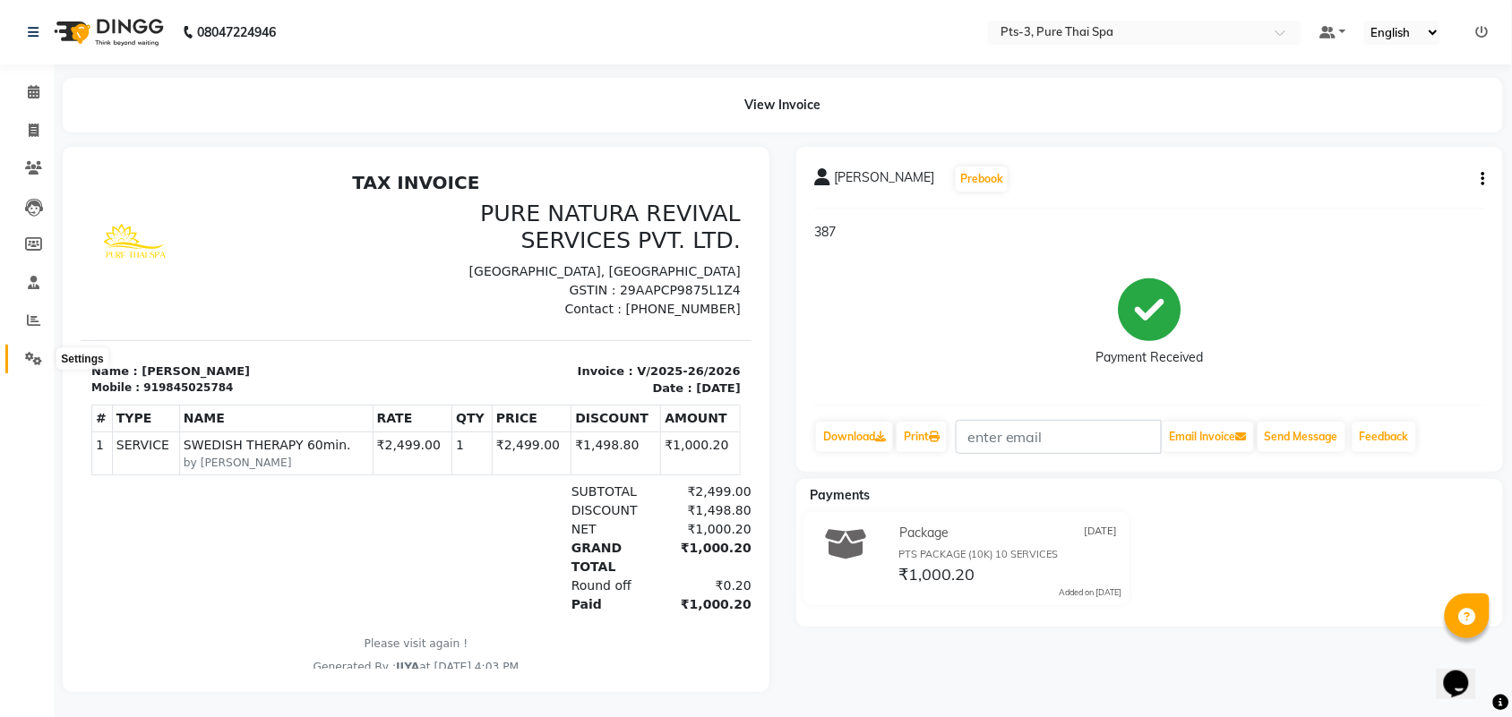
click at [32, 349] on span at bounding box center [33, 359] width 31 height 21
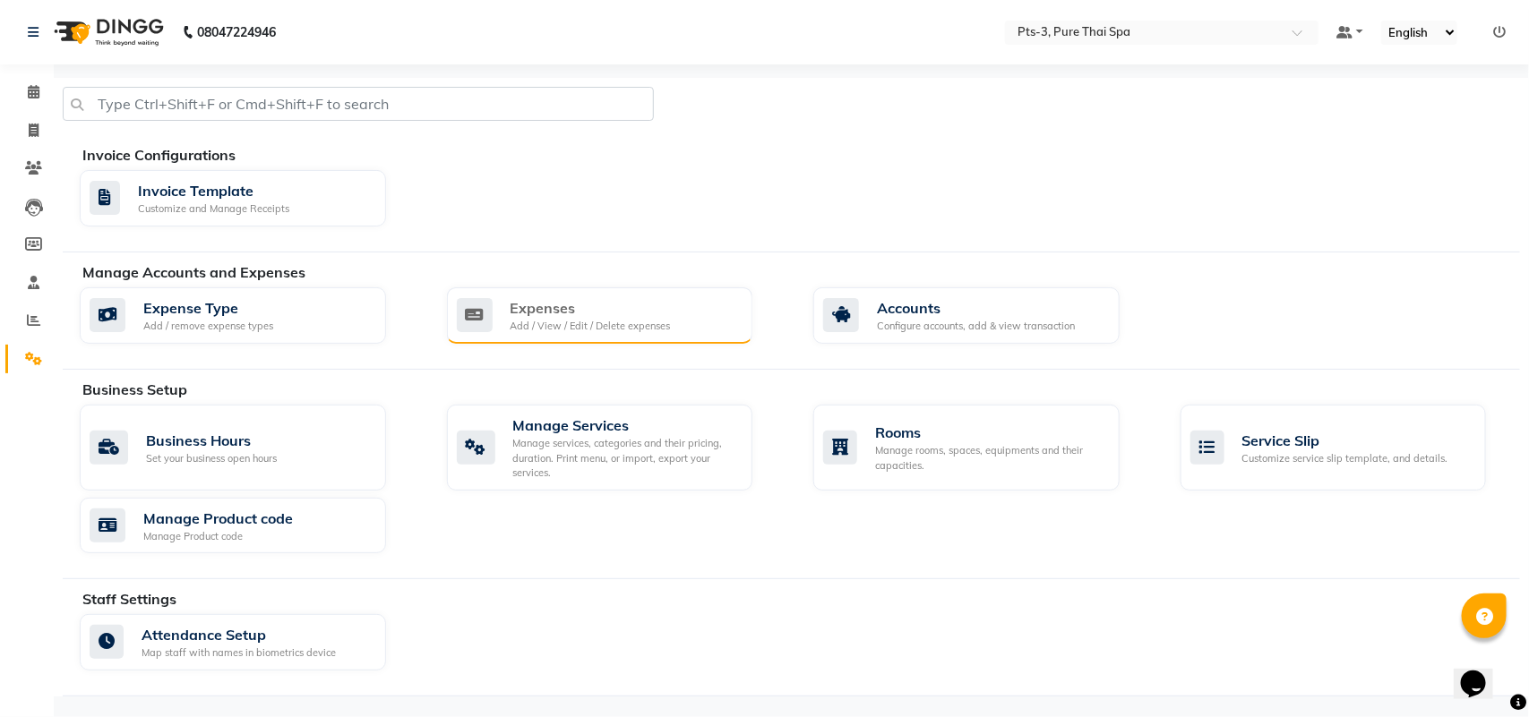
click at [611, 319] on div "Add / View / Edit / Delete expenses" at bounding box center [591, 326] width 160 height 15
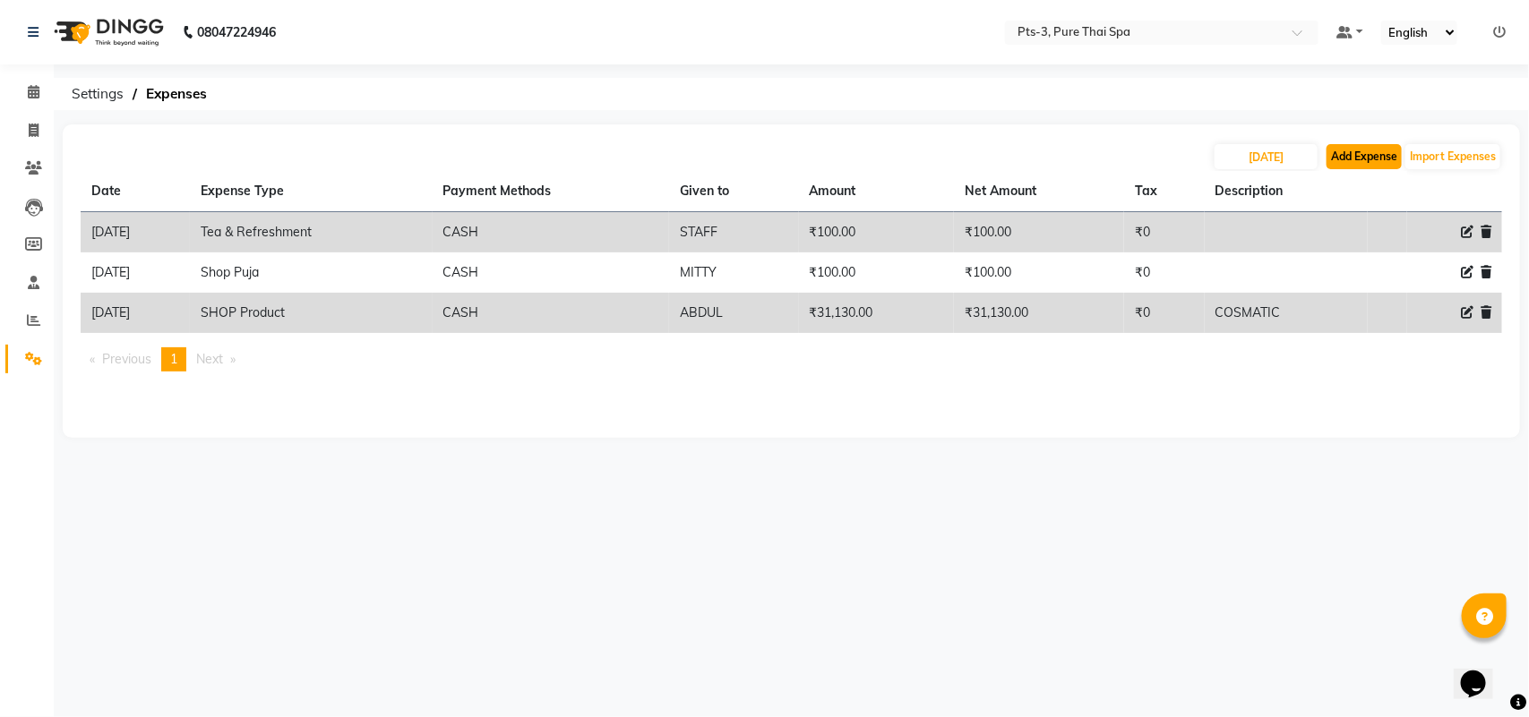
click at [1373, 168] on button "Add Expense" at bounding box center [1363, 156] width 75 height 25
select select "1"
select select "5482"
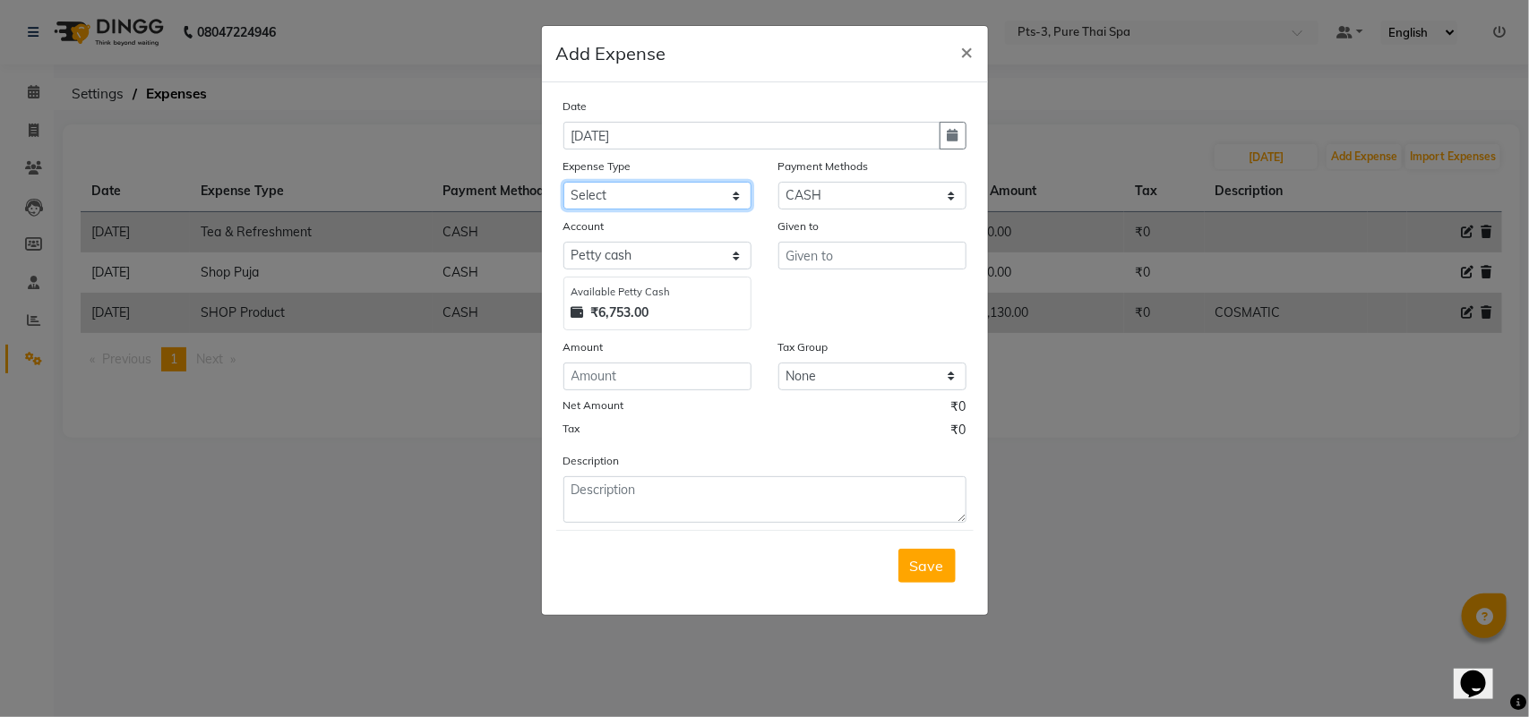
click at [618, 198] on select "Select Bank charges Cleaning and products Donation Electric and water charge In…" at bounding box center [657, 196] width 188 height 28
click at [563, 182] on select "Select Bank charges Cleaning and products Donation Electric and water charge In…" at bounding box center [657, 196] width 188 height 28
click at [622, 195] on select "Select Bank charges Cleaning and products Donation Electric and water charge In…" at bounding box center [657, 196] width 188 height 28
select select "10829"
click at [563, 182] on select "Select Bank charges Cleaning and products Donation Electric and water charge In…" at bounding box center [657, 196] width 188 height 28
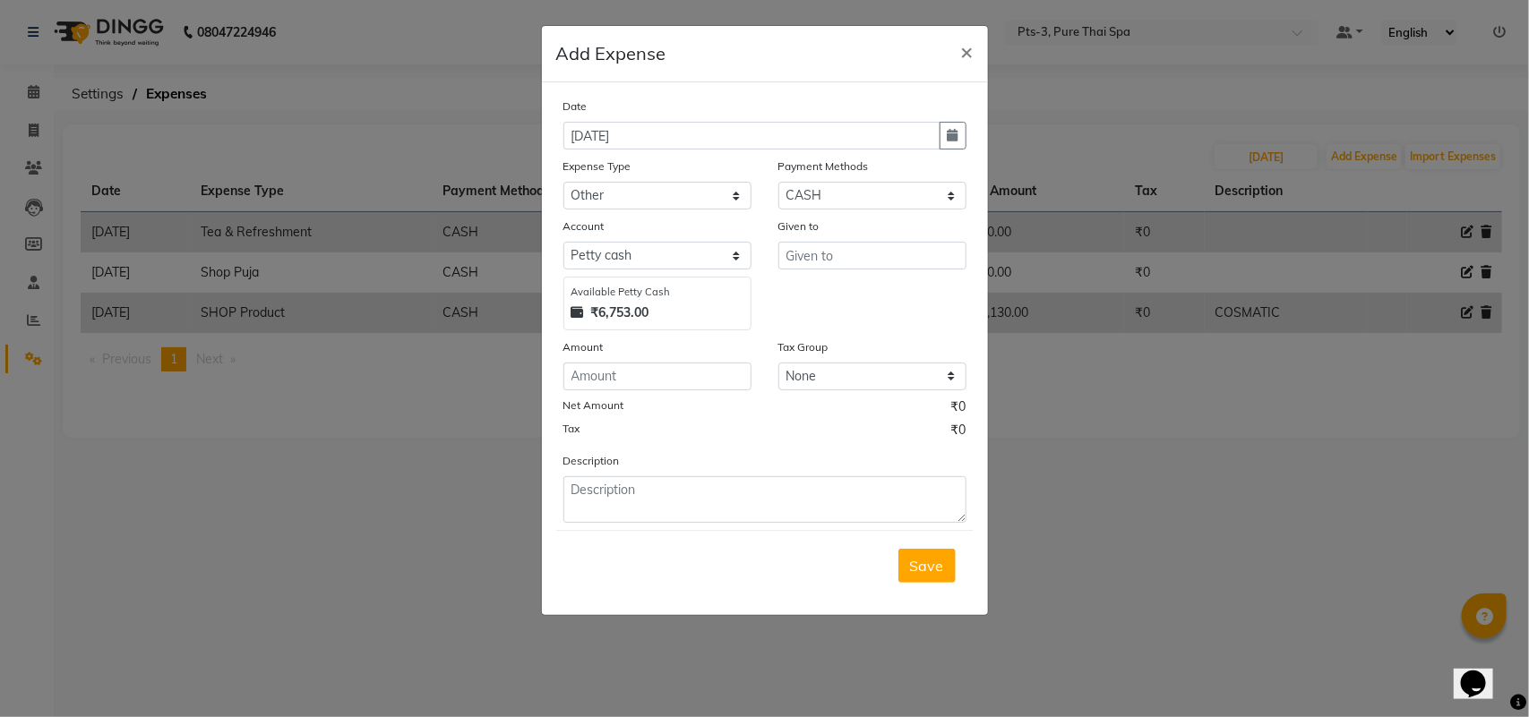
click at [624, 351] on div "Amount" at bounding box center [657, 350] width 188 height 25
click at [618, 365] on input "number" at bounding box center [657, 377] width 188 height 28
type input "3600"
click at [811, 247] on input "text" at bounding box center [872, 256] width 188 height 28
type input "AC SERVICE"
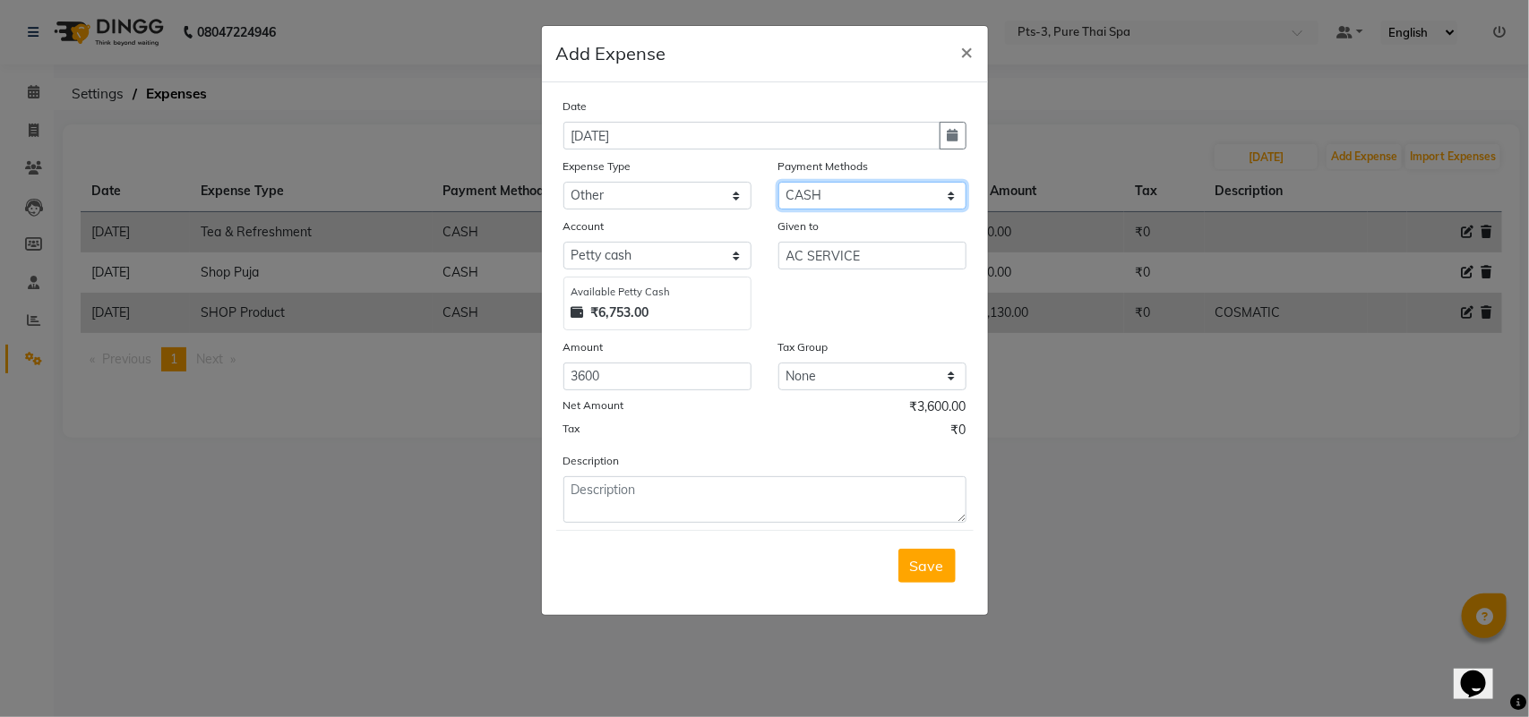
click at [821, 193] on select "Select UPI CARD CASH Package NearBuy" at bounding box center [872, 196] width 188 height 28
select select "8"
click at [778, 182] on select "Select UPI CARD CASH Package NearBuy" at bounding box center [872, 196] width 188 height 28
select select "5483"
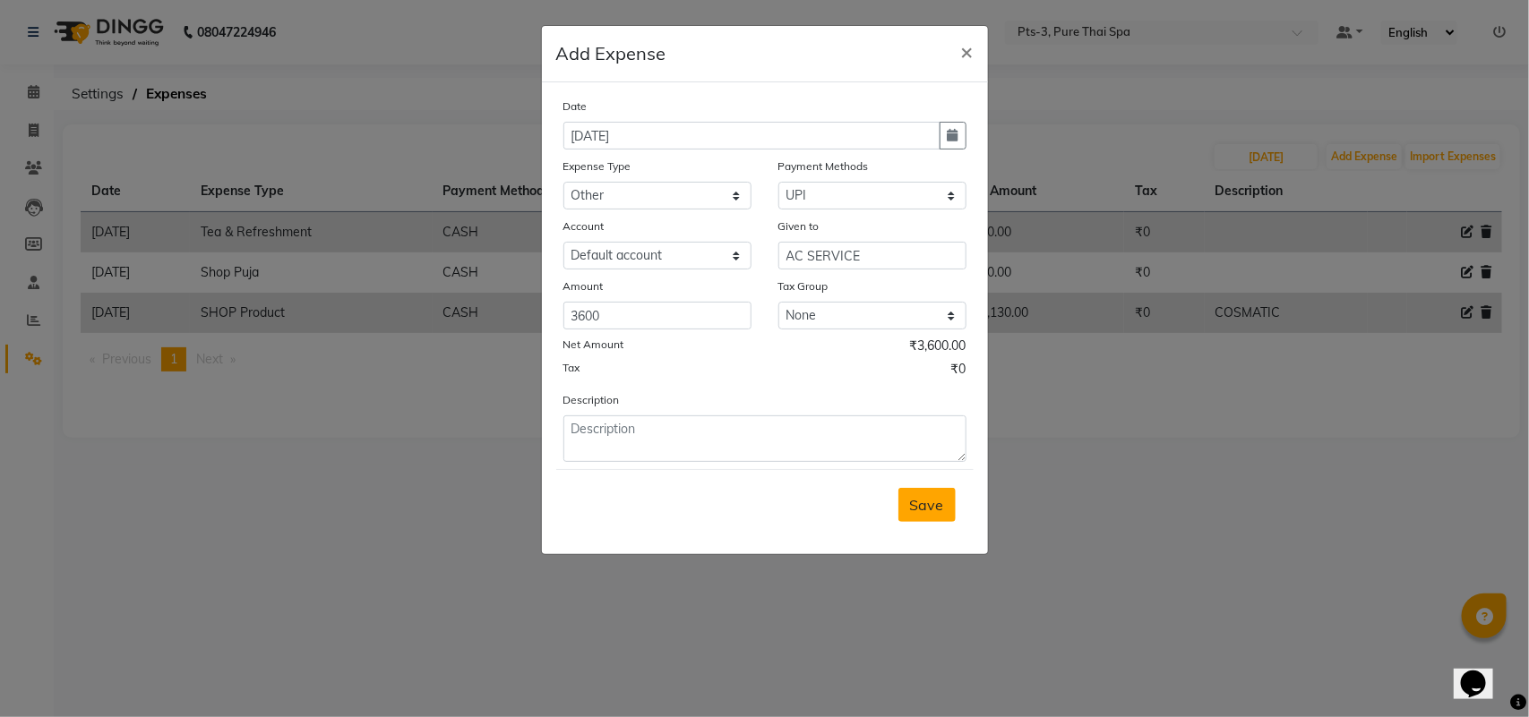
click at [933, 502] on span "Save" at bounding box center [927, 505] width 34 height 18
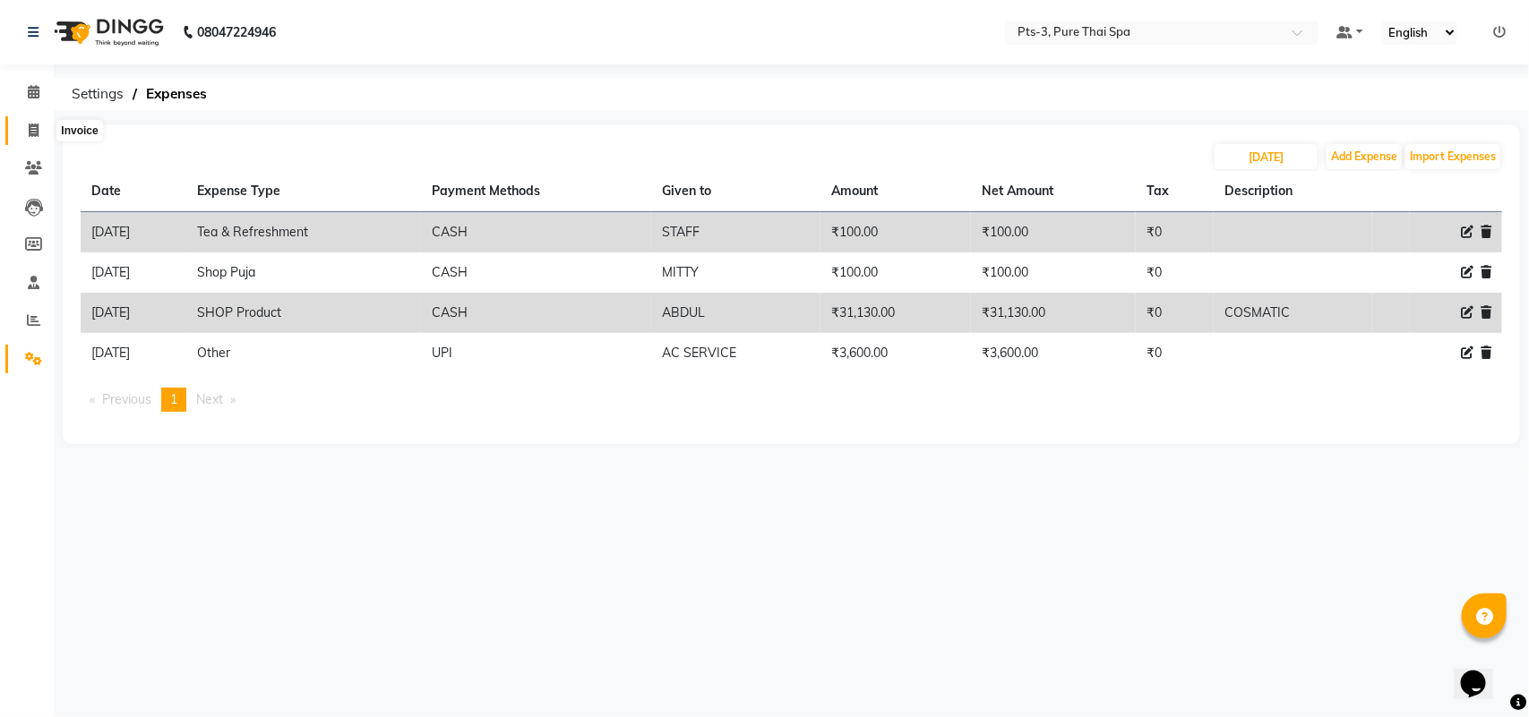
click at [29, 127] on icon at bounding box center [34, 130] width 10 height 13
select select "6461"
select select "service"
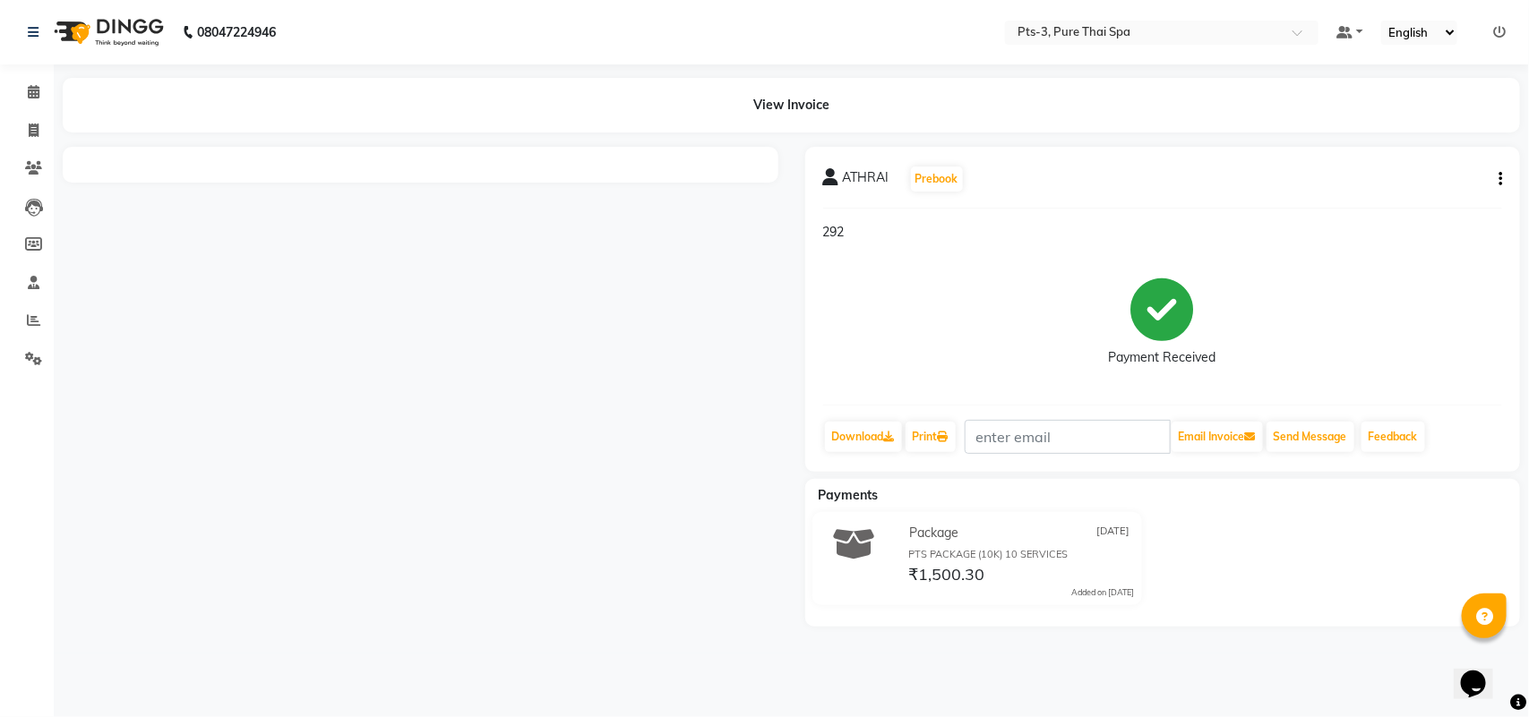
click at [1496, 177] on button "button" at bounding box center [1496, 179] width 11 height 19
click at [1390, 150] on div "Cancel Invoice" at bounding box center [1411, 145] width 123 height 22
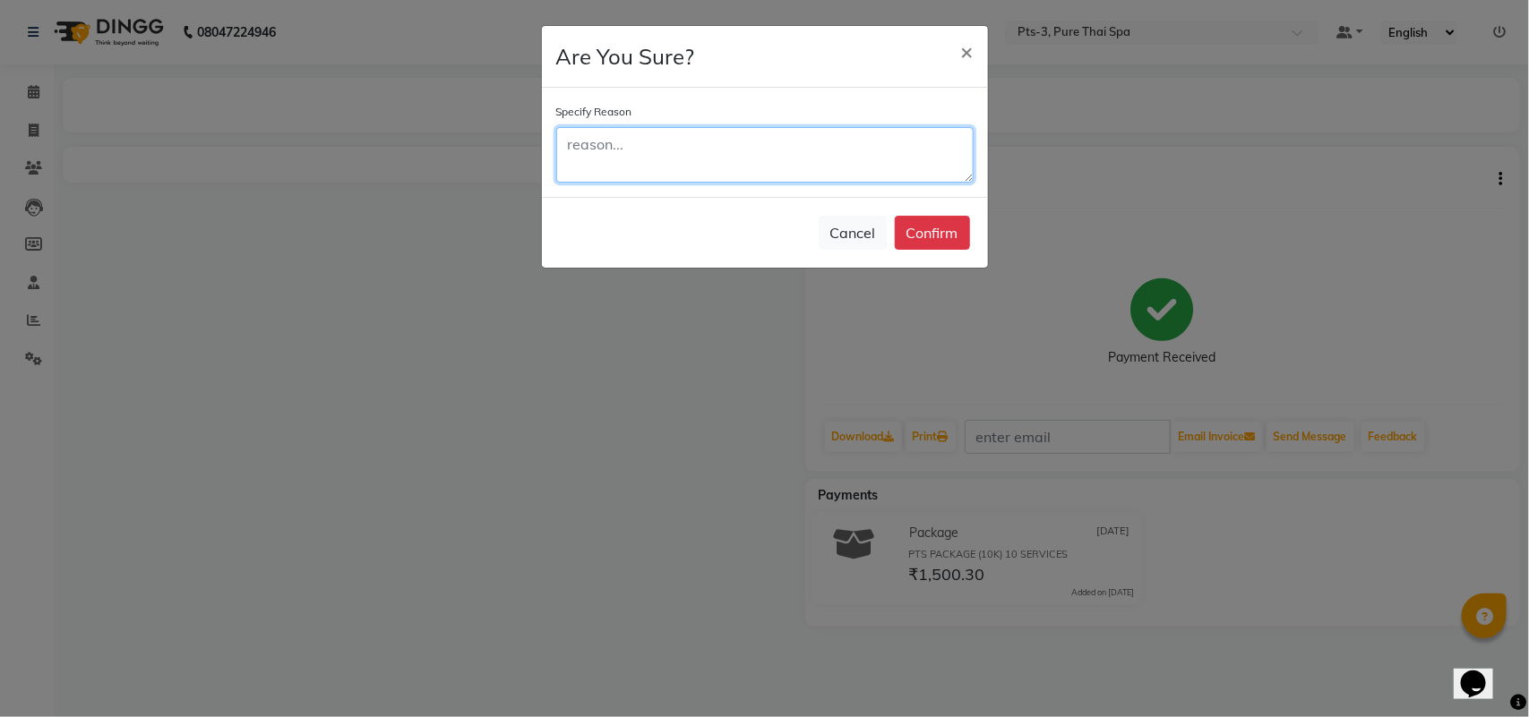
click at [706, 139] on textarea at bounding box center [764, 155] width 417 height 56
type textarea "WRONG INVOICE"
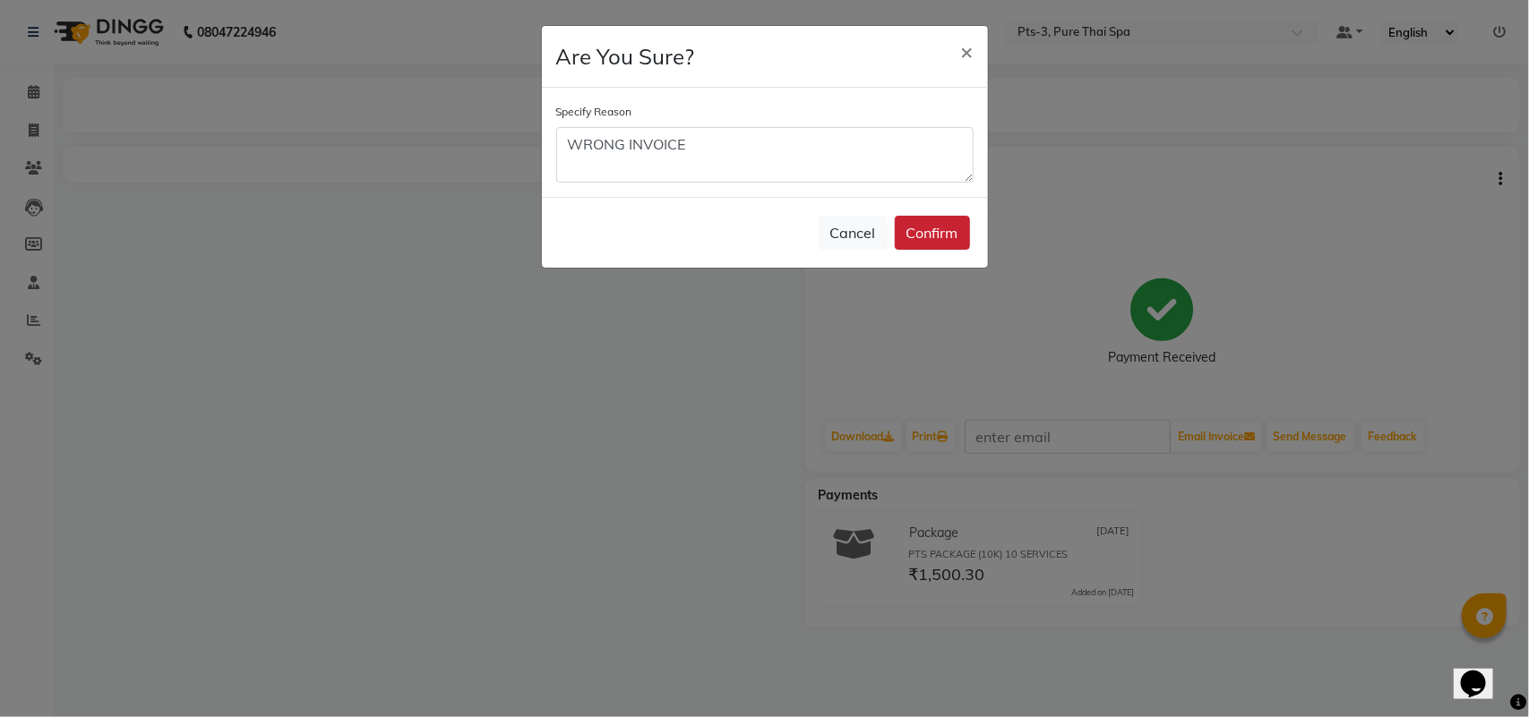
click at [921, 231] on button "Confirm" at bounding box center [932, 233] width 75 height 34
